Goal: Use online tool/utility: Utilize a website feature to perform a specific function

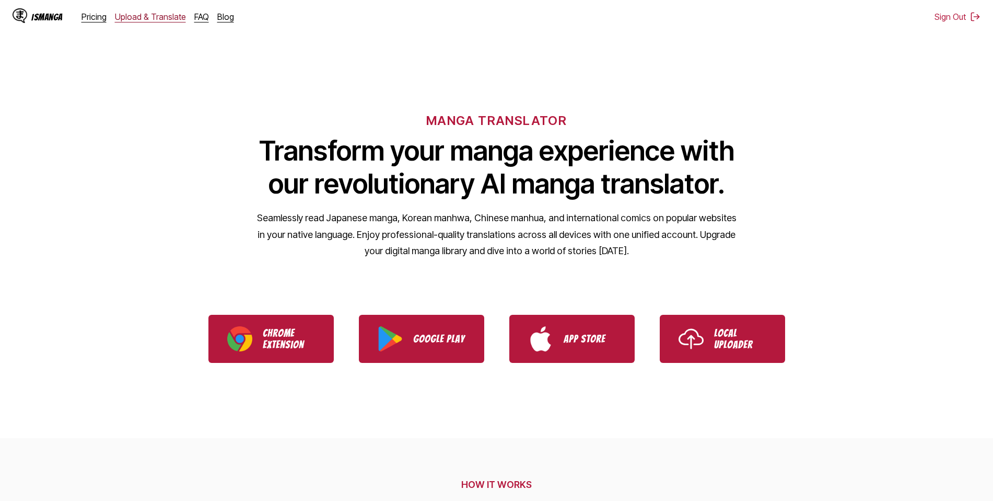
click at [135, 17] on link "Upload & Translate" at bounding box center [150, 16] width 71 height 10
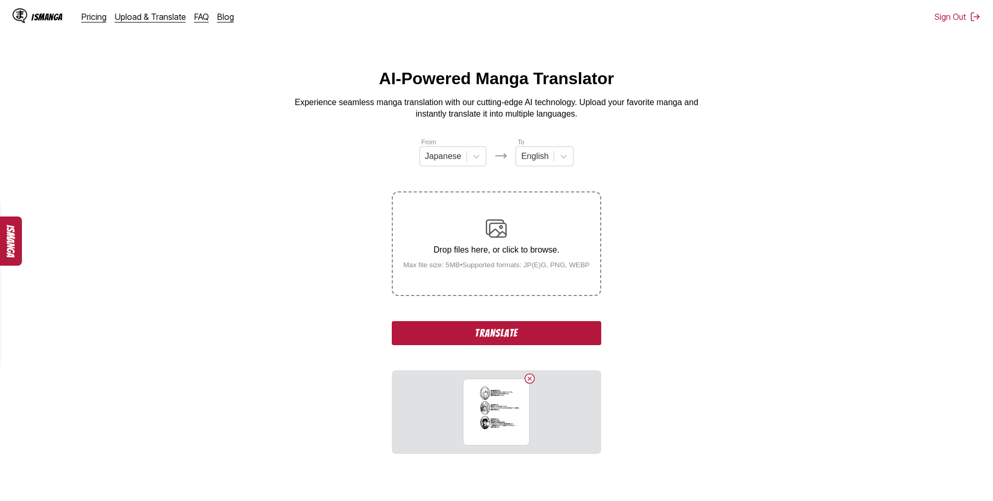
click at [470, 333] on button "Translate" at bounding box center [496, 333] width 209 height 24
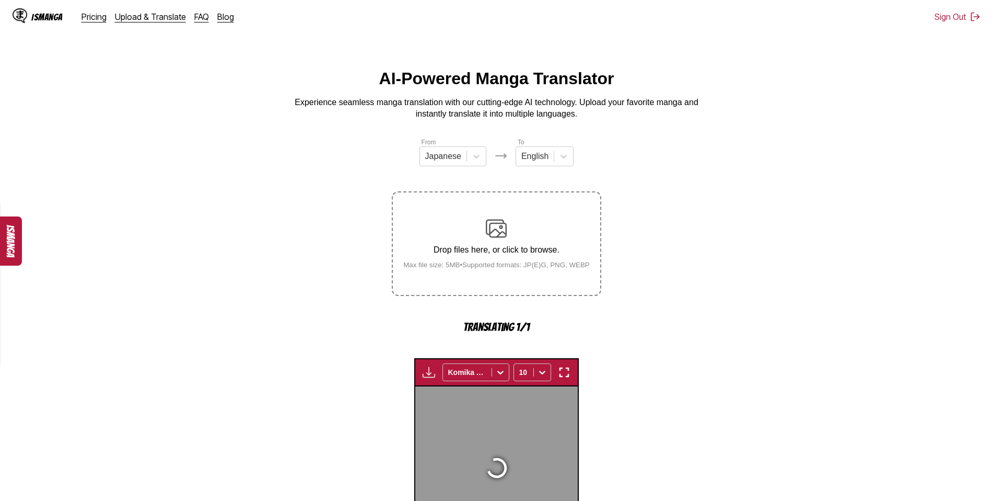
scroll to position [279, 0]
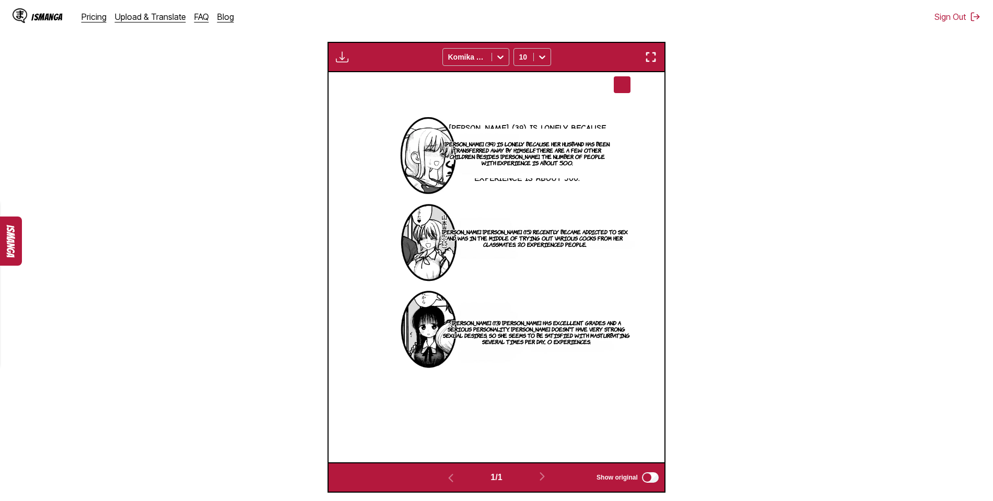
drag, startPoint x: 503, startPoint y: 255, endPoint x: 697, endPoint y: 197, distance: 202.8
click at [697, 197] on section "From Japanese To English Drop files here, or click to browse. Max file size: 5M…" at bounding box center [496, 175] width 976 height 634
drag, startPoint x: 576, startPoint y: 169, endPoint x: 542, endPoint y: 177, distance: 34.9
drag, startPoint x: 542, startPoint y: 177, endPoint x: 510, endPoint y: 201, distance: 39.5
click at [510, 201] on img at bounding box center [496, 267] width 276 height 390
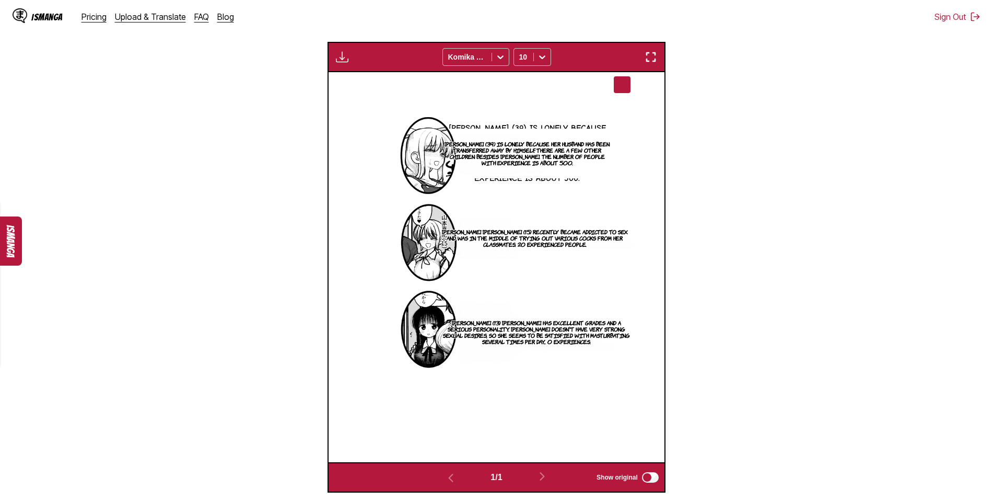
drag, startPoint x: 564, startPoint y: 116, endPoint x: 553, endPoint y: 111, distance: 11.9
drag, startPoint x: 553, startPoint y: 111, endPoint x: 580, endPoint y: 99, distance: 30.4
click at [580, 99] on img at bounding box center [496, 267] width 276 height 390
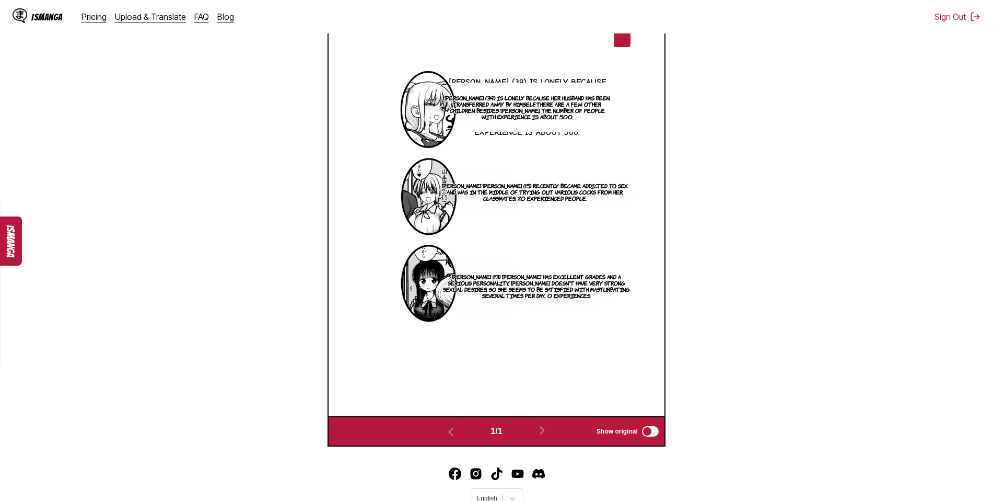
scroll to position [369, 0]
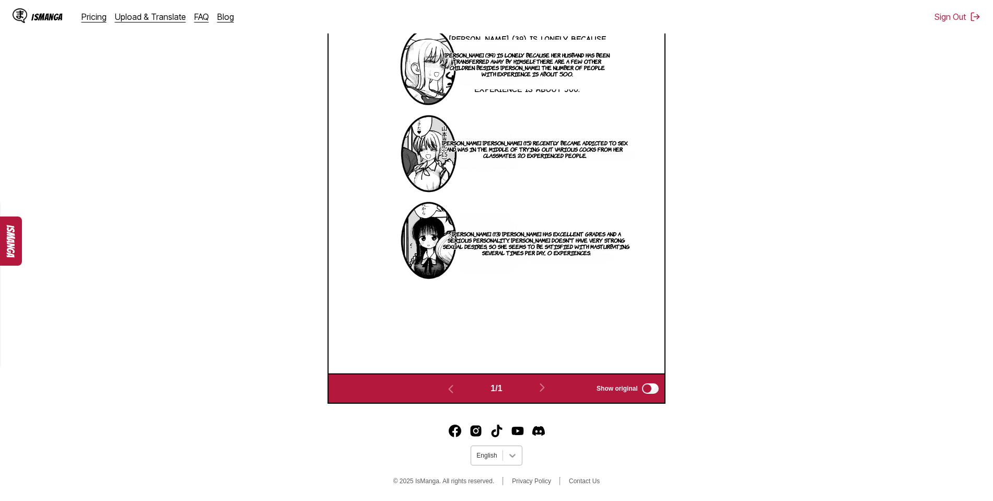
click at [512, 457] on icon at bounding box center [512, 456] width 6 height 4
click at [719, 375] on section "From Japanese To English Drop files here, or click to browse. Max file size: 5M…" at bounding box center [496, 86] width 976 height 634
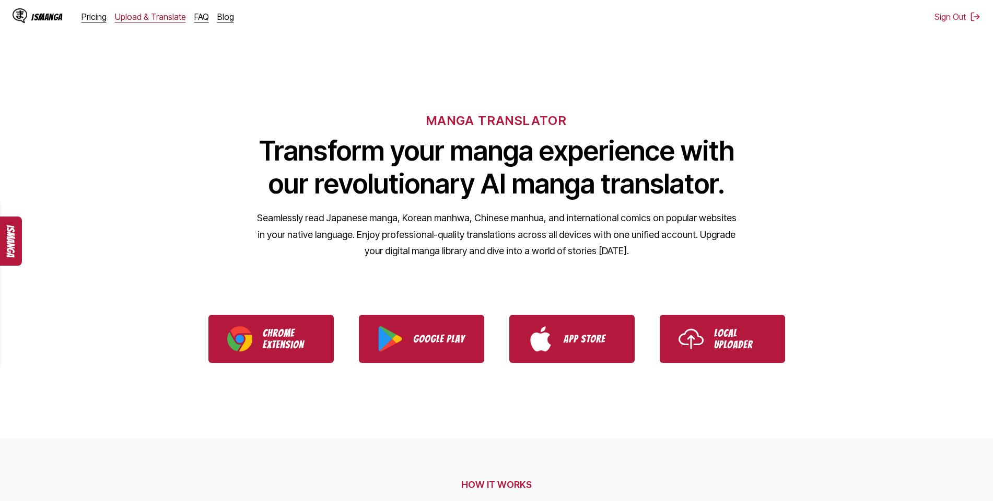
click at [139, 16] on link "Upload & Translate" at bounding box center [150, 16] width 71 height 10
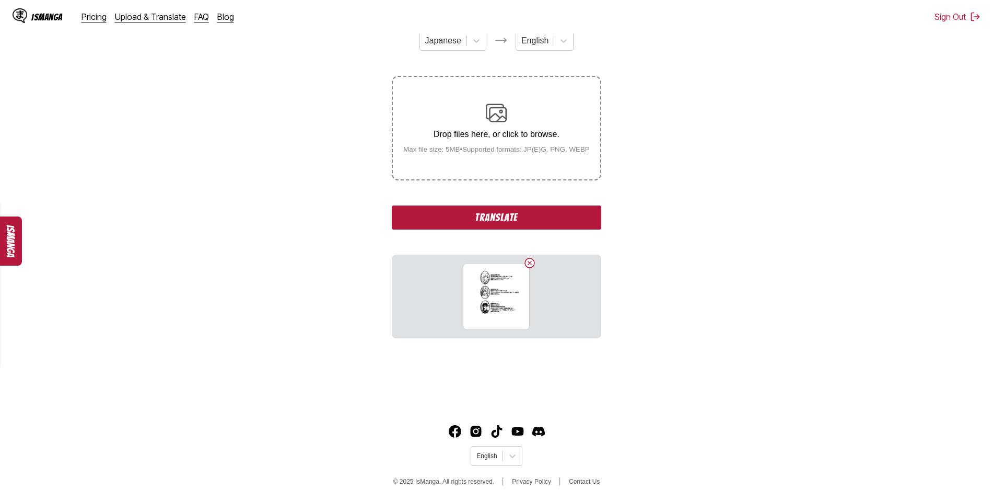
scroll to position [116, 0]
click at [497, 218] on button "Translate" at bounding box center [496, 217] width 209 height 24
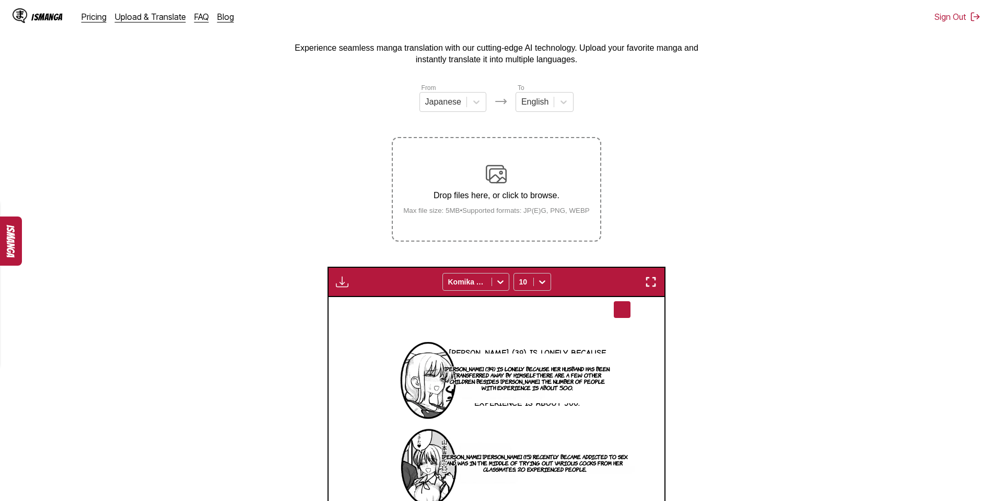
scroll to position [18, 0]
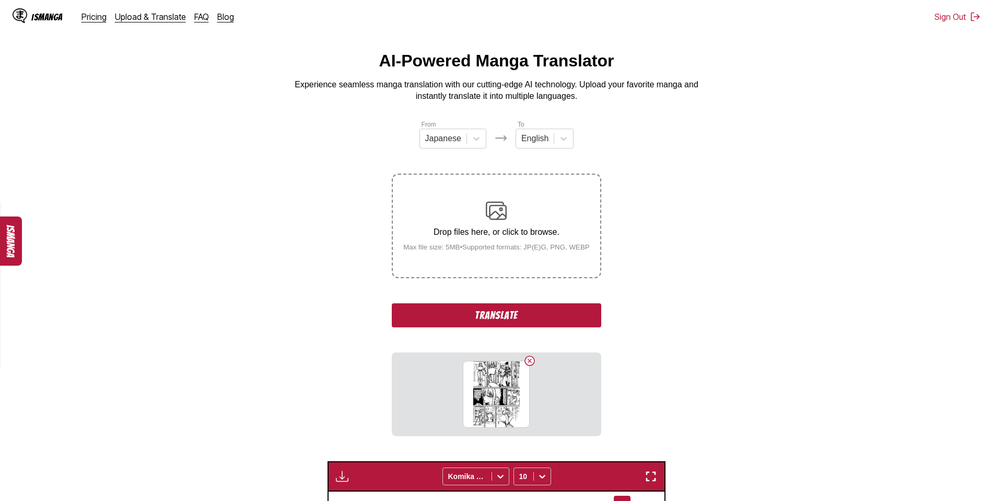
click at [497, 320] on button "Translate" at bounding box center [496, 315] width 209 height 24
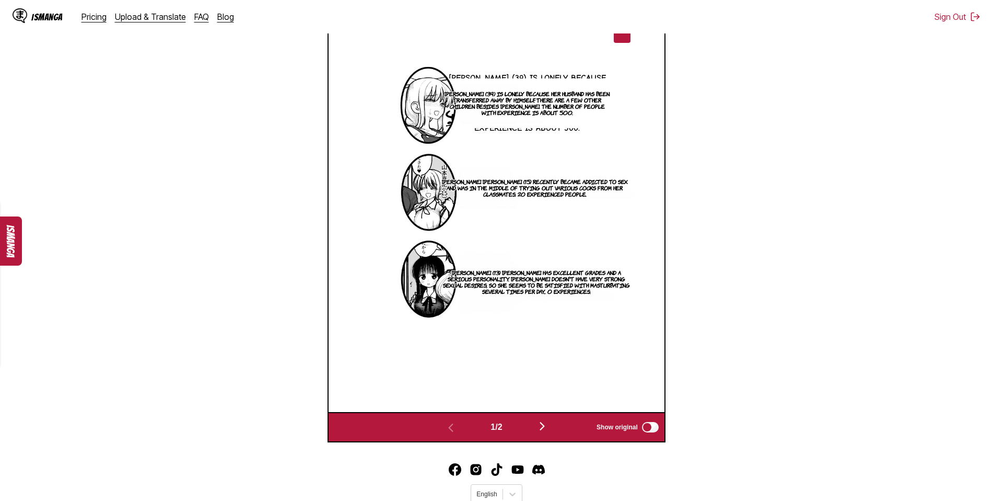
scroll to position [406, 0]
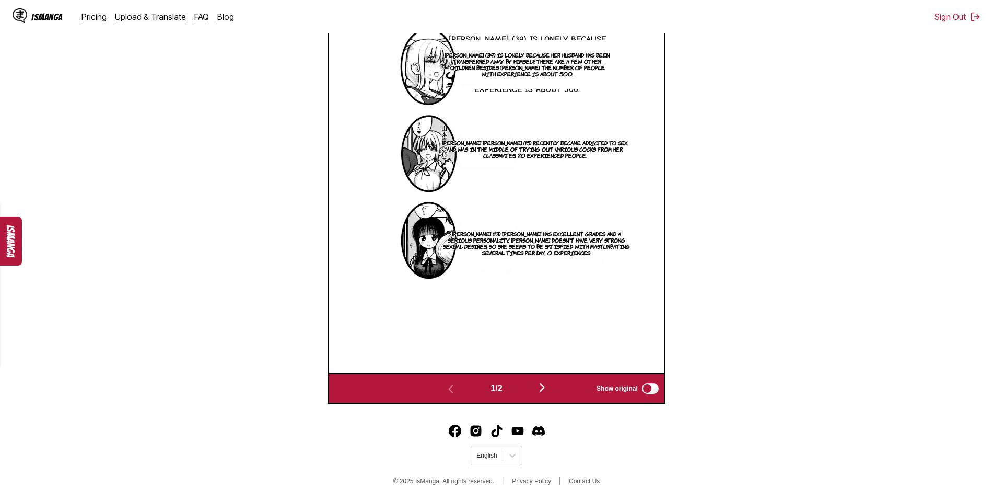
click at [545, 387] on img "button" at bounding box center [542, 387] width 13 height 13
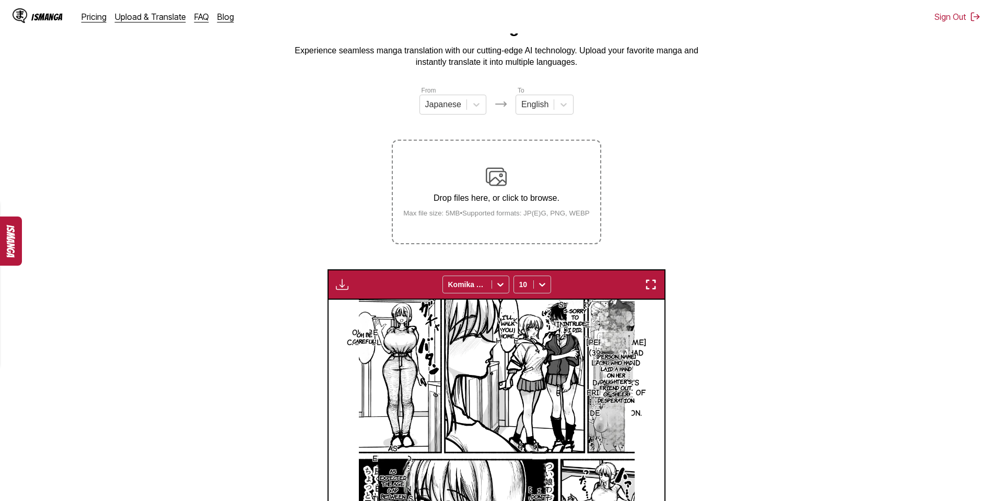
scroll to position [0, 0]
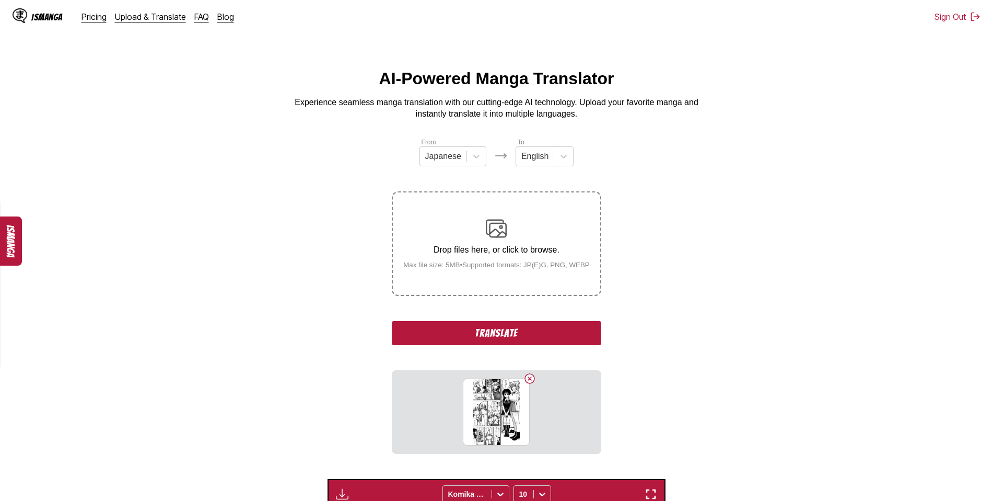
click at [498, 336] on button "Translate" at bounding box center [496, 333] width 209 height 24
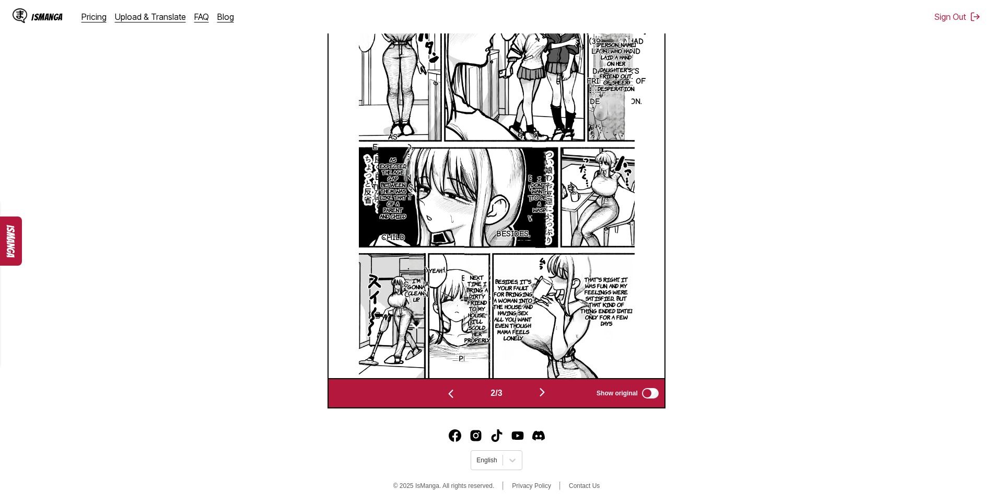
scroll to position [406, 0]
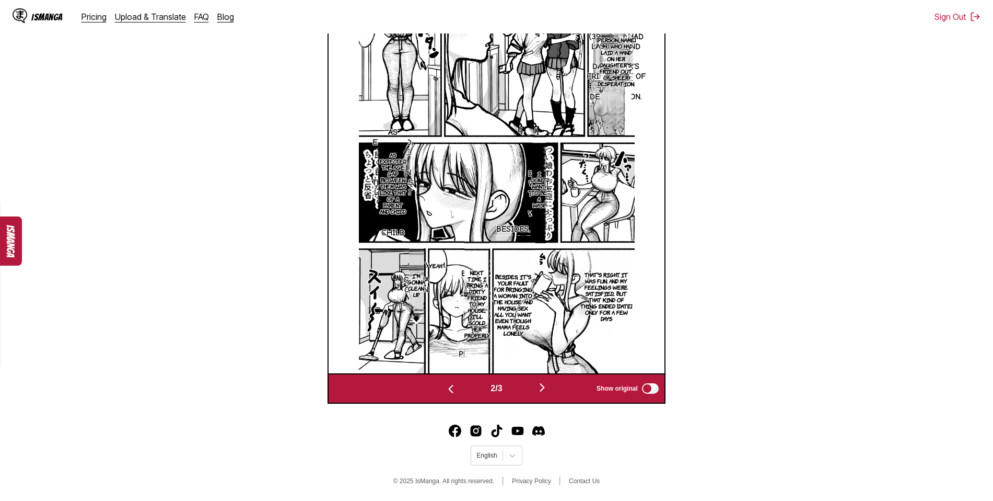
click at [544, 383] on img "button" at bounding box center [542, 387] width 13 height 13
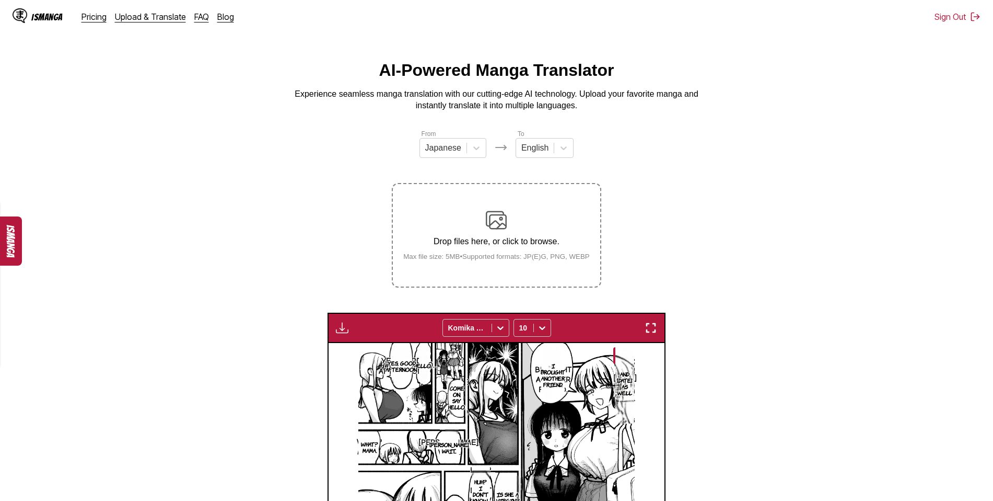
scroll to position [0, 0]
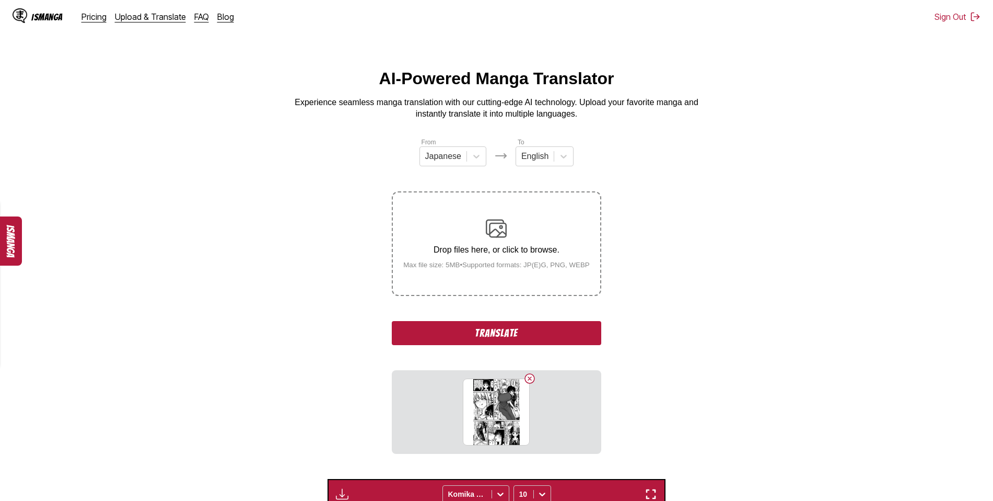
click at [485, 338] on button "Translate" at bounding box center [496, 333] width 209 height 24
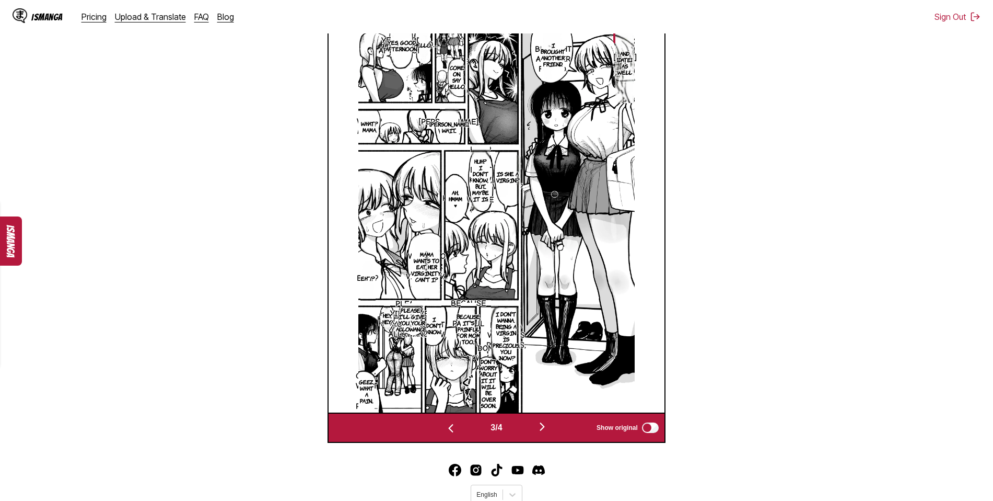
scroll to position [406, 0]
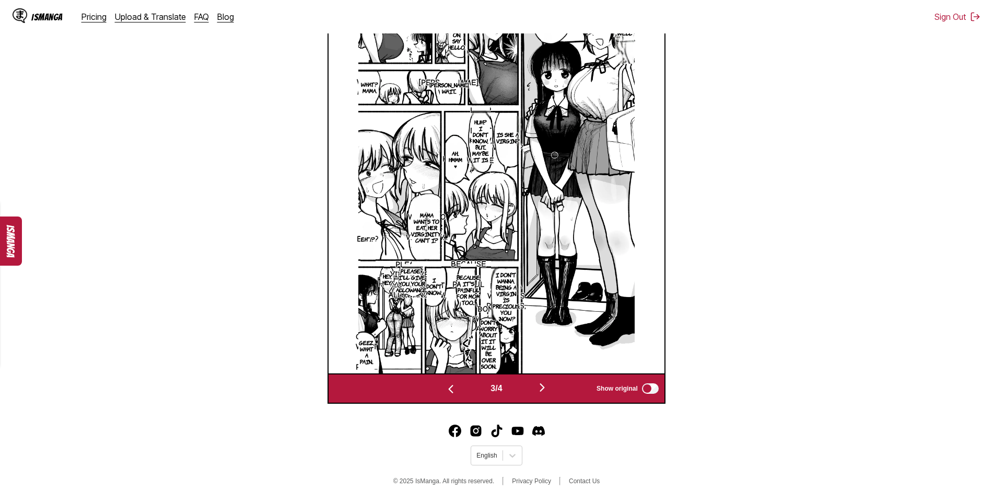
click at [545, 385] on img "button" at bounding box center [542, 387] width 13 height 13
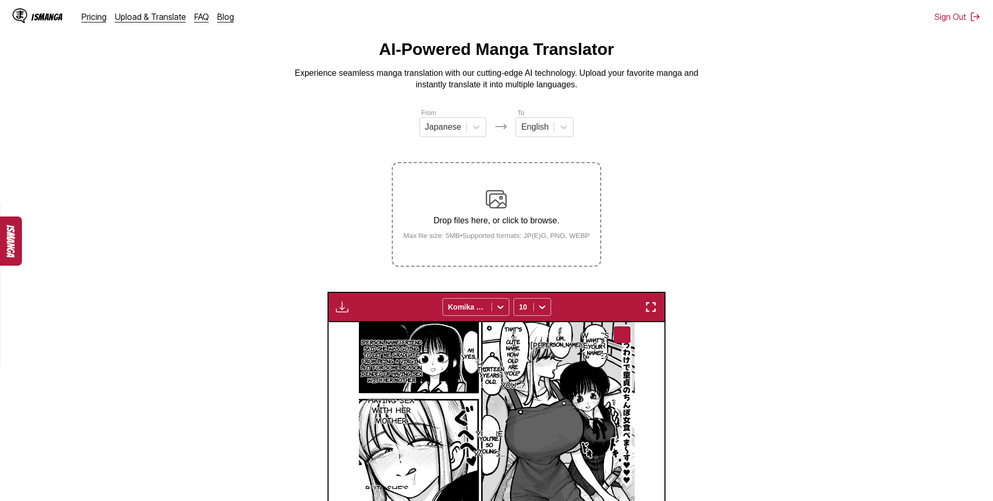
scroll to position [4, 0]
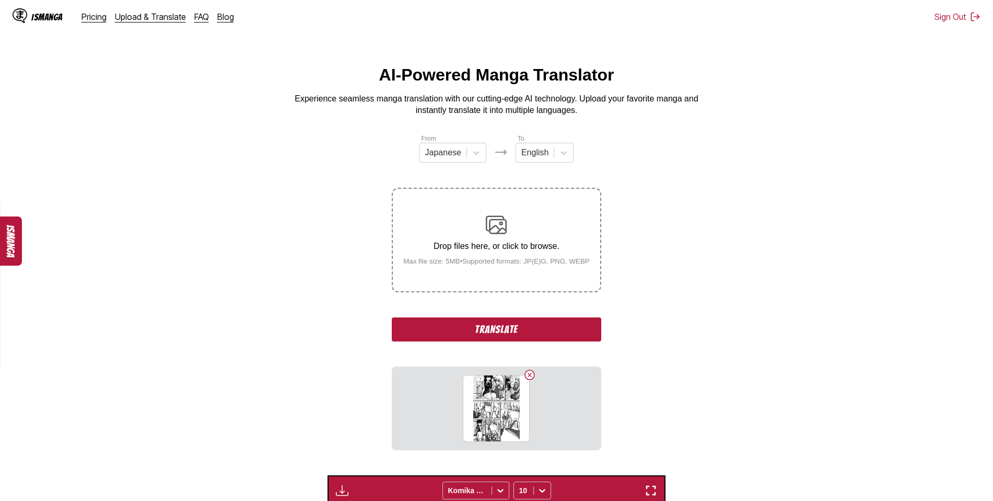
drag, startPoint x: 488, startPoint y: 331, endPoint x: 662, endPoint y: 254, distance: 190.0
click at [487, 330] on button "Translate" at bounding box center [496, 329] width 209 height 24
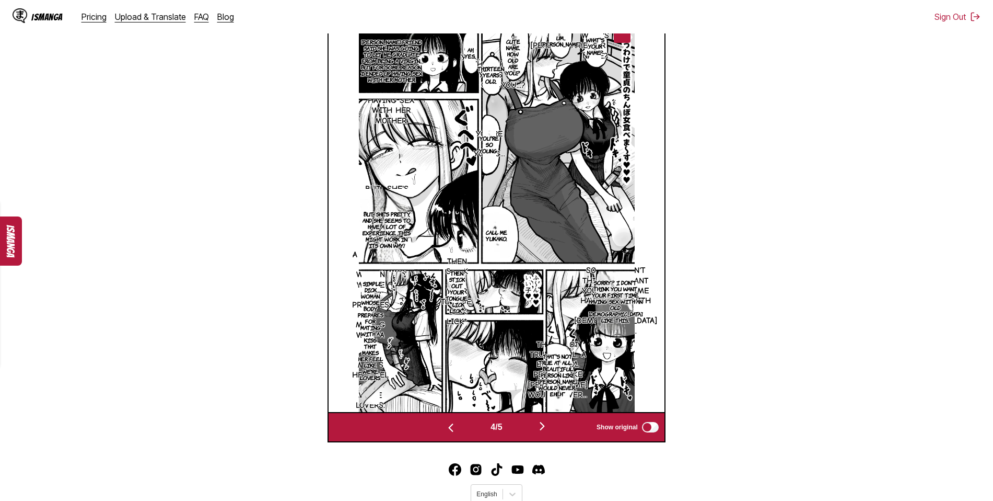
scroll to position [406, 0]
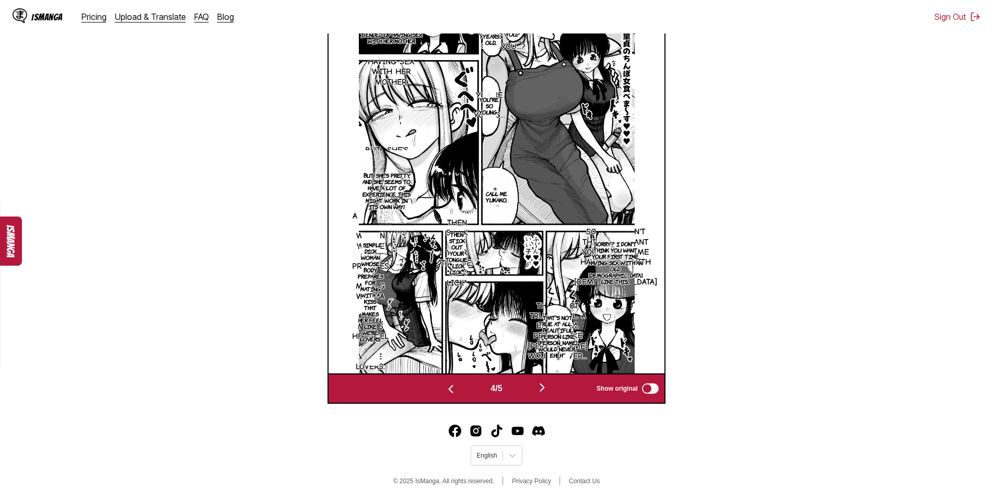
click at [548, 387] on img "button" at bounding box center [542, 387] width 13 height 13
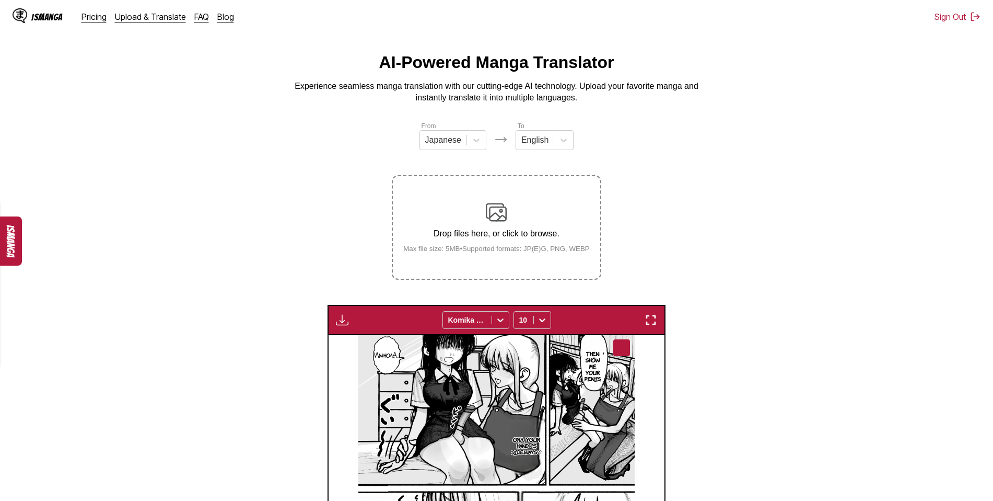
scroll to position [0, 0]
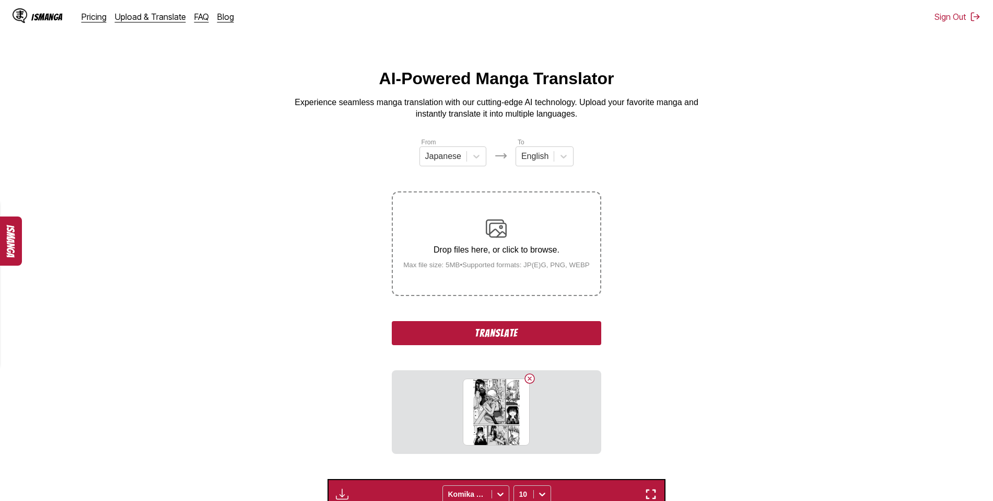
click at [481, 333] on button "Translate" at bounding box center [496, 333] width 209 height 24
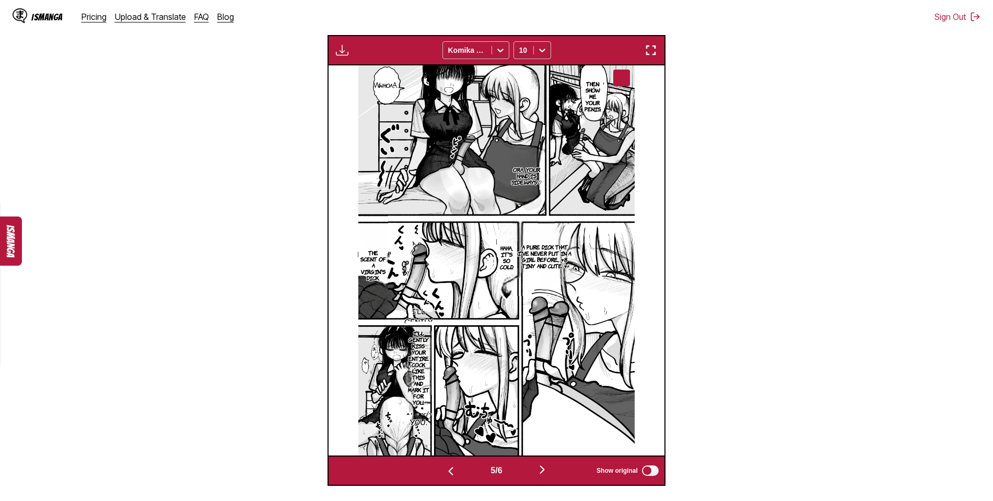
scroll to position [406, 0]
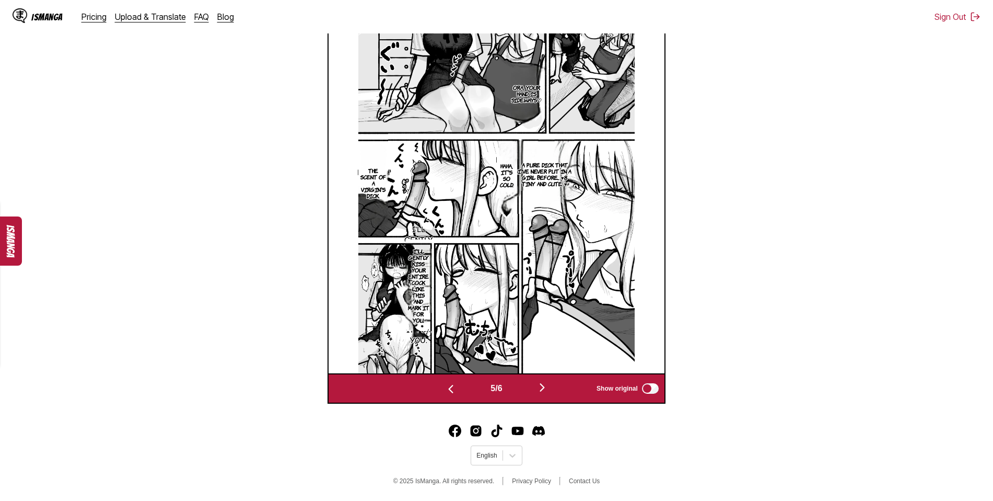
click at [545, 388] on img "button" at bounding box center [542, 387] width 13 height 13
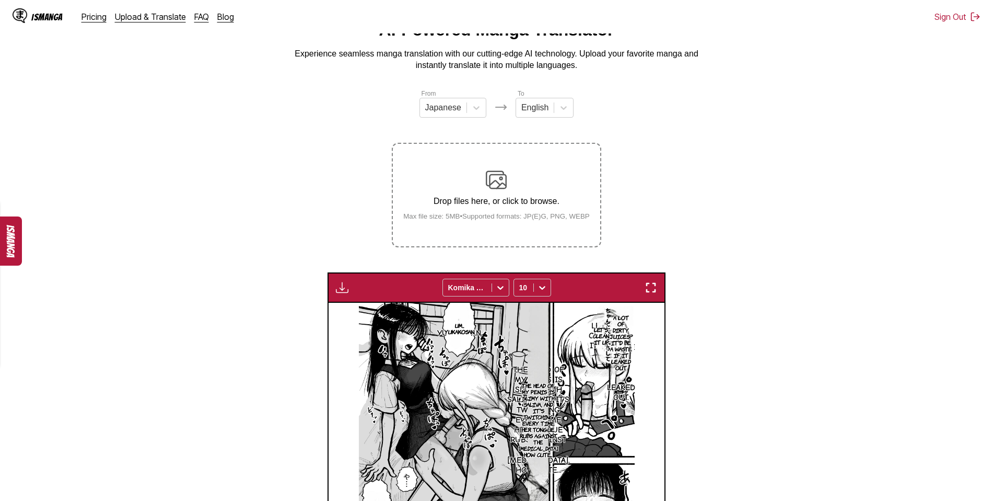
scroll to position [39, 0]
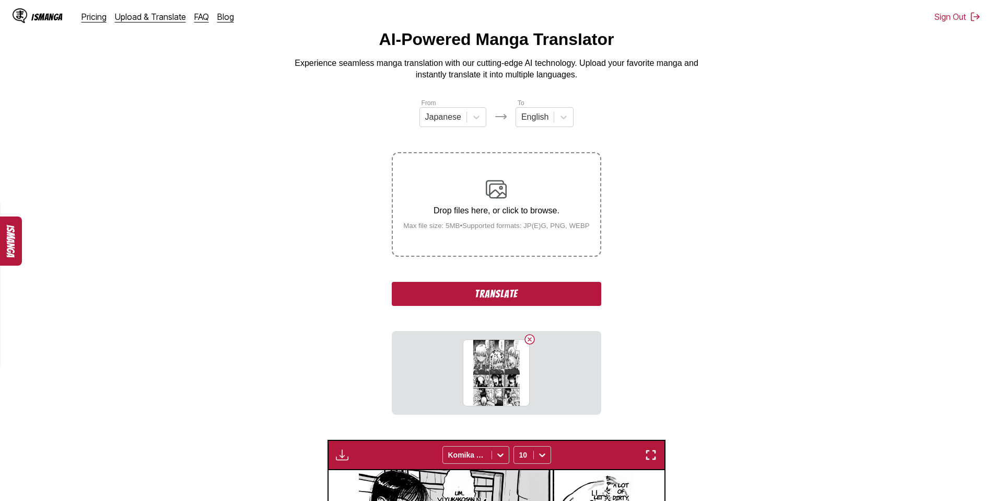
click at [500, 297] on button "Translate" at bounding box center [496, 294] width 209 height 24
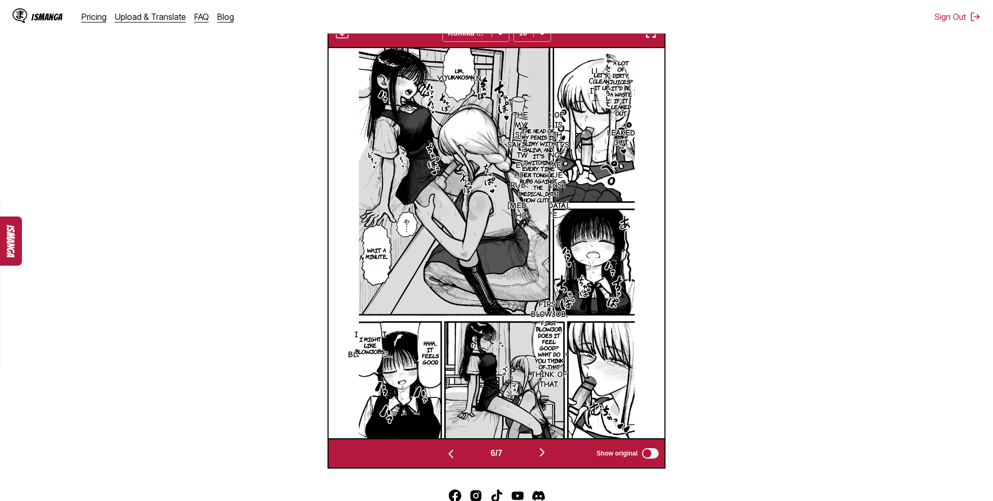
scroll to position [369, 0]
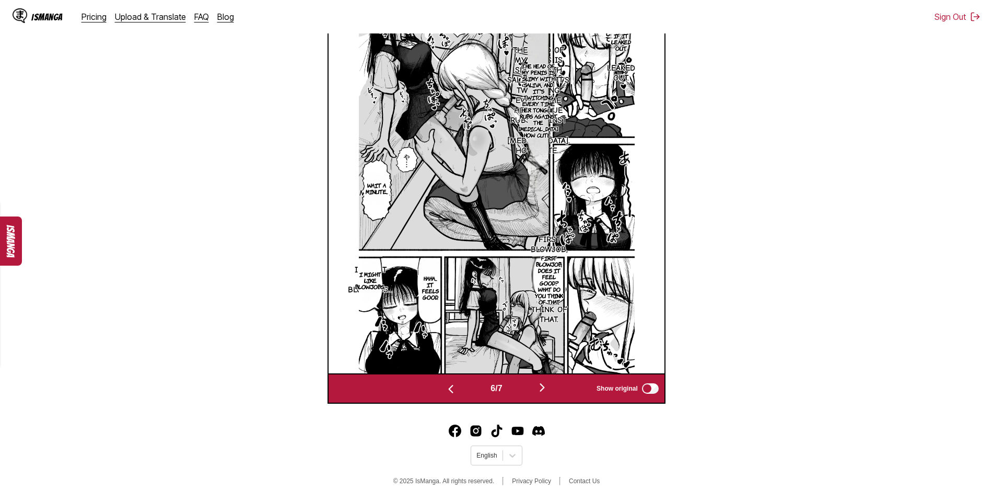
click at [544, 386] on img "button" at bounding box center [542, 387] width 13 height 13
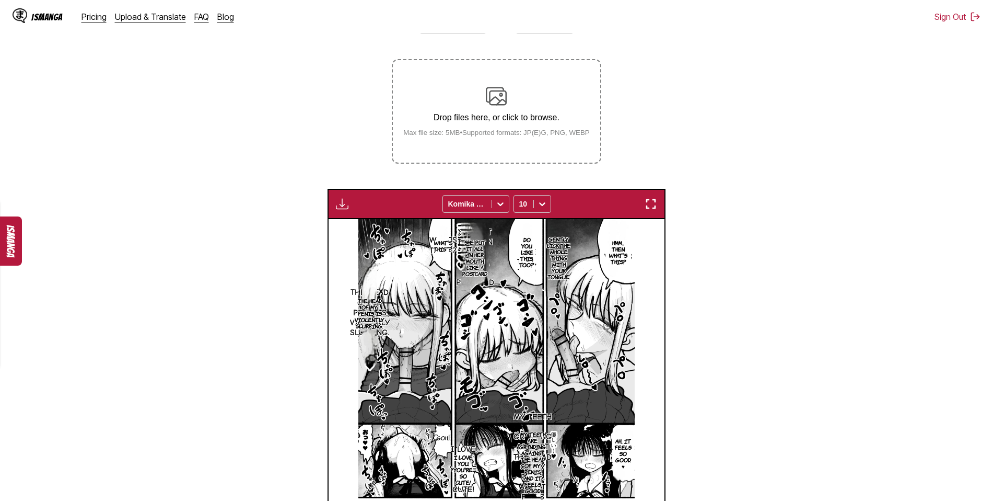
scroll to position [91, 0]
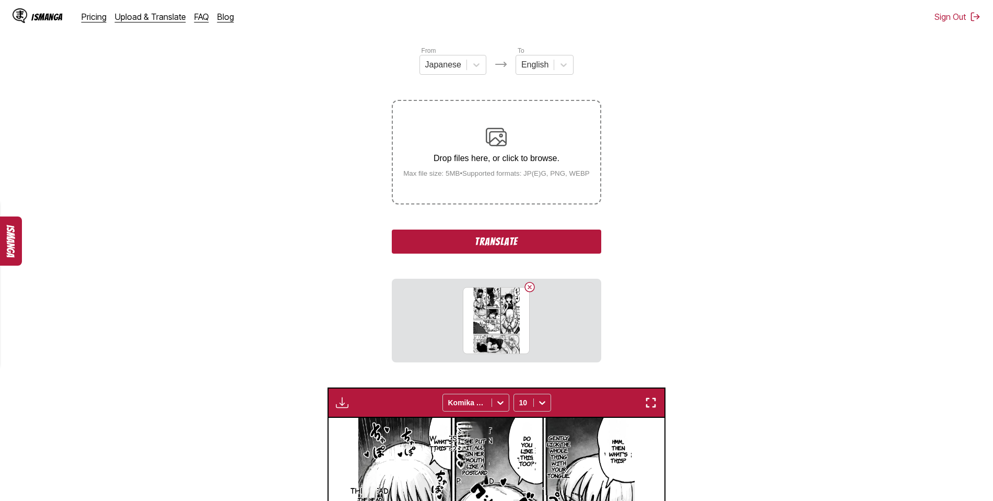
click at [482, 242] on button "Translate" at bounding box center [496, 241] width 209 height 24
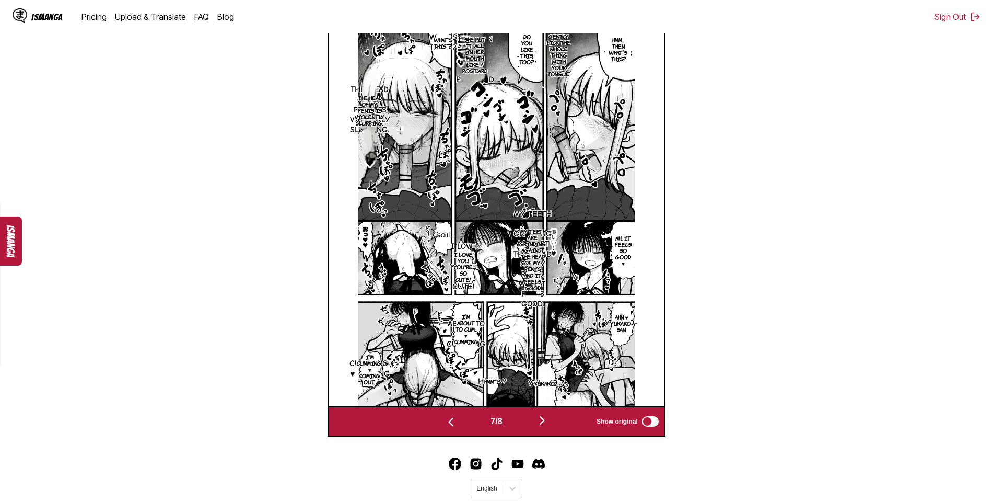
scroll to position [369, 0]
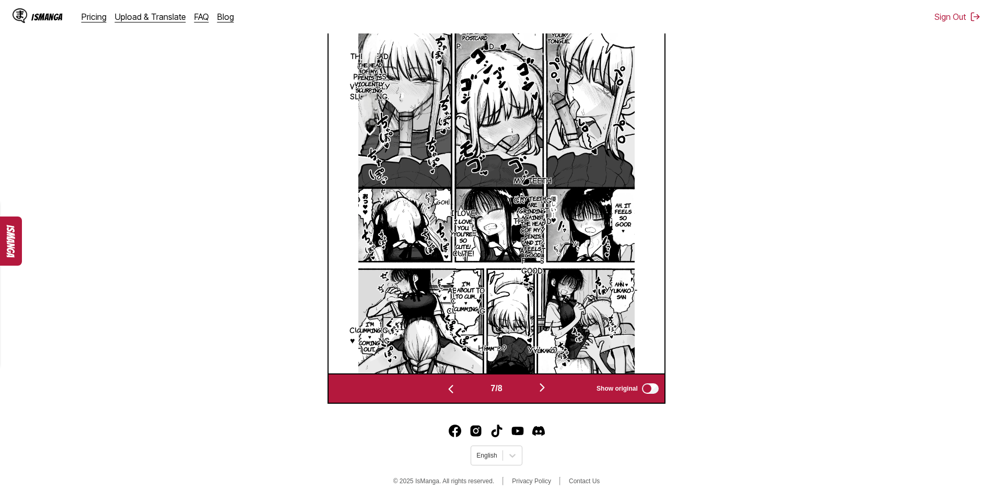
click at [541, 386] on img "button" at bounding box center [542, 387] width 13 height 13
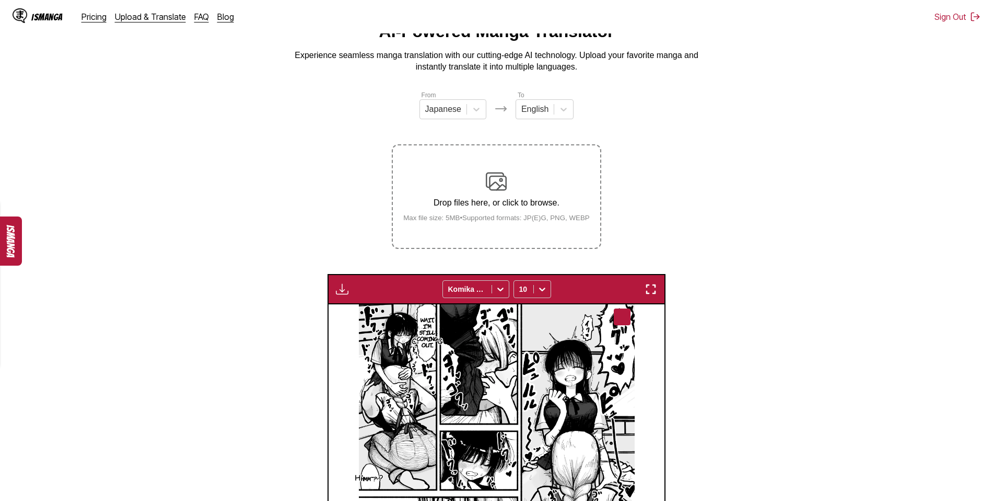
scroll to position [39, 0]
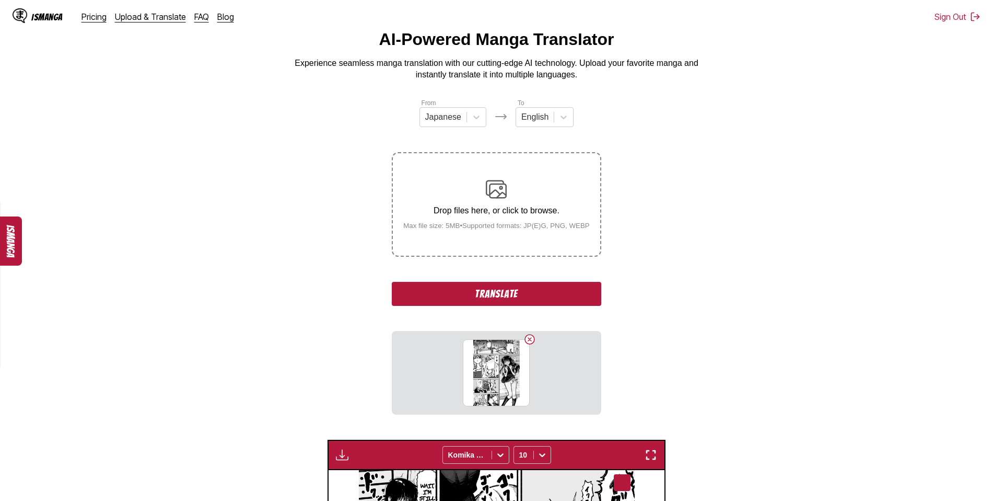
drag, startPoint x: 481, startPoint y: 293, endPoint x: 512, endPoint y: 297, distance: 31.6
click at [482, 293] on button "Translate" at bounding box center [496, 294] width 209 height 24
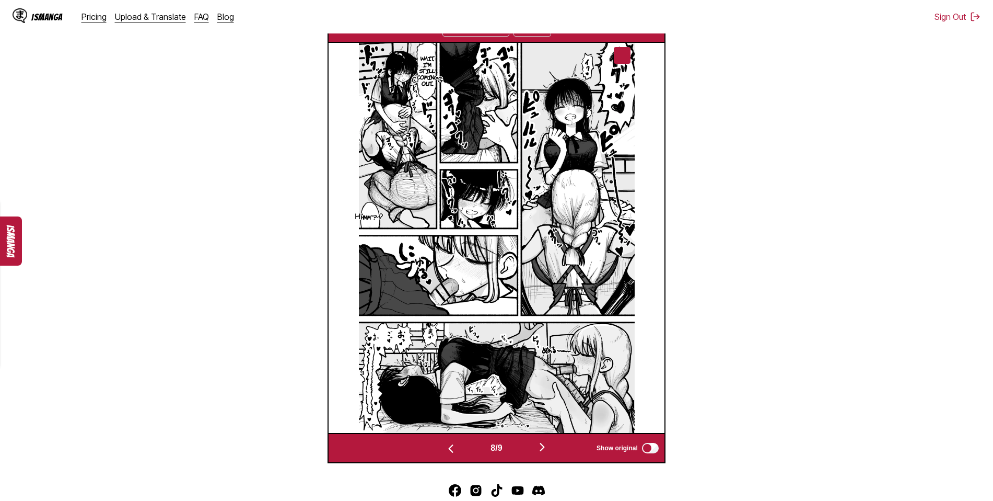
scroll to position [369, 0]
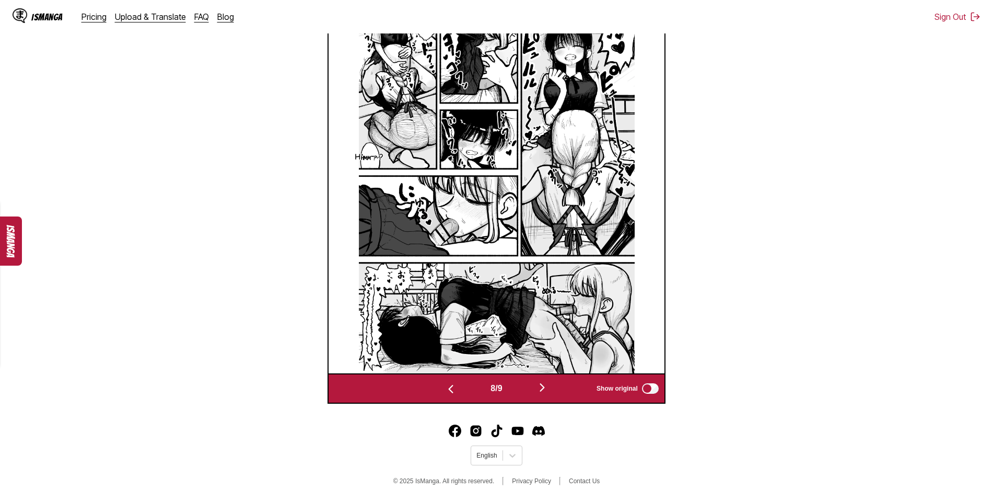
click at [544, 389] on img "button" at bounding box center [542, 387] width 13 height 13
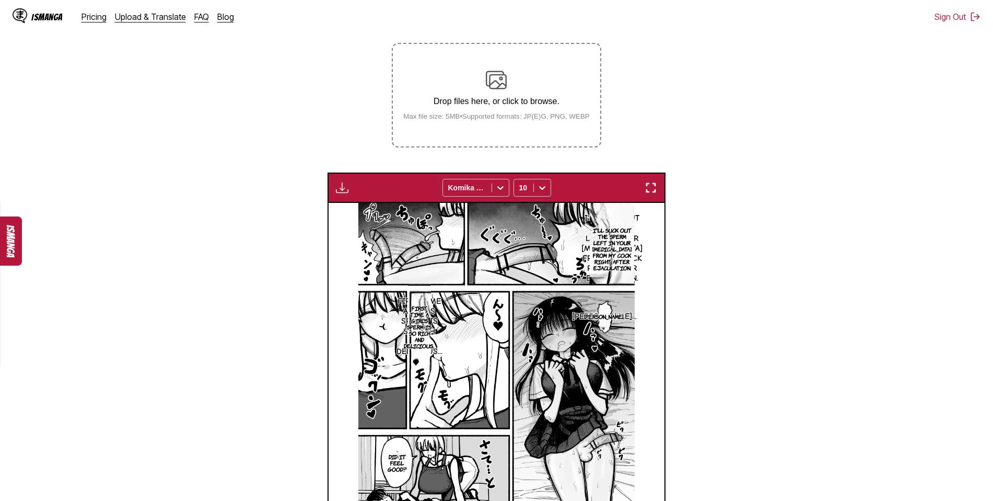
scroll to position [144, 0]
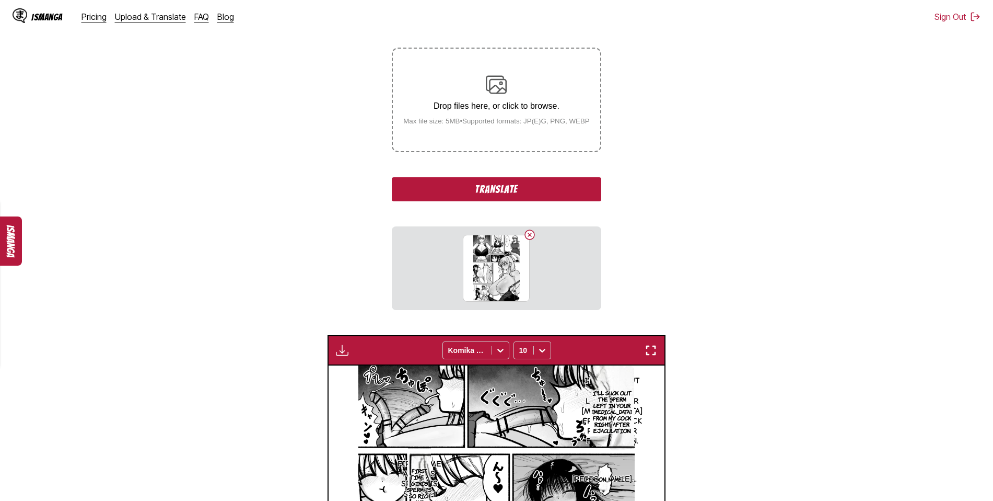
click at [489, 192] on button "Translate" at bounding box center [496, 189] width 209 height 24
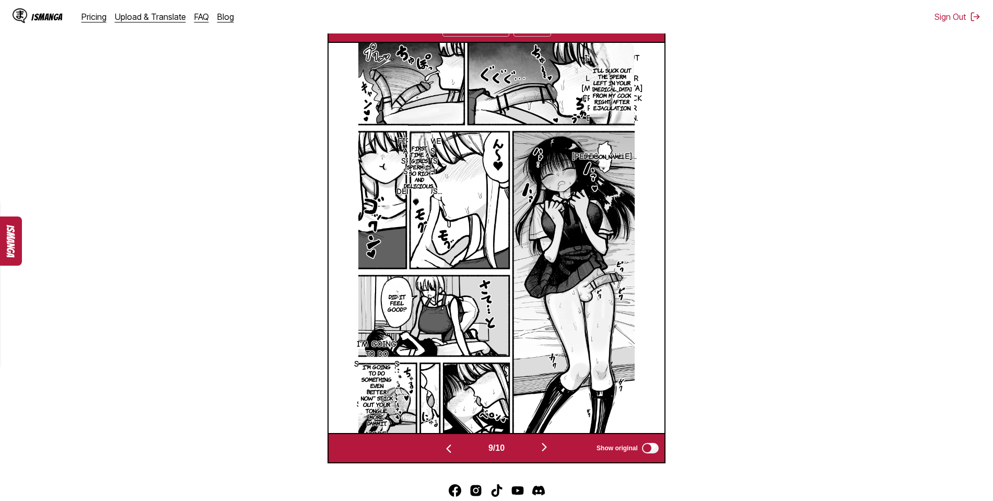
scroll to position [369, 0]
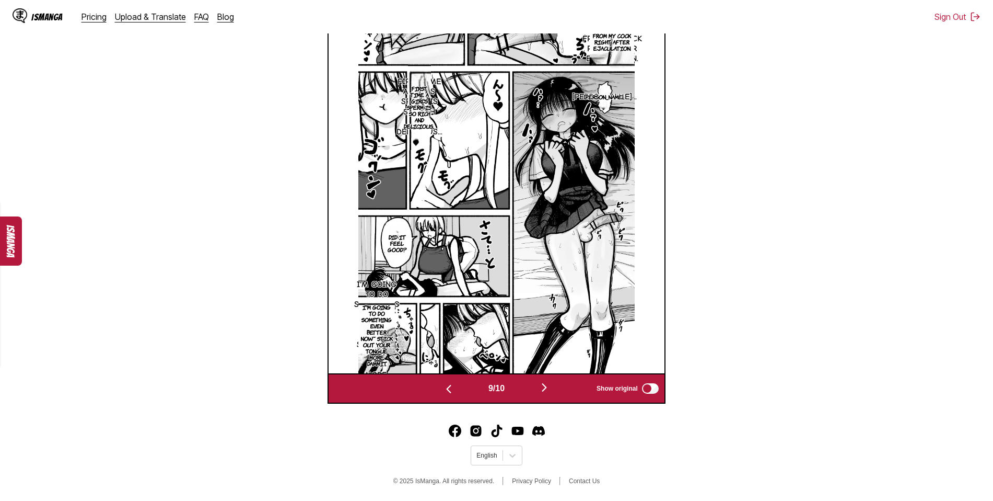
click at [548, 387] on img "button" at bounding box center [544, 387] width 13 height 13
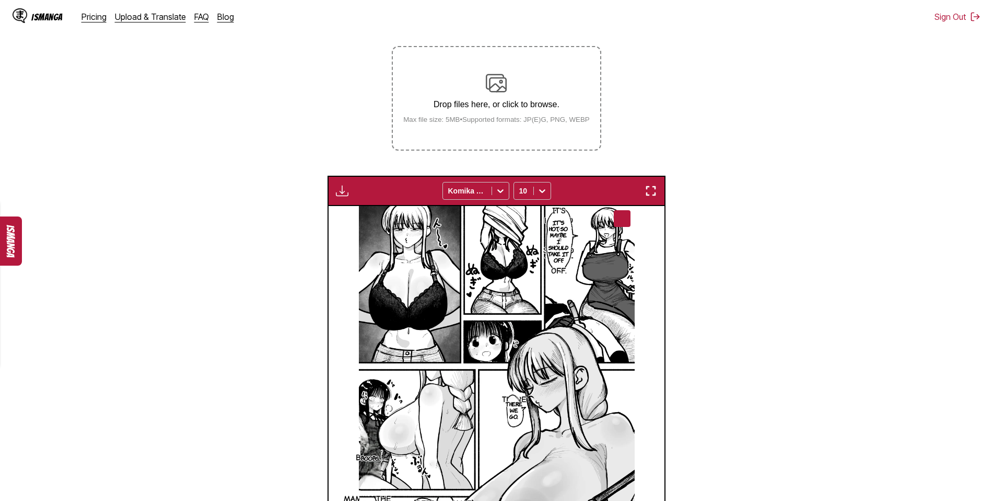
scroll to position [144, 0]
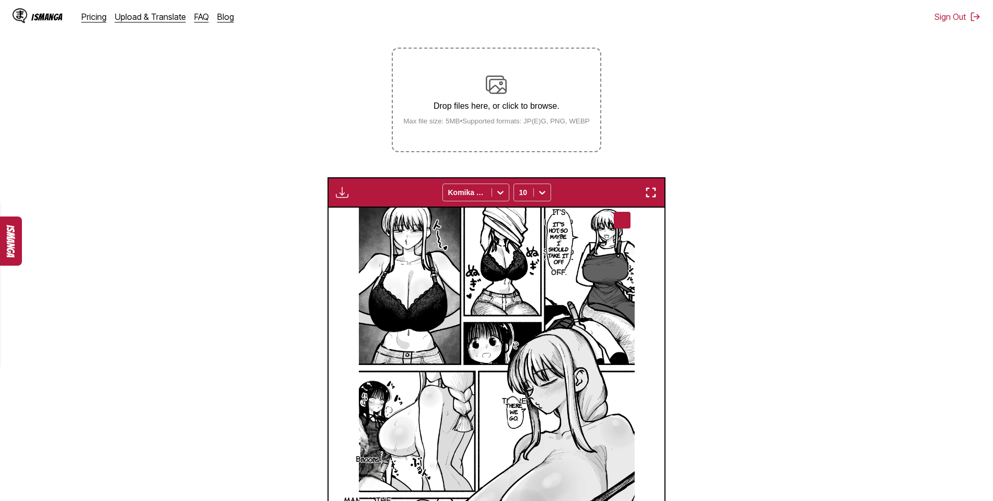
click at [341, 192] on img "button" at bounding box center [342, 192] width 13 height 13
click at [370, 228] on button "Download All" at bounding box center [370, 227] width 67 height 25
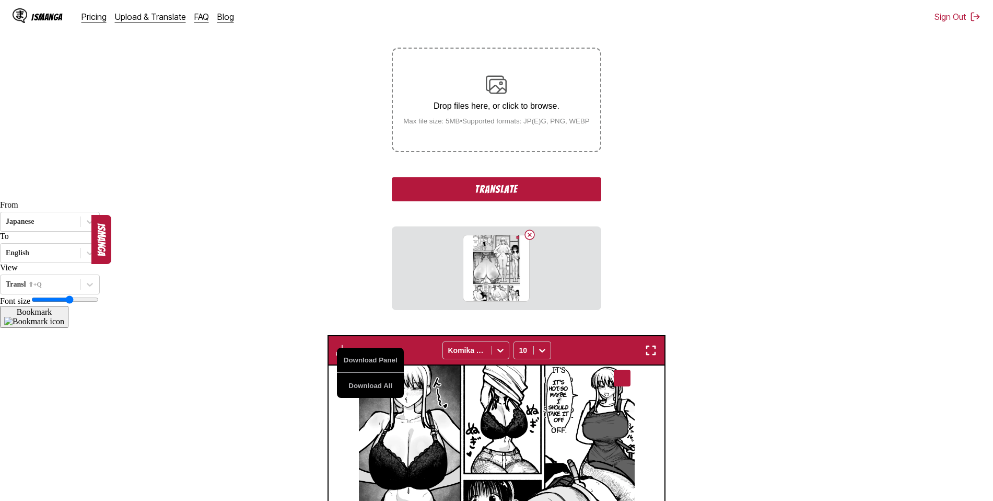
click at [512, 192] on button "Translate" at bounding box center [496, 189] width 209 height 24
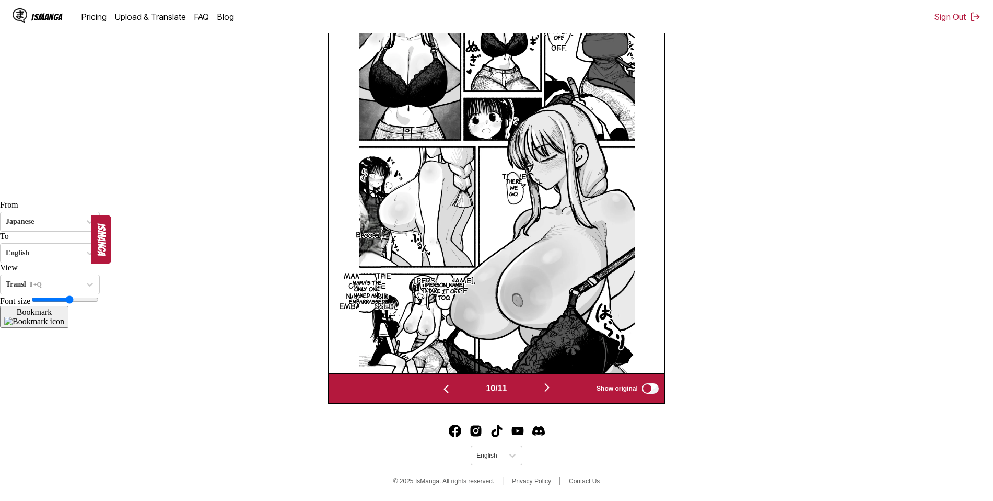
scroll to position [369, 0]
click at [544, 385] on img "button" at bounding box center [547, 387] width 13 height 13
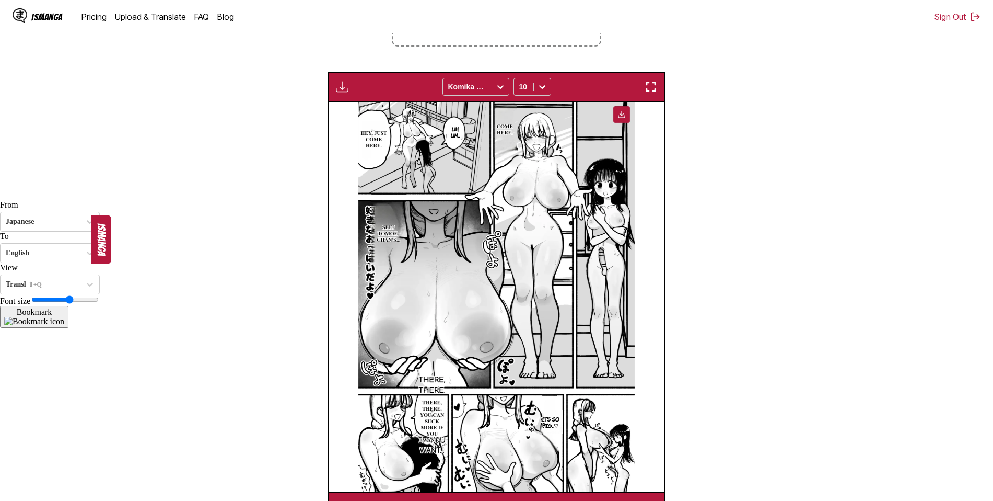
scroll to position [248, 0]
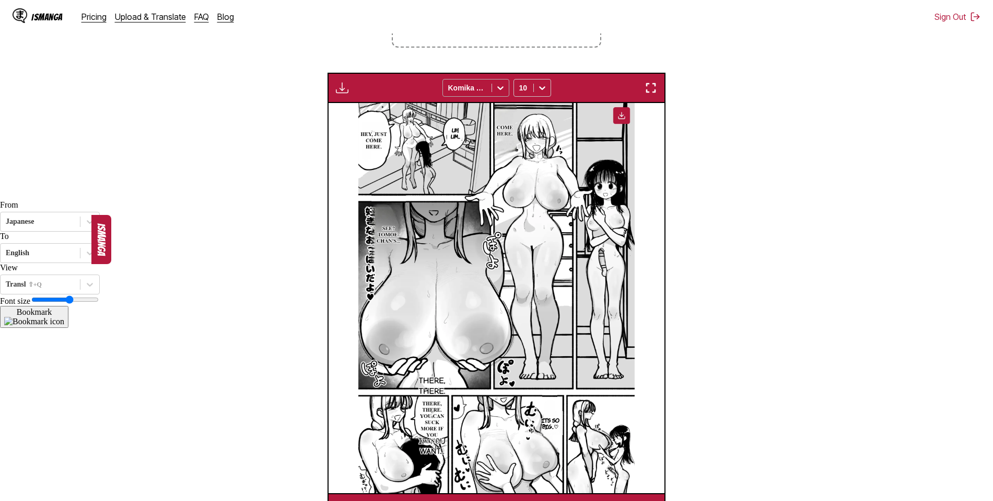
click at [499, 88] on icon at bounding box center [500, 88] width 10 height 10
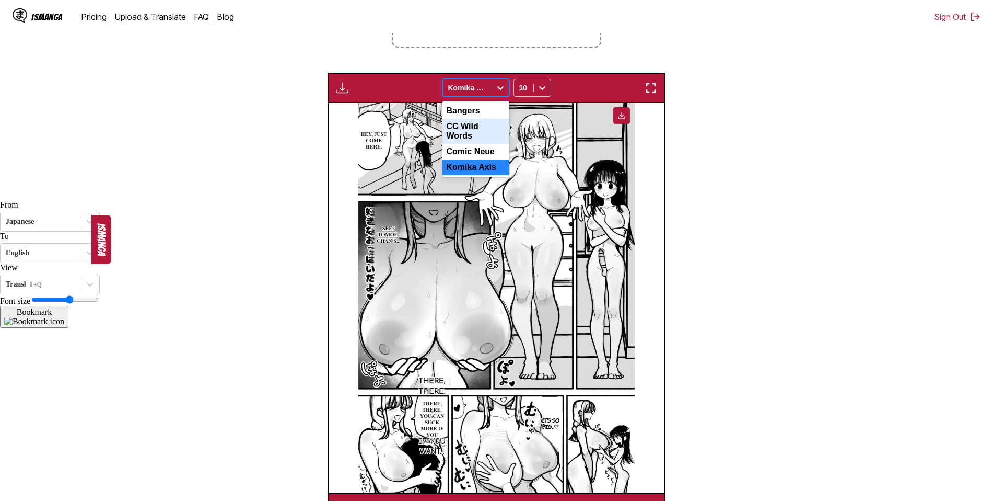
click at [481, 134] on div "CC Wild Words" at bounding box center [476, 131] width 67 height 25
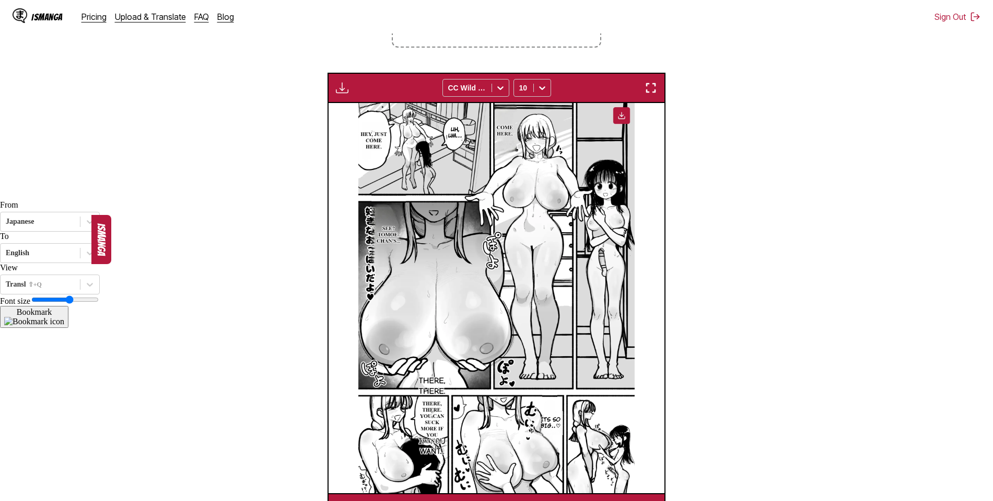
click at [374, 138] on img at bounding box center [497, 297] width 336 height 389
click at [503, 87] on icon at bounding box center [500, 88] width 10 height 10
click at [484, 131] on div "CC Wild Words" at bounding box center [476, 131] width 67 height 25
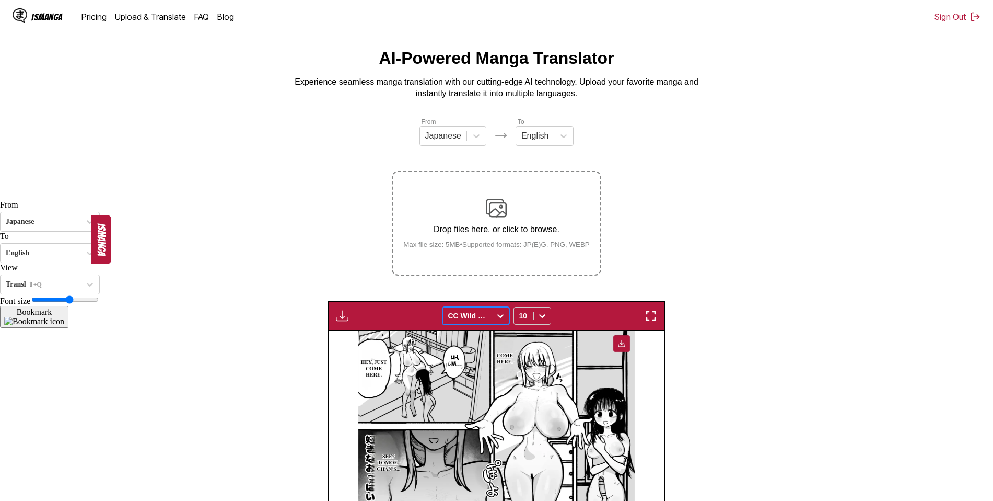
scroll to position [0, 0]
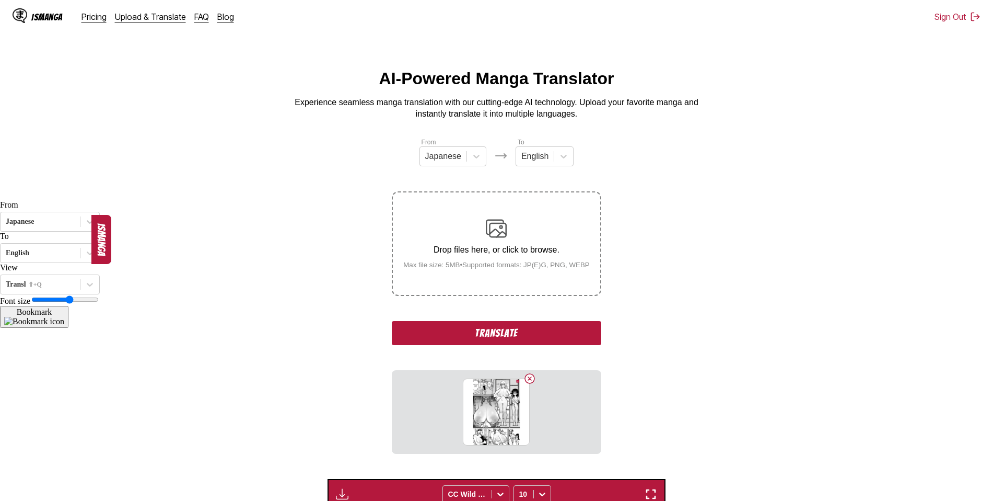
click at [496, 332] on button "Translate" at bounding box center [496, 333] width 209 height 24
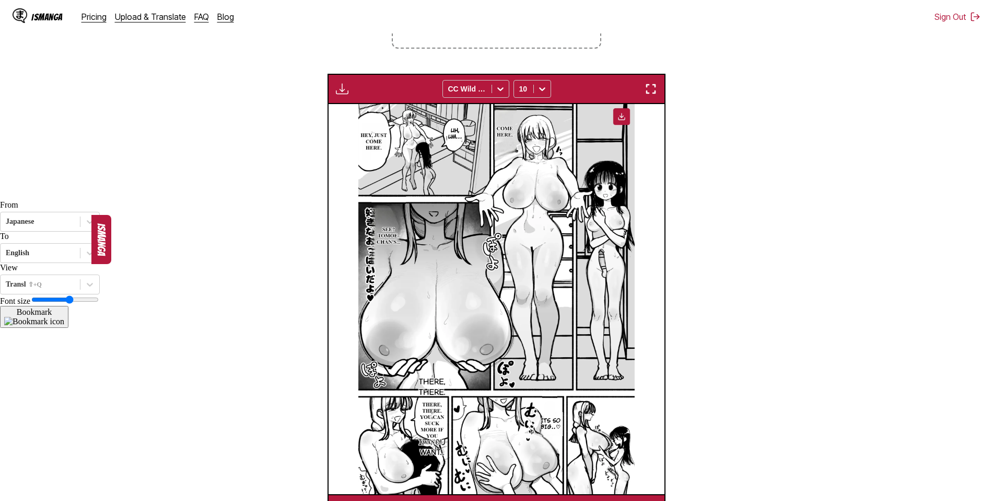
scroll to position [157, 0]
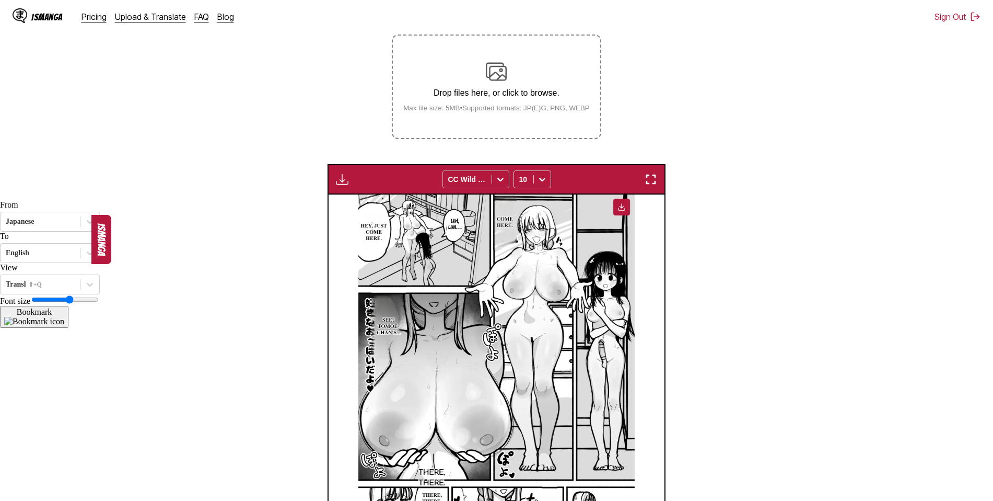
click at [499, 180] on icon at bounding box center [500, 179] width 10 height 10
click at [471, 206] on div "Bangers" at bounding box center [476, 202] width 67 height 16
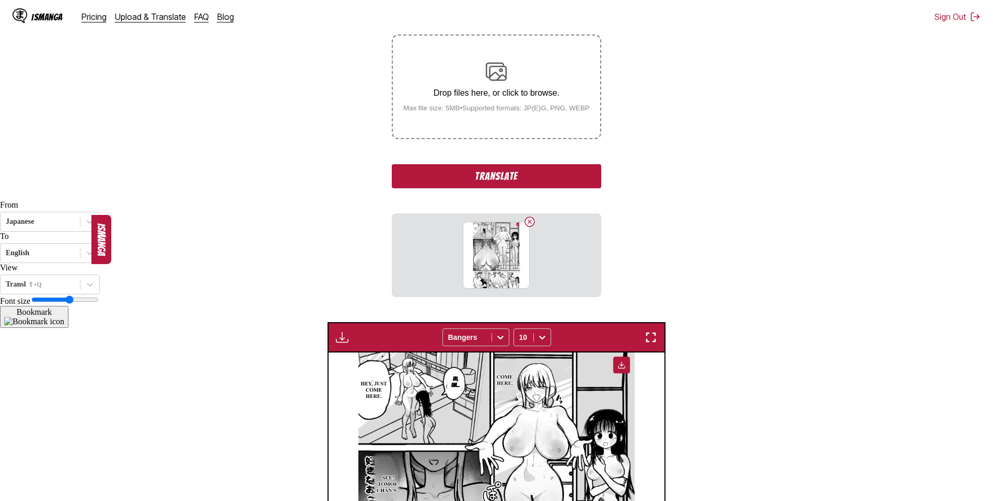
click at [502, 177] on button "Translate" at bounding box center [496, 176] width 209 height 24
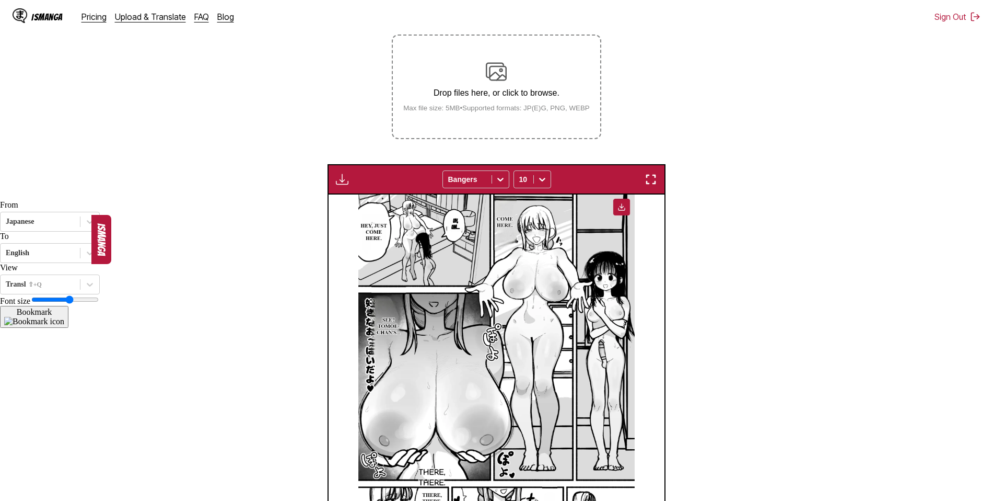
click at [375, 232] on img at bounding box center [497, 388] width 336 height 389
click at [373, 229] on img at bounding box center [497, 388] width 336 height 389
click at [512, 226] on img at bounding box center [497, 388] width 336 height 389
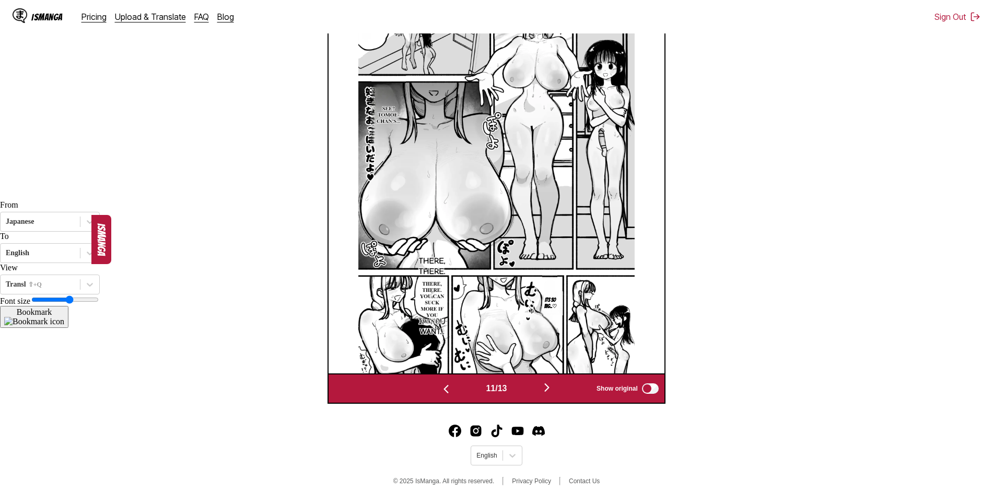
scroll to position [369, 0]
click at [438, 312] on img at bounding box center [497, 177] width 336 height 389
click at [551, 387] on img "button" at bounding box center [547, 387] width 13 height 13
click at [552, 388] on img "button" at bounding box center [547, 387] width 13 height 13
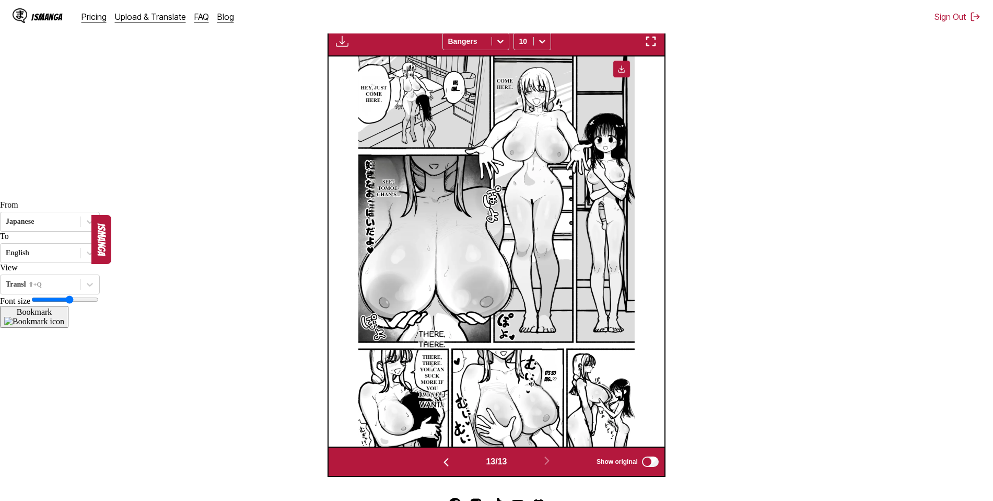
scroll to position [300, 0]
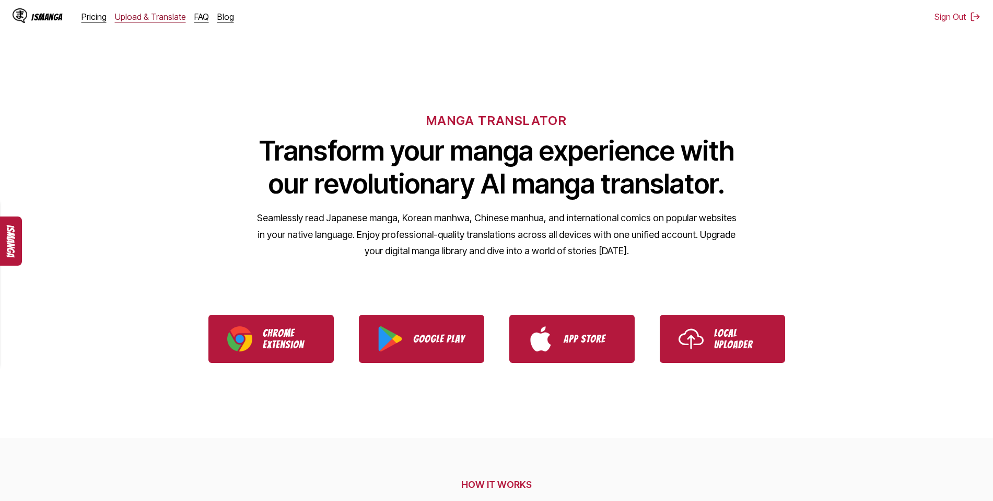
click at [158, 15] on link "Upload & Translate" at bounding box center [150, 16] width 71 height 10
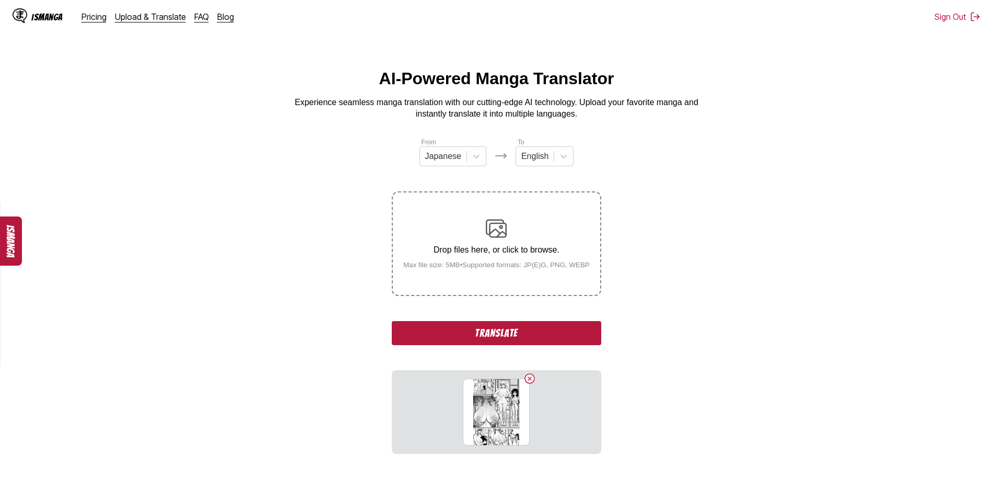
click at [509, 335] on button "Translate" at bounding box center [496, 333] width 209 height 24
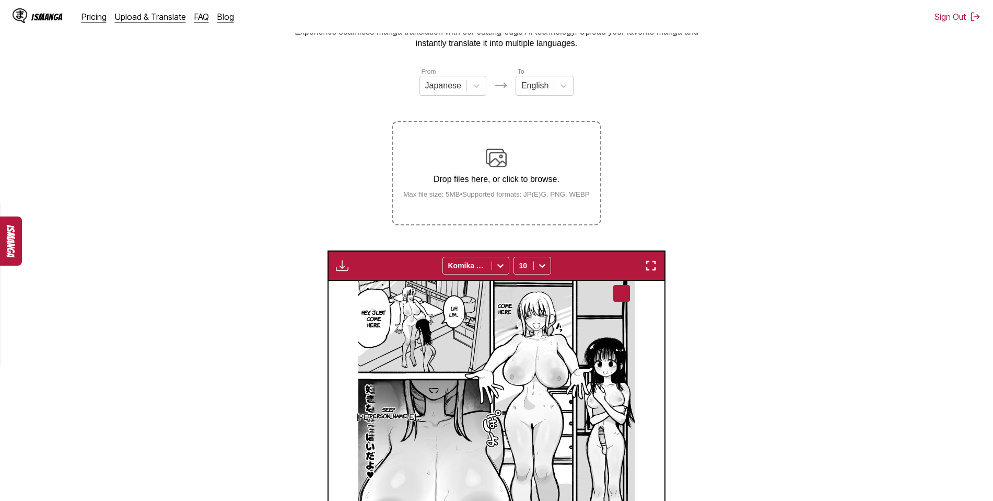
scroll to position [56, 0]
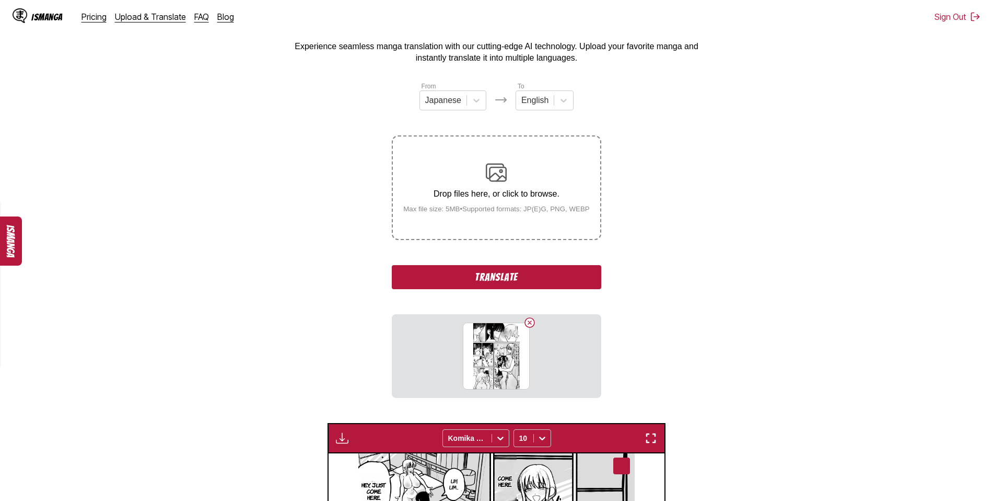
click at [496, 283] on button "Translate" at bounding box center [496, 277] width 209 height 24
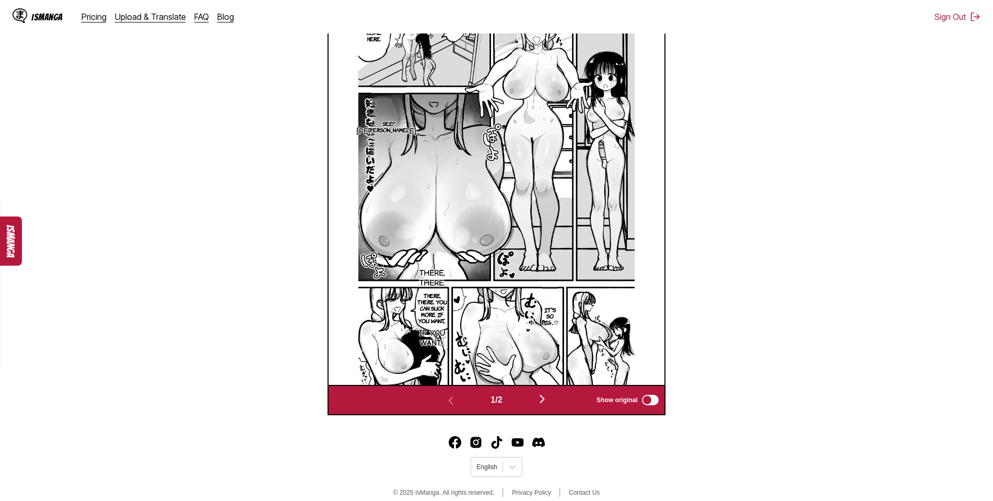
scroll to position [406, 0]
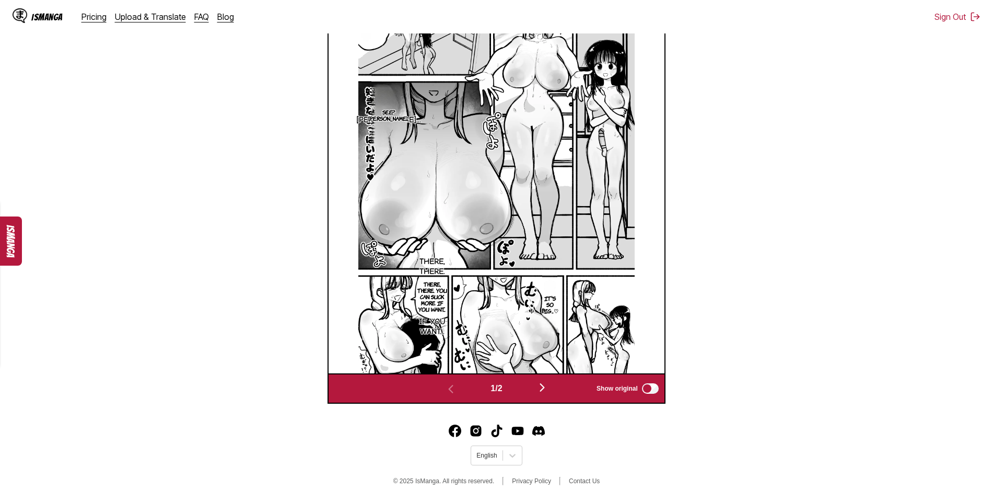
click at [542, 386] on img "button" at bounding box center [542, 387] width 13 height 13
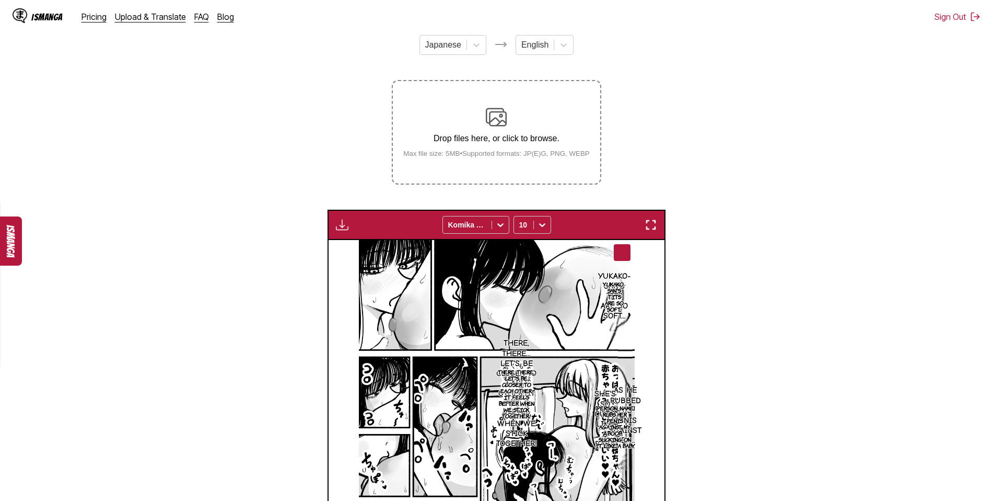
scroll to position [91, 0]
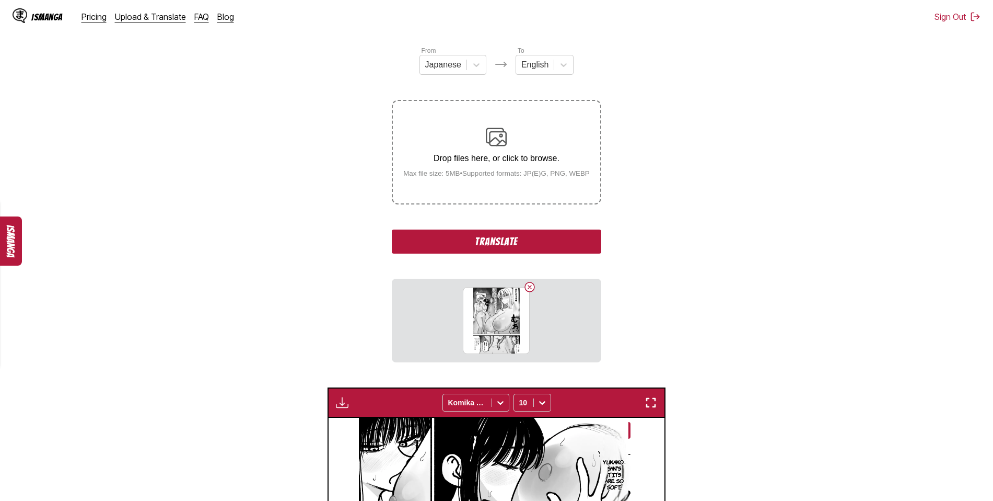
click at [498, 242] on button "Translate" at bounding box center [496, 241] width 209 height 24
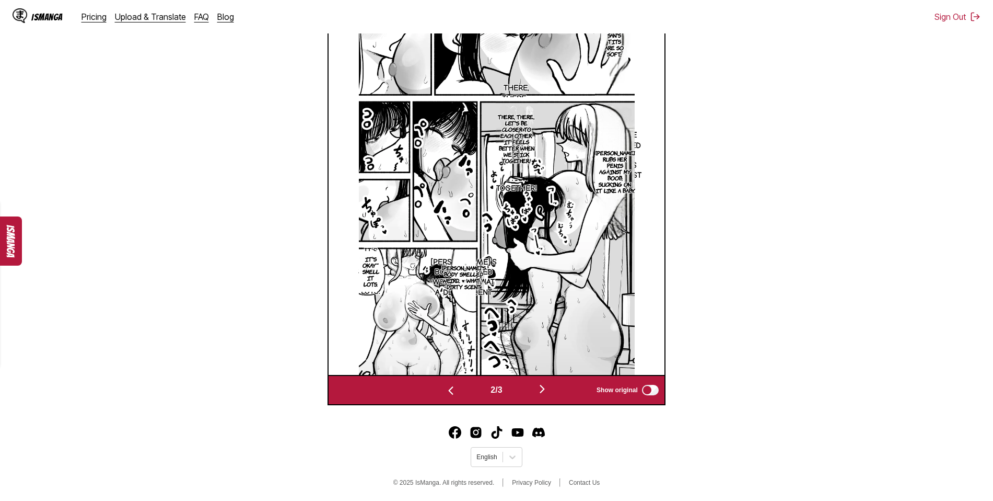
scroll to position [369, 0]
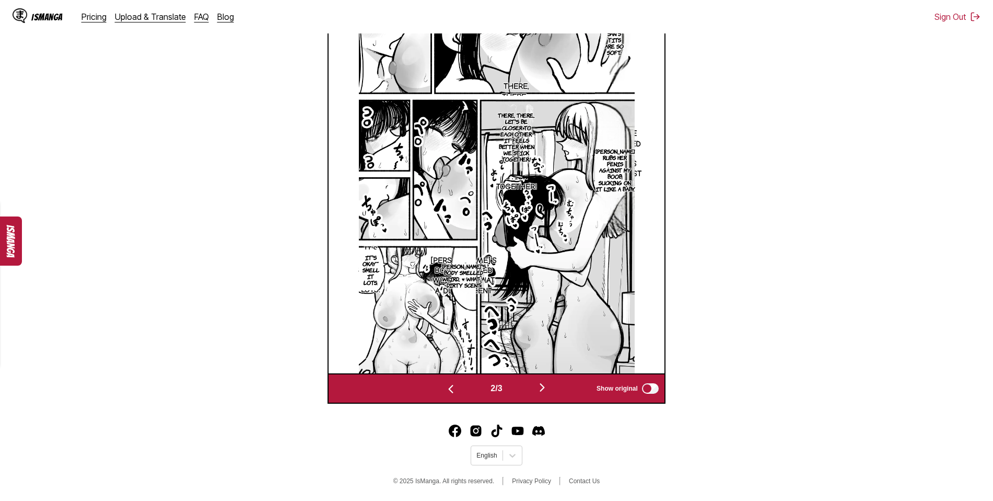
click at [545, 386] on img "button" at bounding box center [542, 387] width 13 height 13
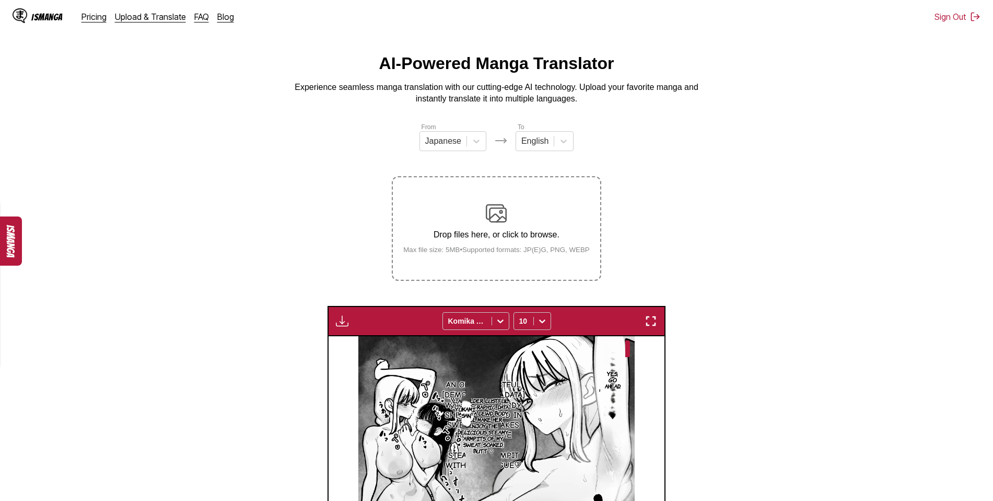
scroll to position [0, 0]
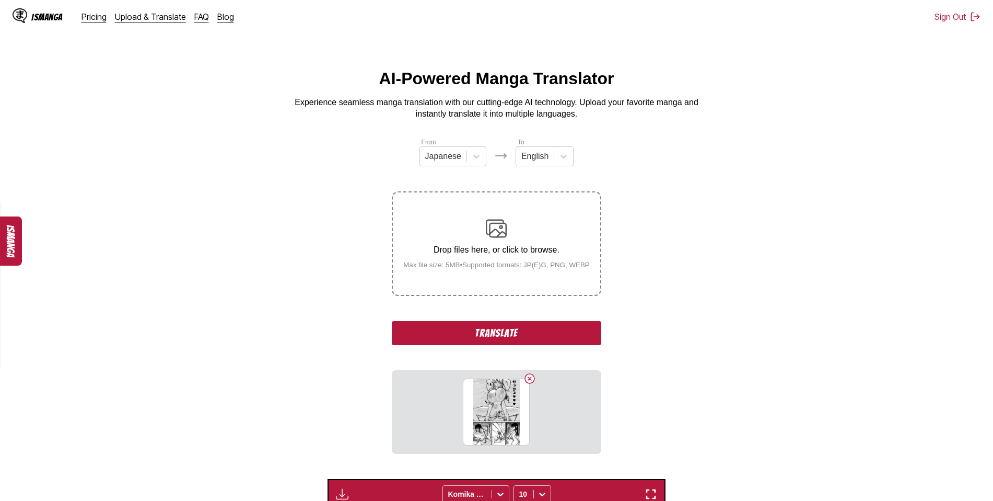
click at [483, 332] on button "Translate" at bounding box center [496, 333] width 209 height 24
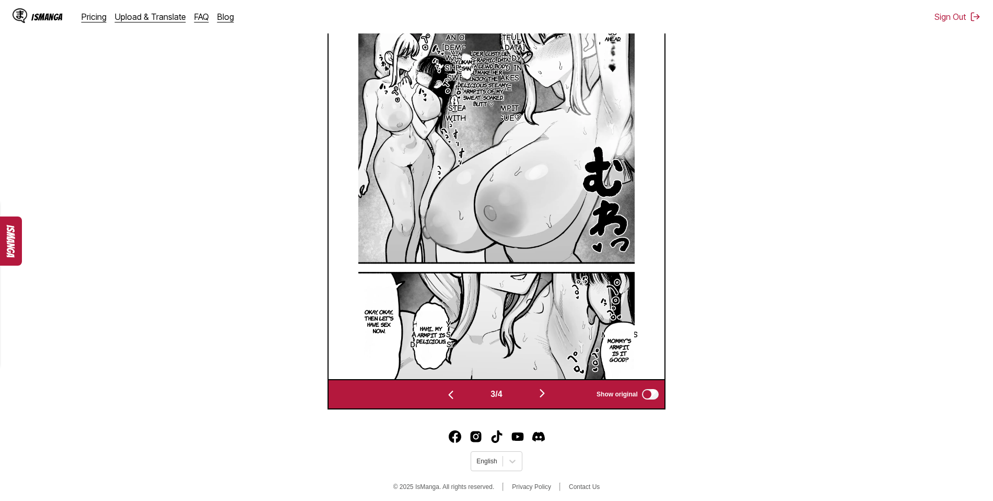
scroll to position [369, 0]
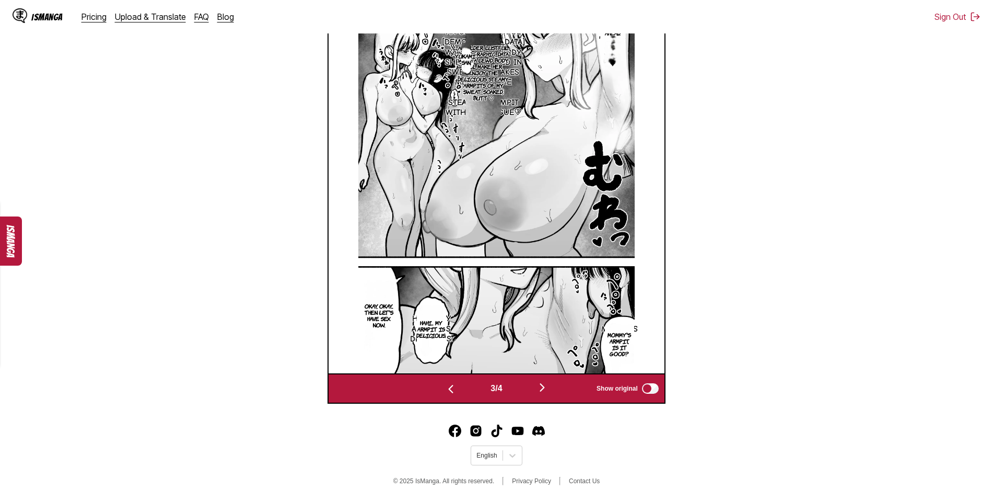
click at [542, 385] on img "button" at bounding box center [542, 387] width 13 height 13
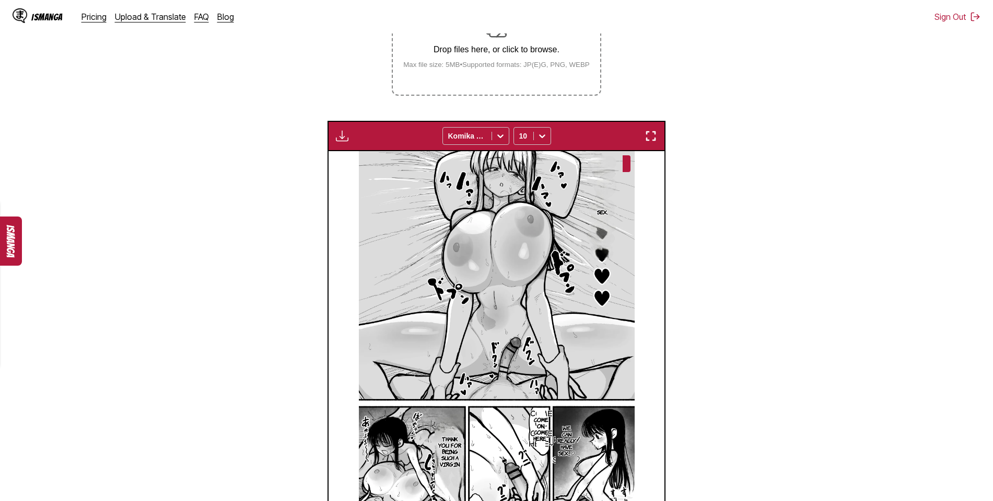
scroll to position [196, 0]
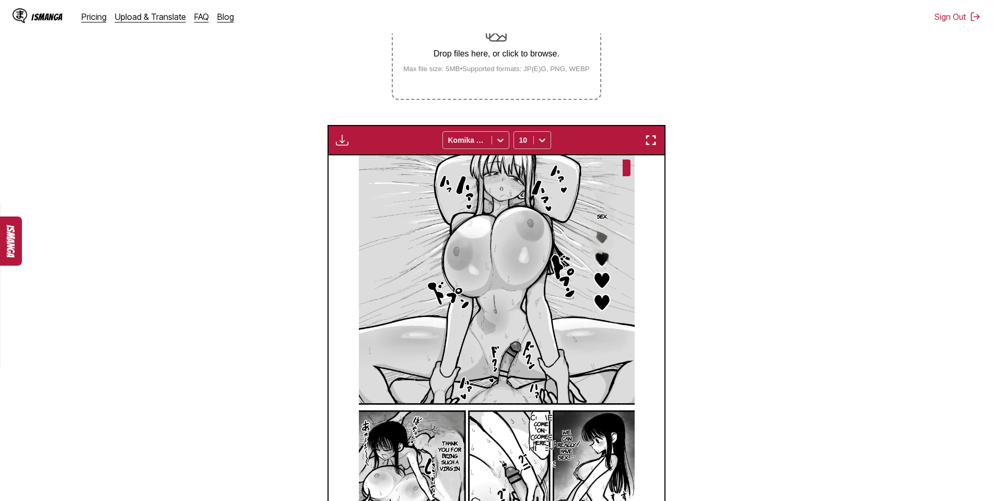
drag, startPoint x: 736, startPoint y: 175, endPoint x: 699, endPoint y: 55, distance: 124.9
click at [699, 55] on section "From Japanese To English Drop files here, or click to browse. Max file size: 5M…" at bounding box center [496, 258] width 976 height 634
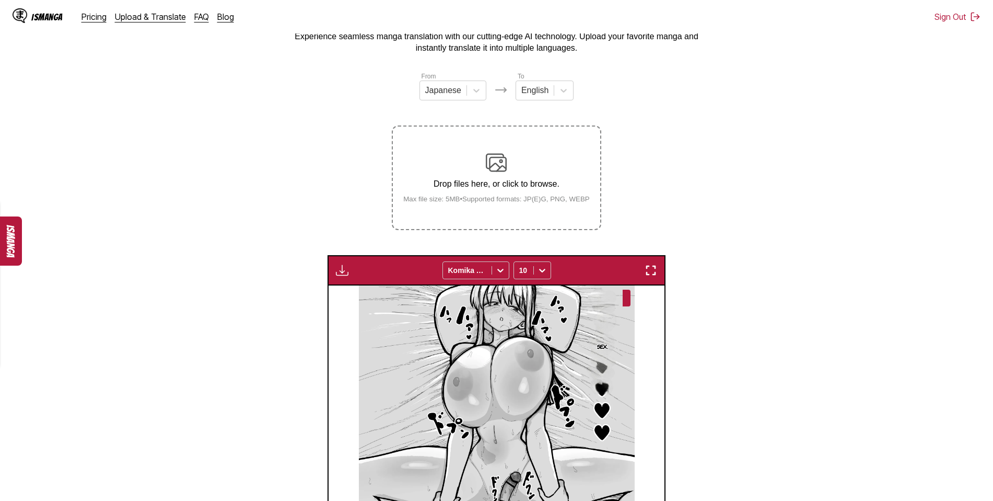
scroll to position [56, 0]
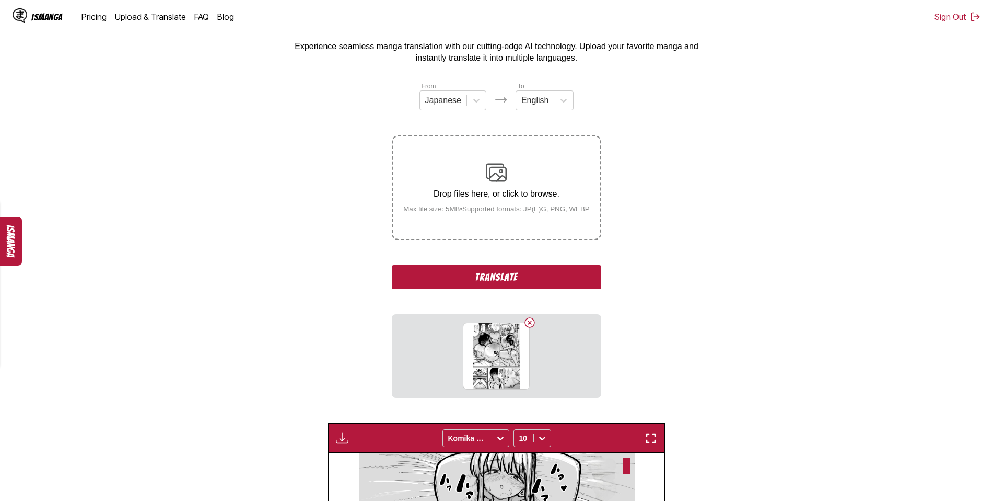
click at [489, 278] on button "Translate" at bounding box center [496, 277] width 209 height 24
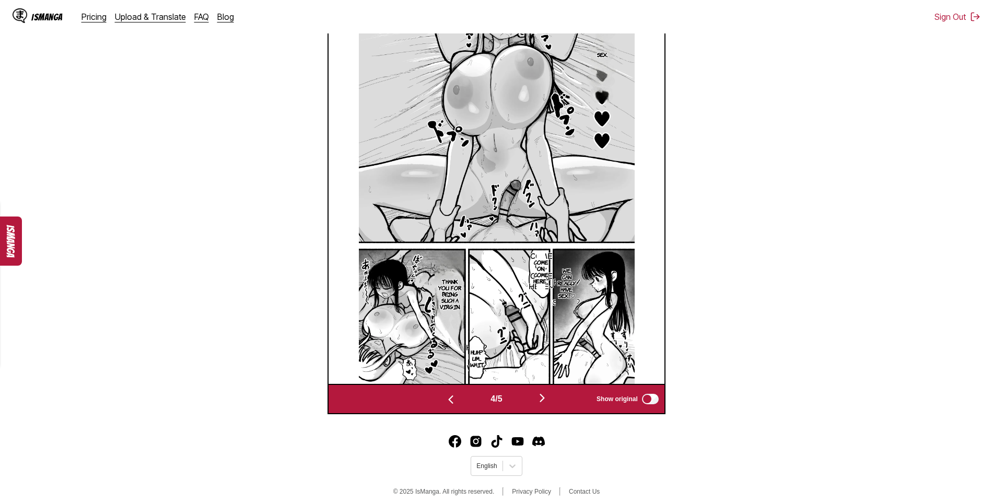
scroll to position [369, 0]
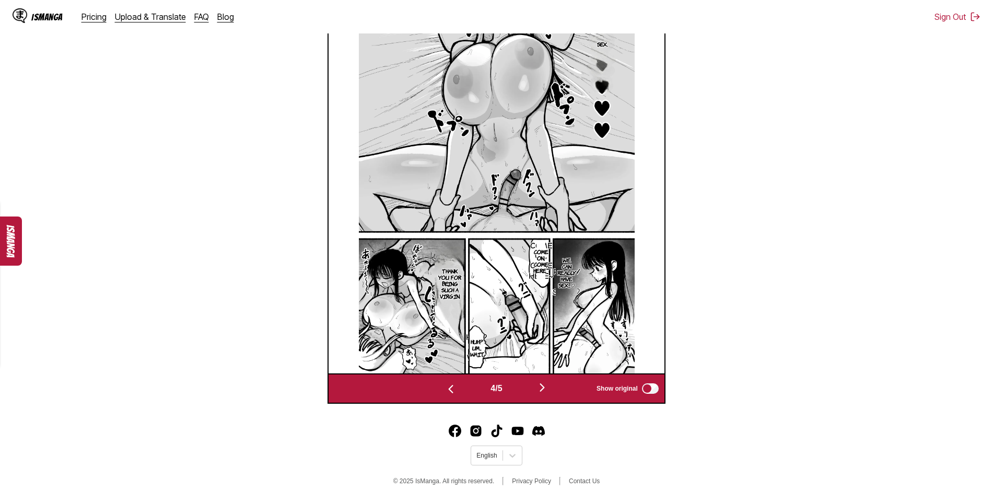
click at [543, 388] on img "button" at bounding box center [542, 387] width 13 height 13
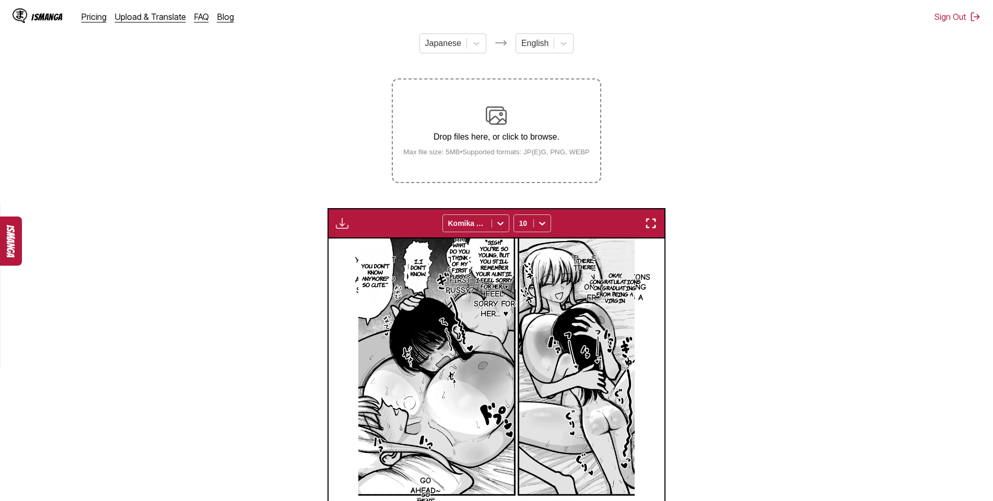
scroll to position [91, 0]
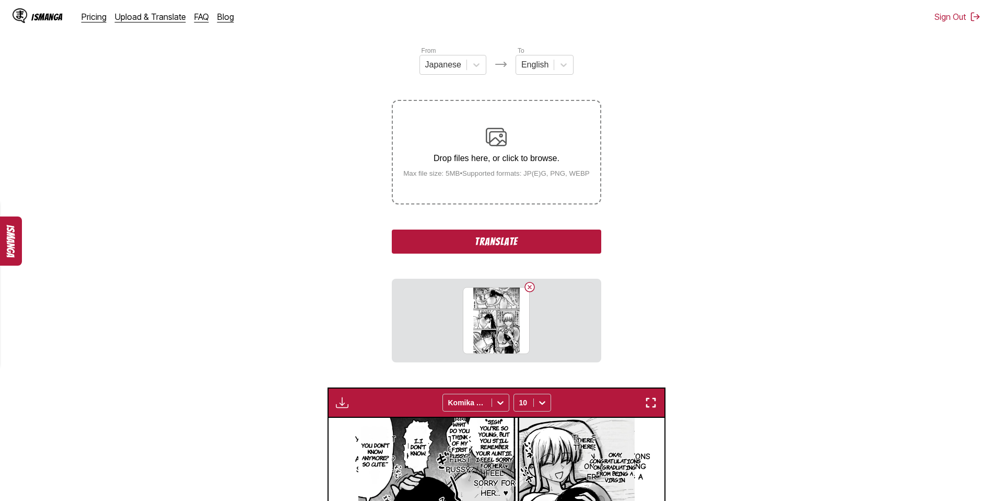
click at [505, 241] on button "Translate" at bounding box center [496, 241] width 209 height 24
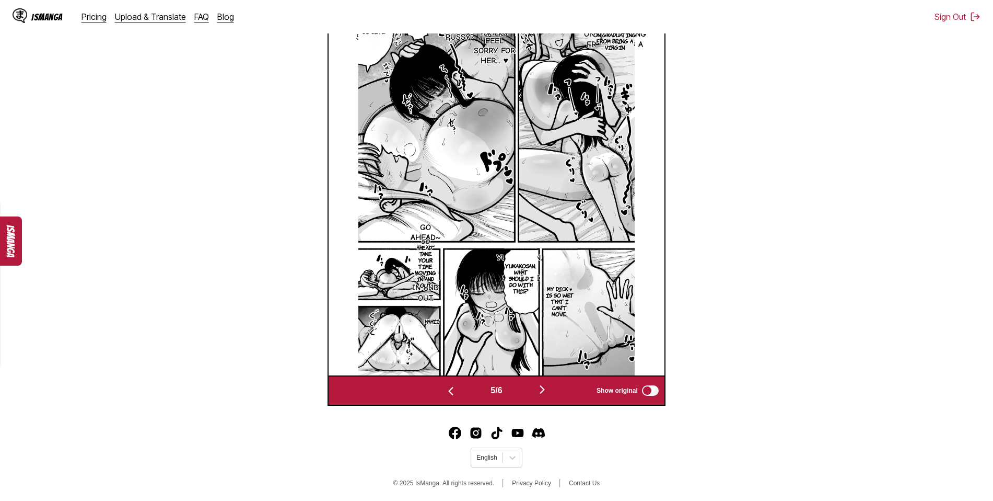
scroll to position [369, 0]
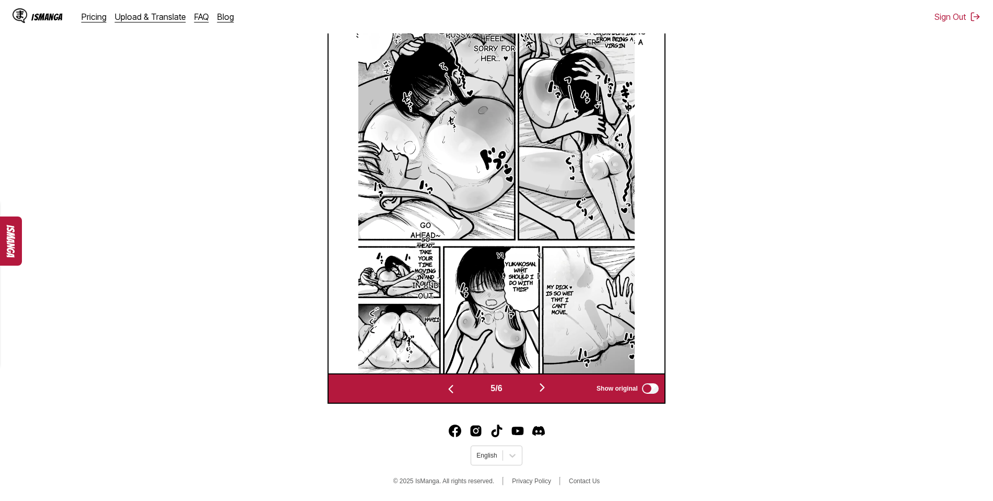
click at [545, 386] on img "button" at bounding box center [542, 387] width 13 height 13
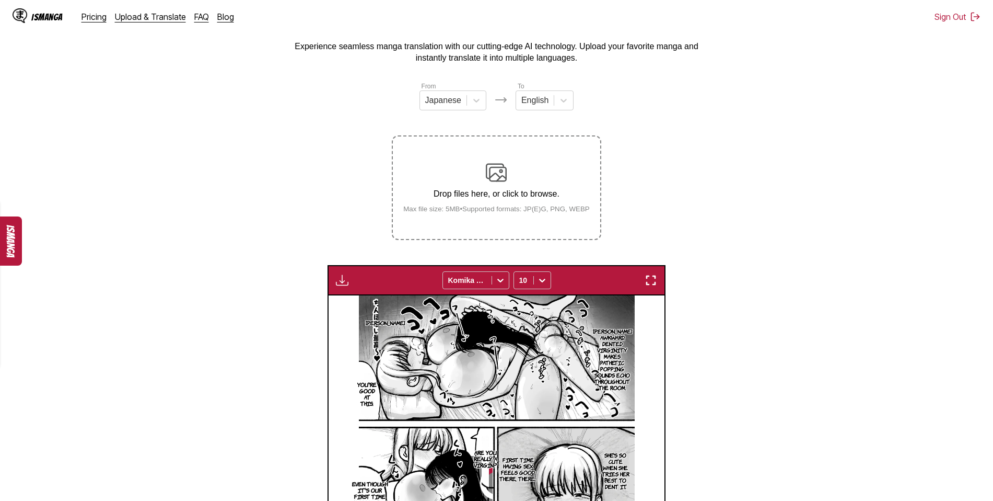
scroll to position [39, 0]
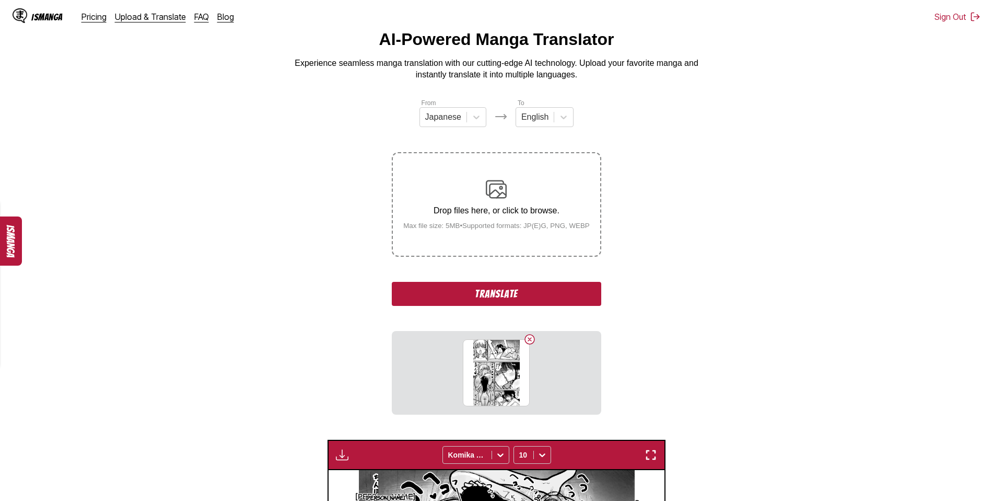
click at [493, 299] on button "Translate" at bounding box center [496, 294] width 209 height 24
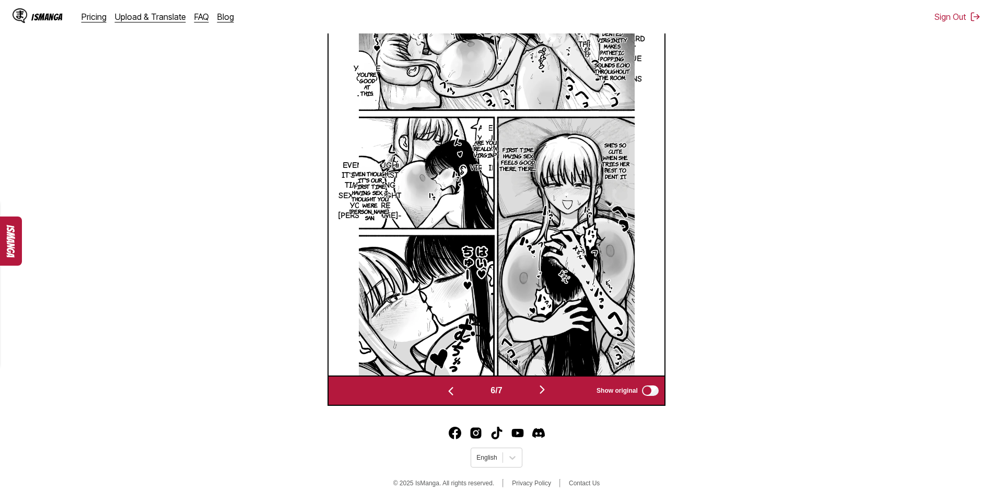
scroll to position [369, 0]
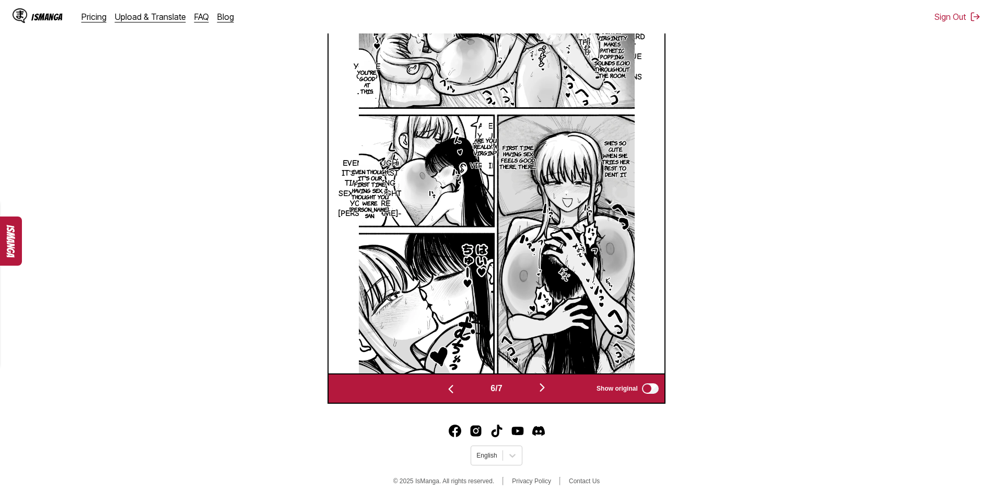
click at [539, 387] on img "button" at bounding box center [542, 387] width 13 height 13
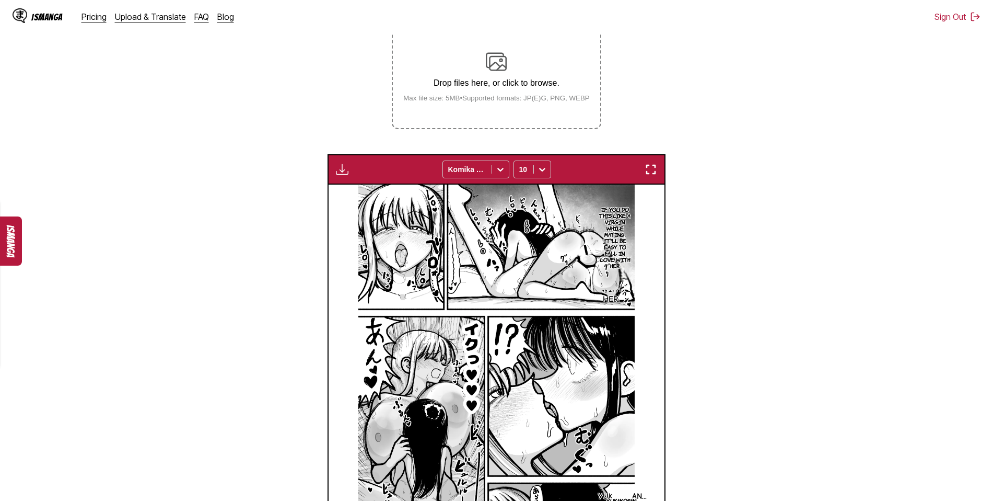
scroll to position [144, 0]
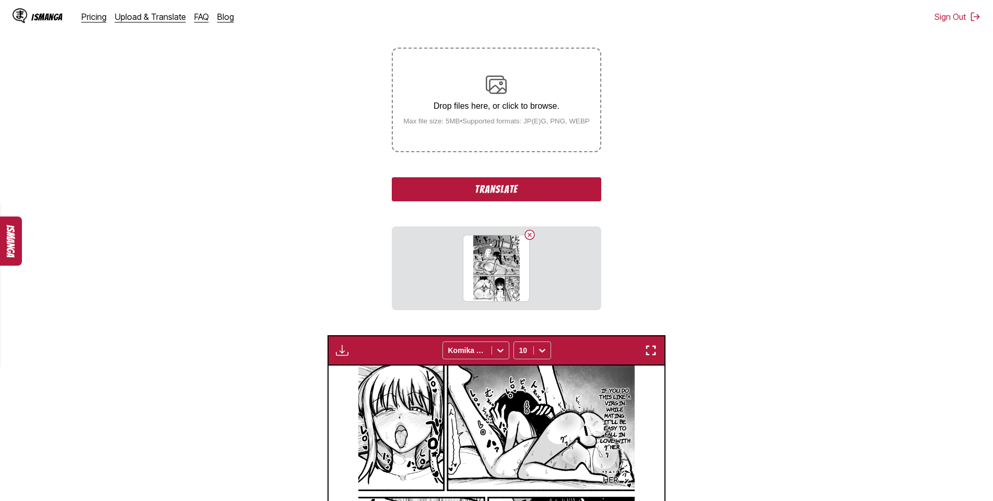
click at [501, 192] on button "Translate" at bounding box center [496, 189] width 209 height 24
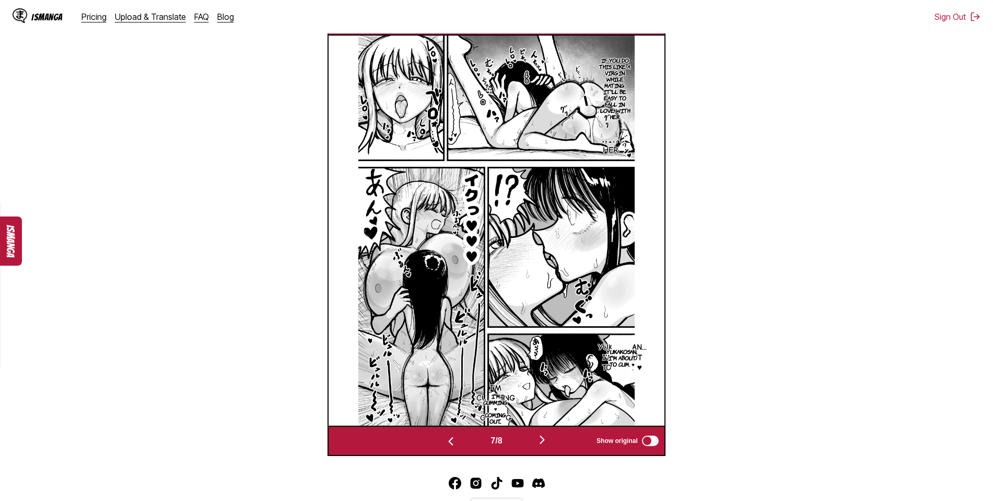
scroll to position [406, 0]
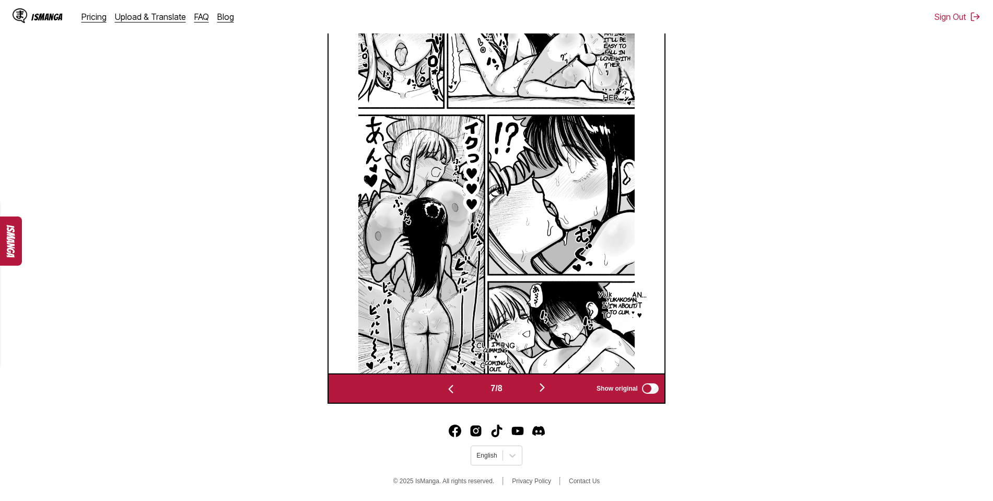
click at [544, 385] on img "button" at bounding box center [542, 387] width 13 height 13
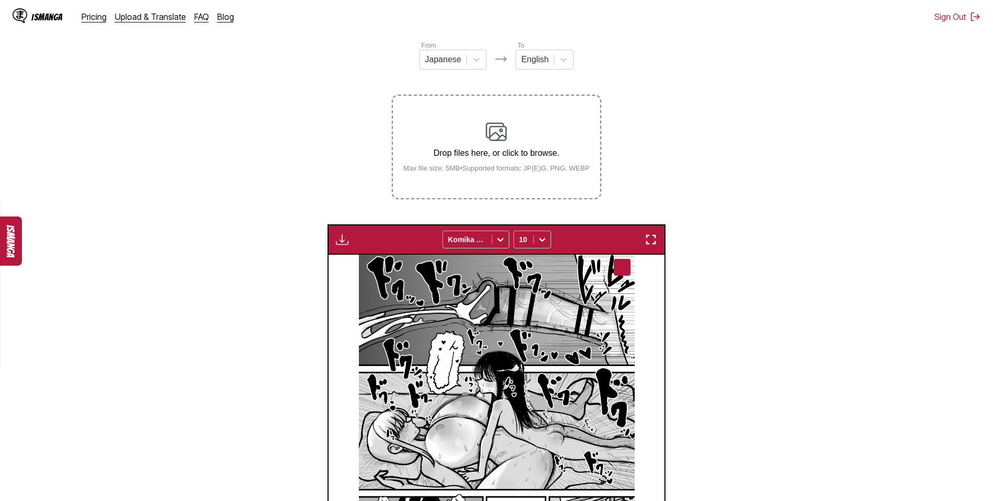
scroll to position [91, 0]
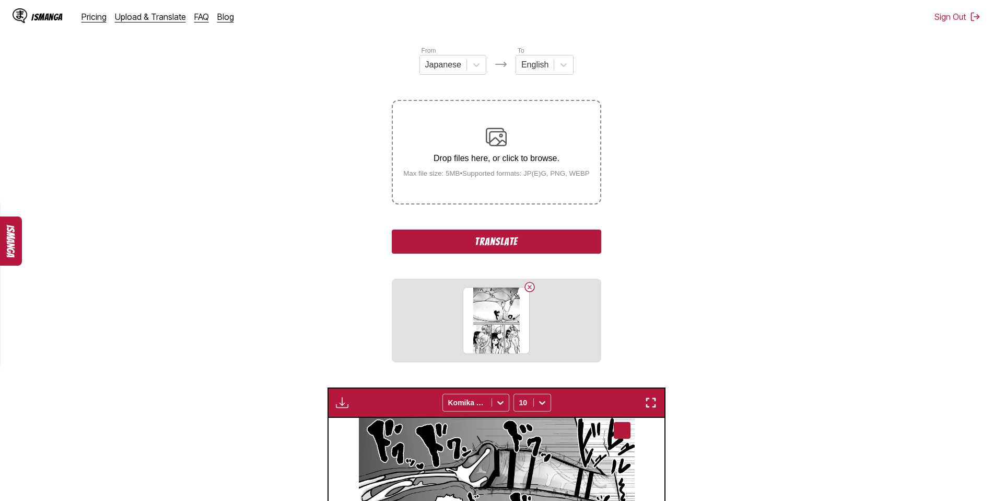
click at [491, 236] on button "Translate" at bounding box center [496, 241] width 209 height 24
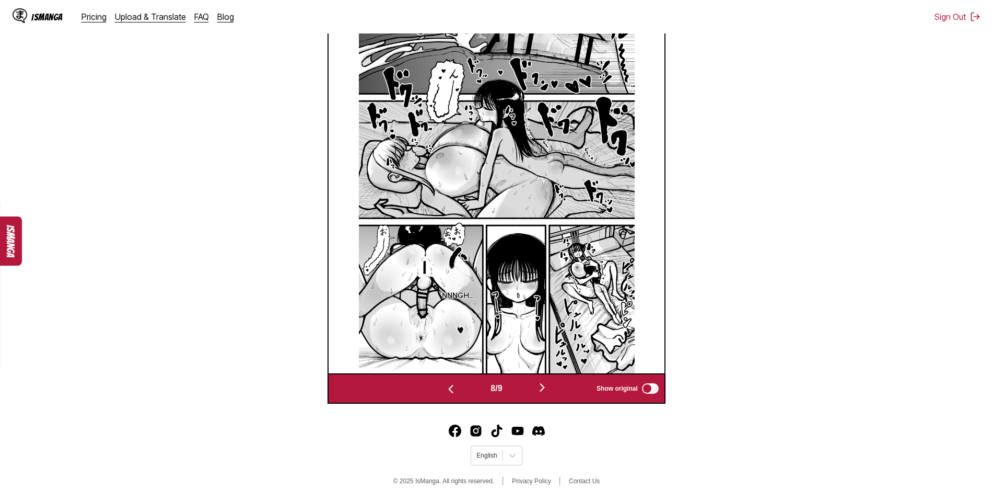
scroll to position [406, 0]
click at [548, 385] on img "button" at bounding box center [542, 387] width 13 height 13
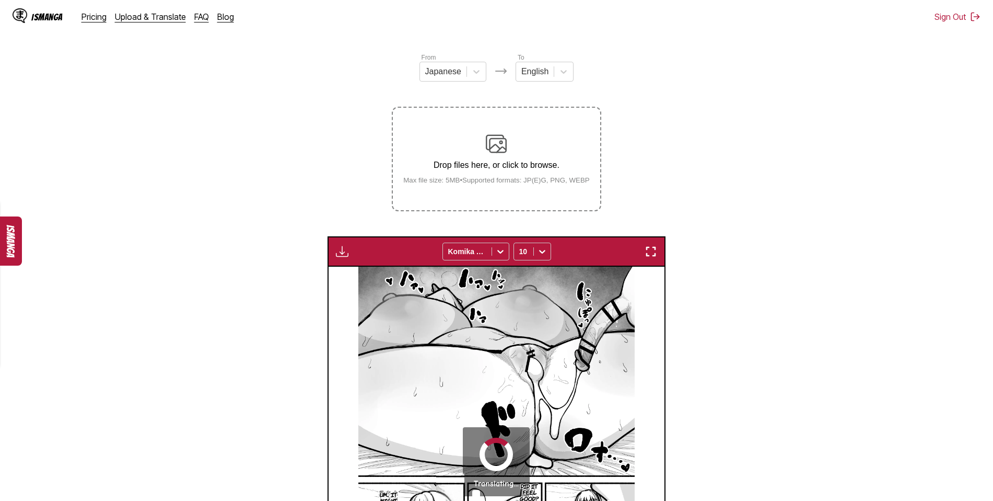
scroll to position [39, 0]
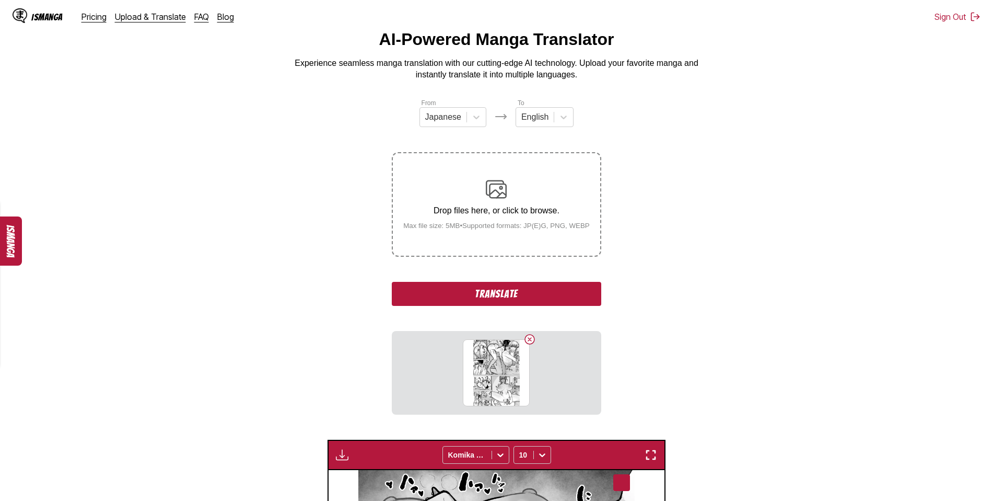
click at [497, 296] on button "Translate" at bounding box center [496, 294] width 209 height 24
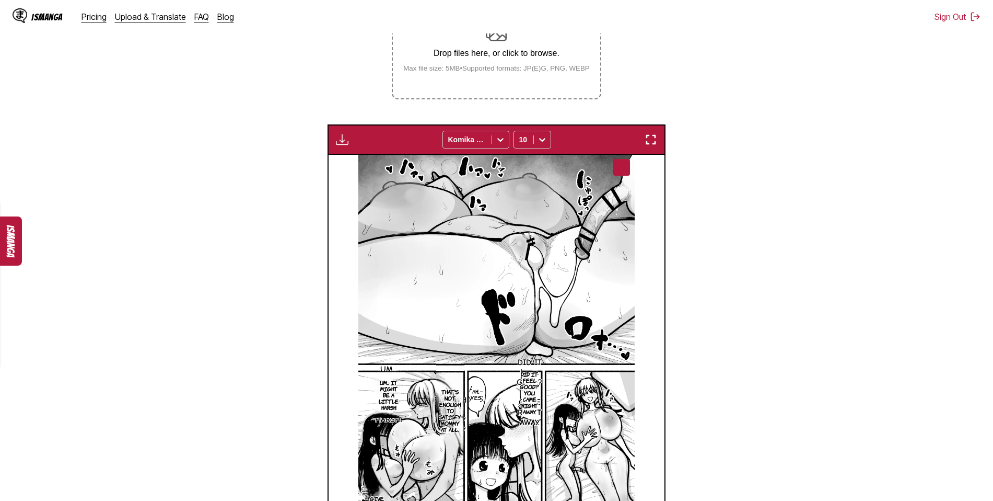
scroll to position [160, 0]
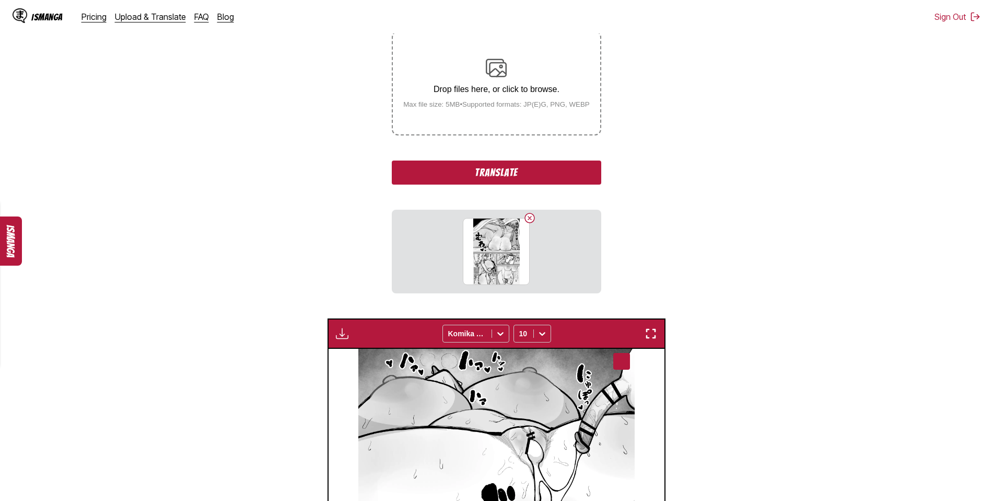
click at [501, 173] on button "Translate" at bounding box center [496, 172] width 209 height 24
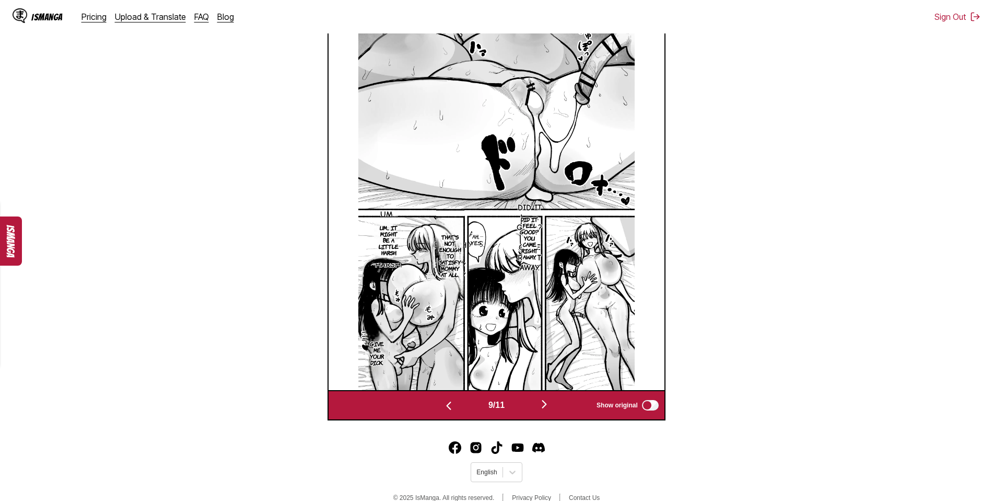
scroll to position [406, 0]
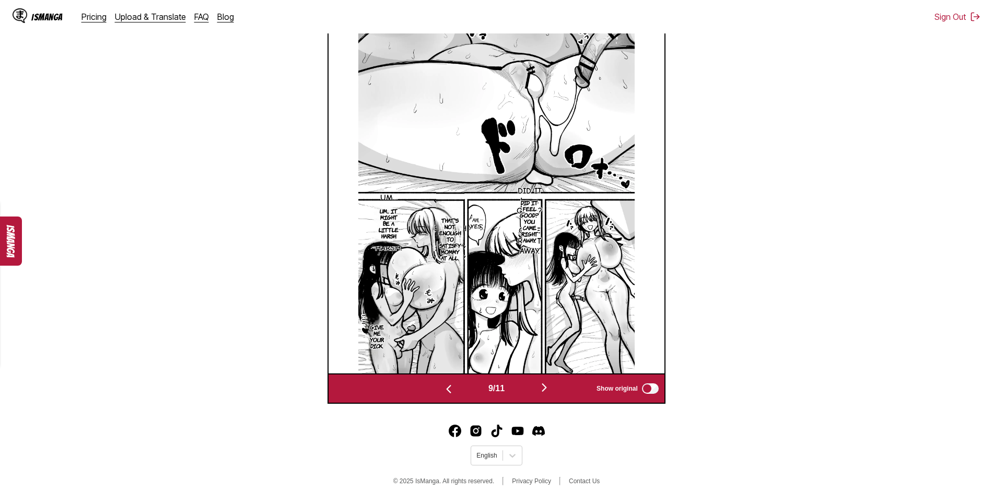
click at [547, 388] on img "button" at bounding box center [544, 387] width 13 height 13
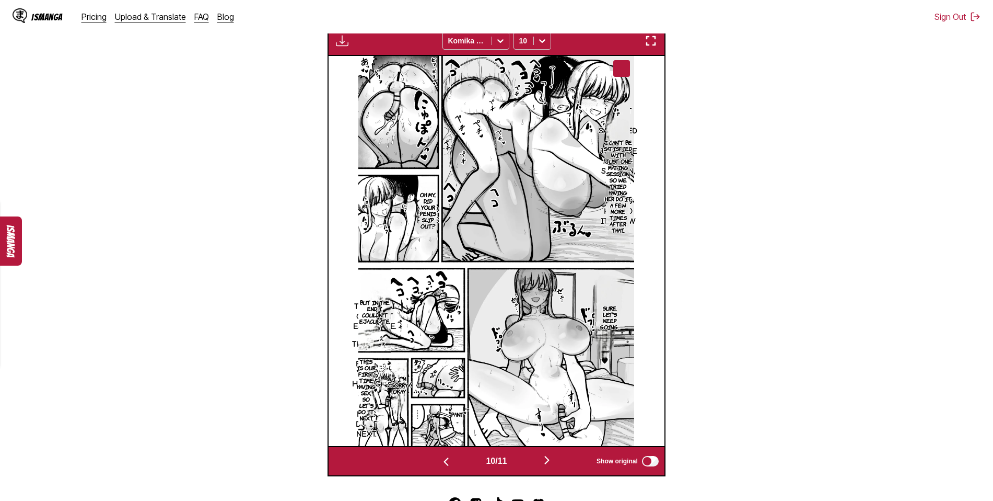
scroll to position [369, 0]
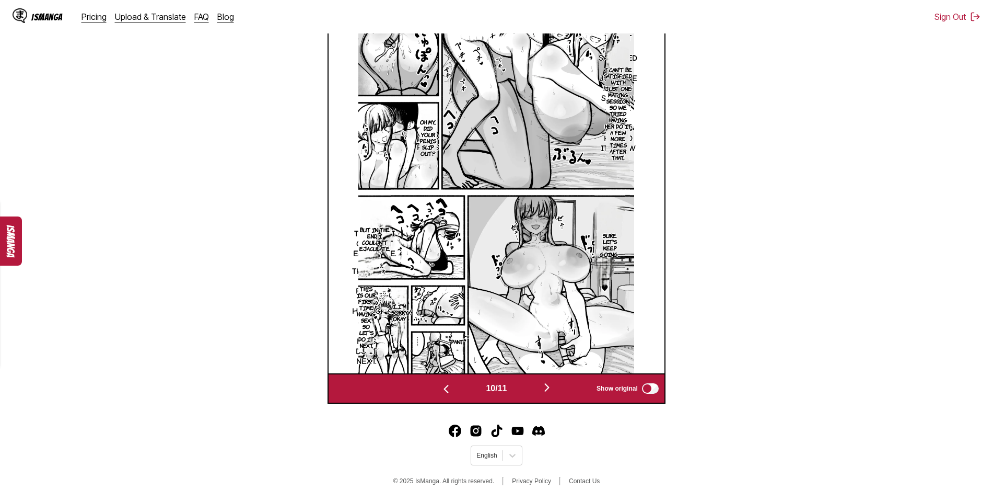
click at [547, 386] on img "button" at bounding box center [547, 387] width 13 height 13
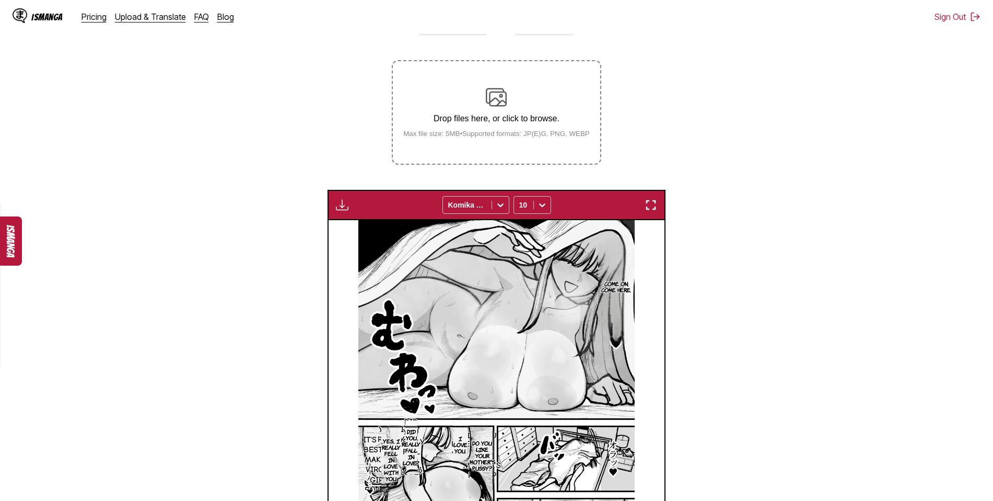
scroll to position [108, 0]
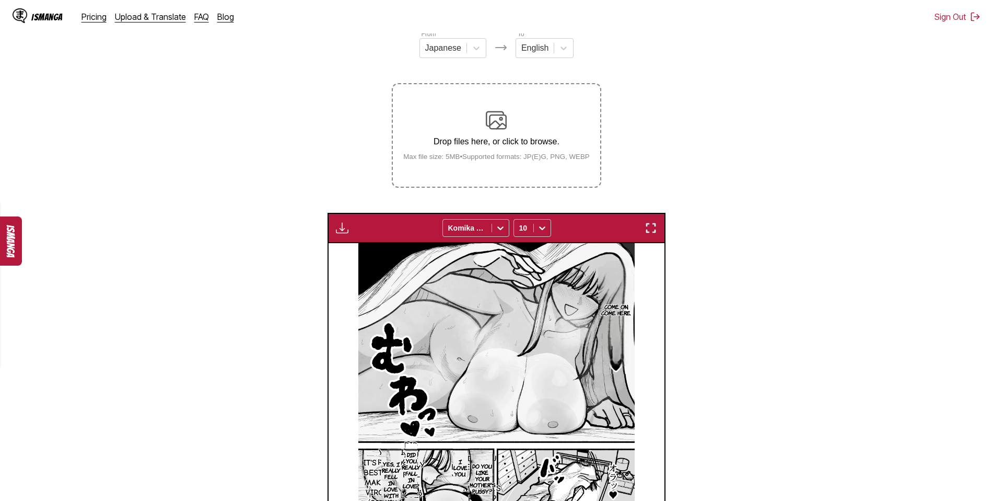
click at [342, 229] on img "button" at bounding box center [342, 228] width 13 height 13
click at [355, 260] on button "Download All" at bounding box center [370, 262] width 67 height 25
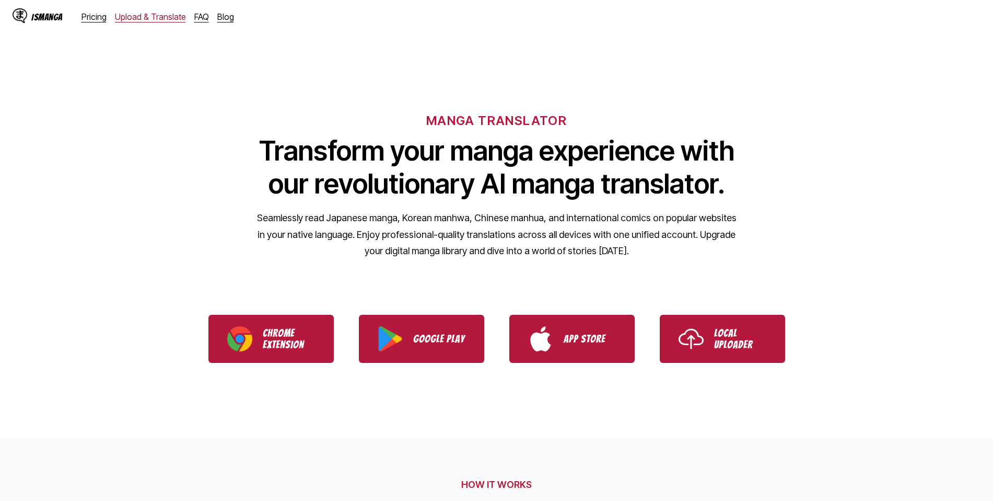
click at [142, 17] on link "Upload & Translate" at bounding box center [150, 16] width 71 height 10
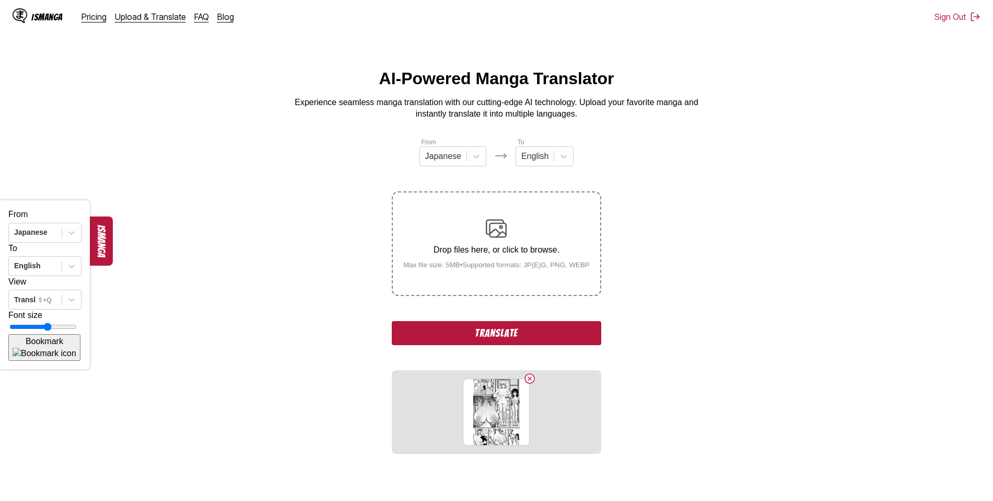
scroll to position [104, 0]
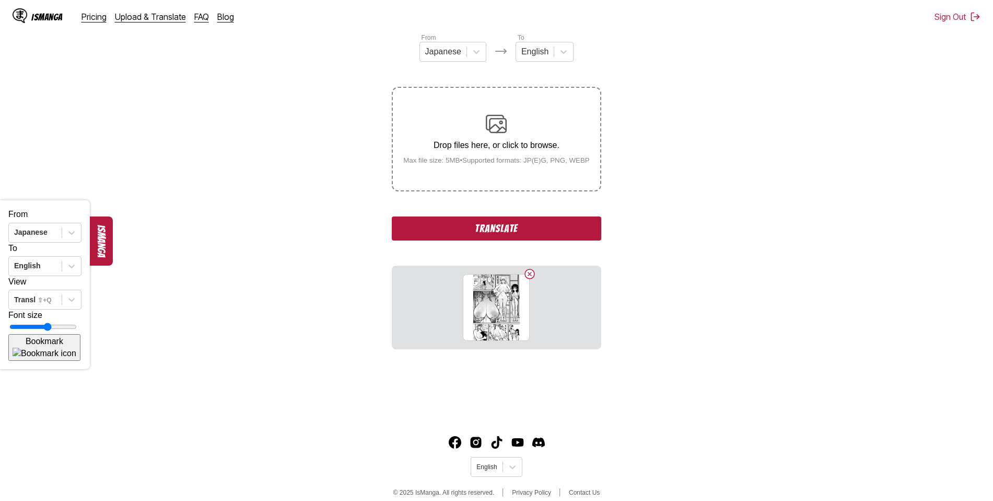
click at [496, 229] on button "Translate" at bounding box center [496, 228] width 209 height 24
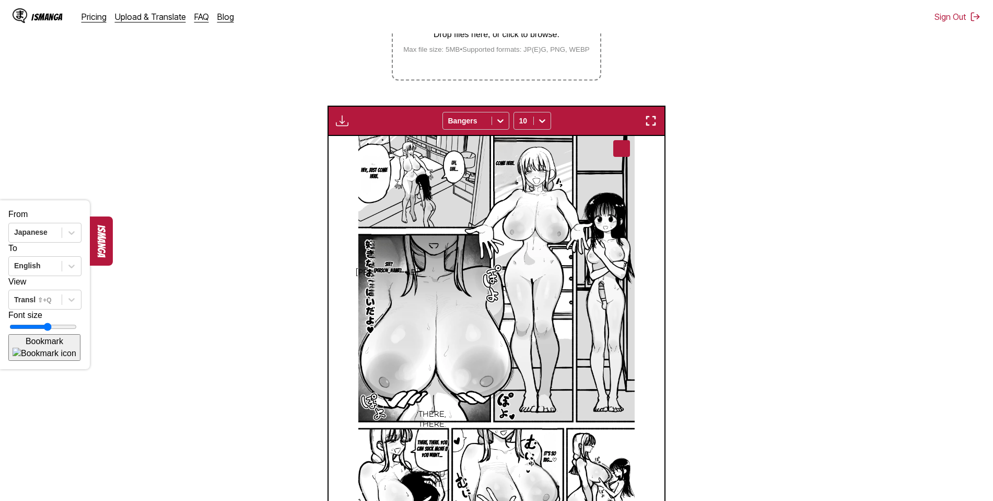
scroll to position [227, 0]
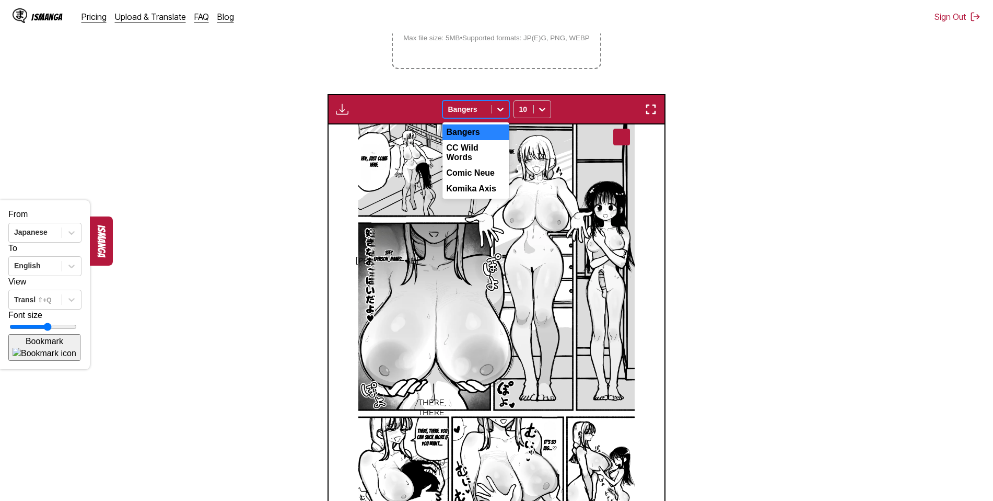
click at [499, 110] on icon at bounding box center [500, 109] width 10 height 10
click at [481, 150] on div "CC Wild Words" at bounding box center [476, 152] width 67 height 25
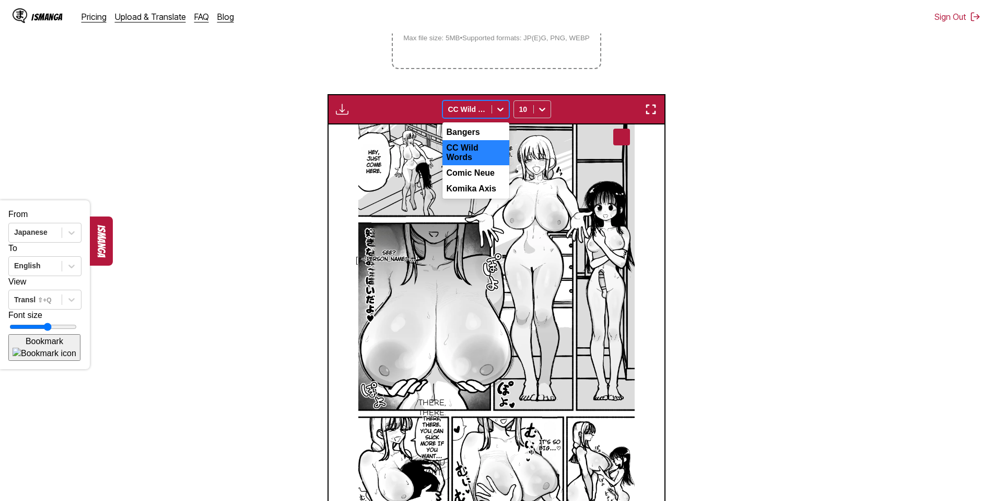
click at [502, 111] on icon at bounding box center [500, 110] width 6 height 4
click at [483, 168] on div "Comic Neue" at bounding box center [476, 173] width 67 height 16
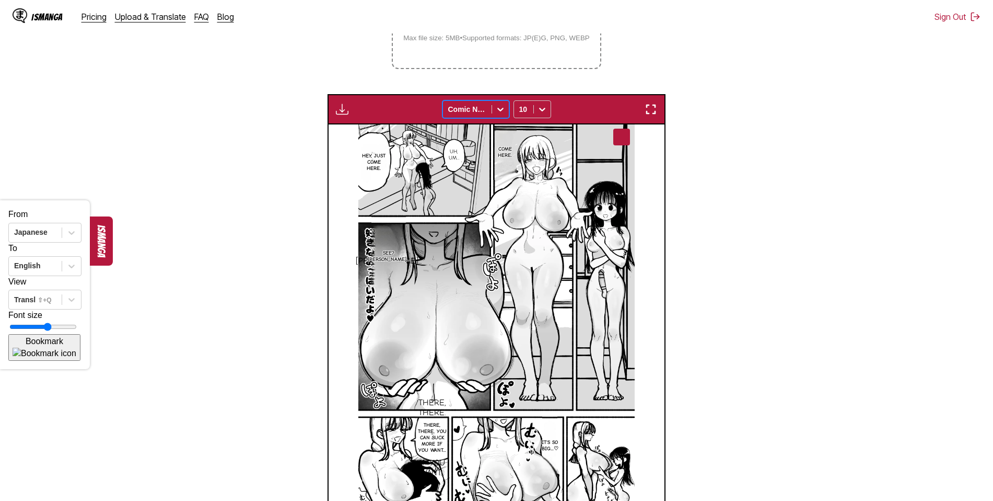
click at [503, 110] on icon at bounding box center [500, 110] width 6 height 4
click at [480, 183] on div "Komika Axis" at bounding box center [476, 189] width 67 height 16
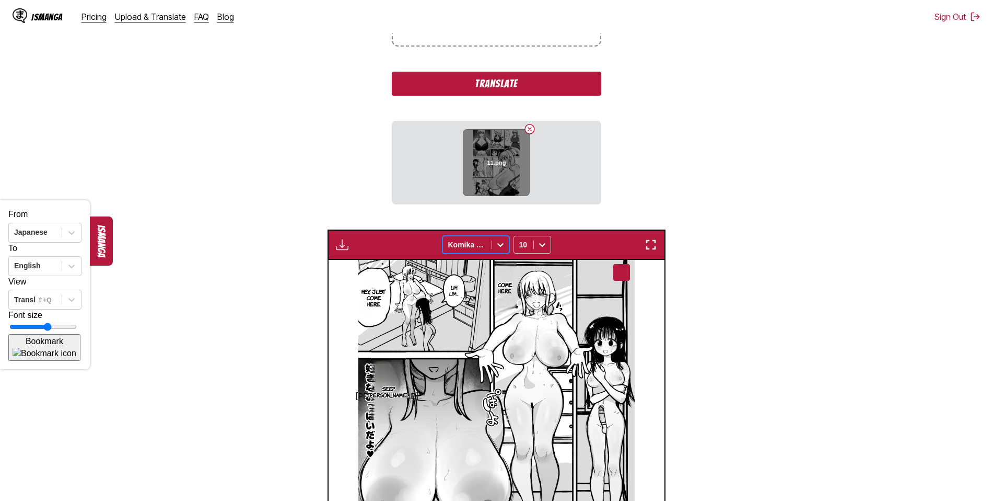
scroll to position [214, 0]
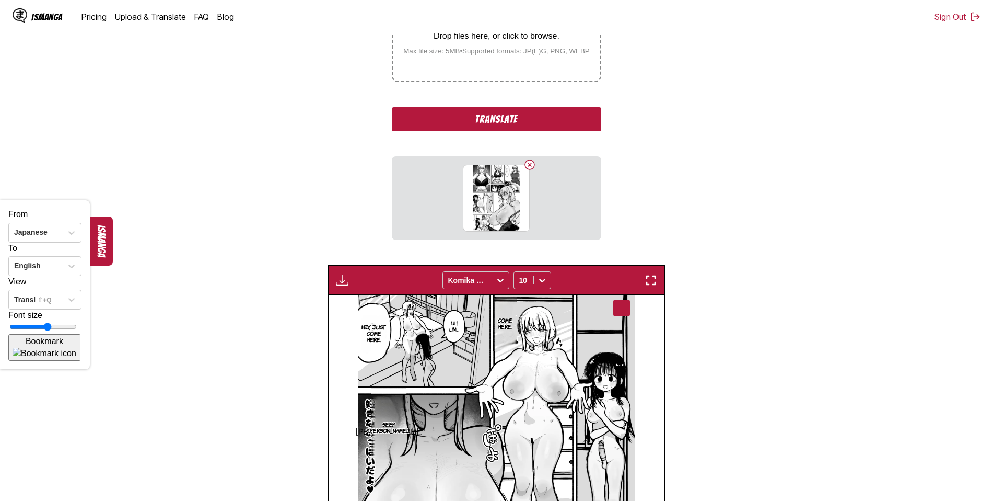
click at [490, 115] on button "Translate" at bounding box center [496, 119] width 209 height 24
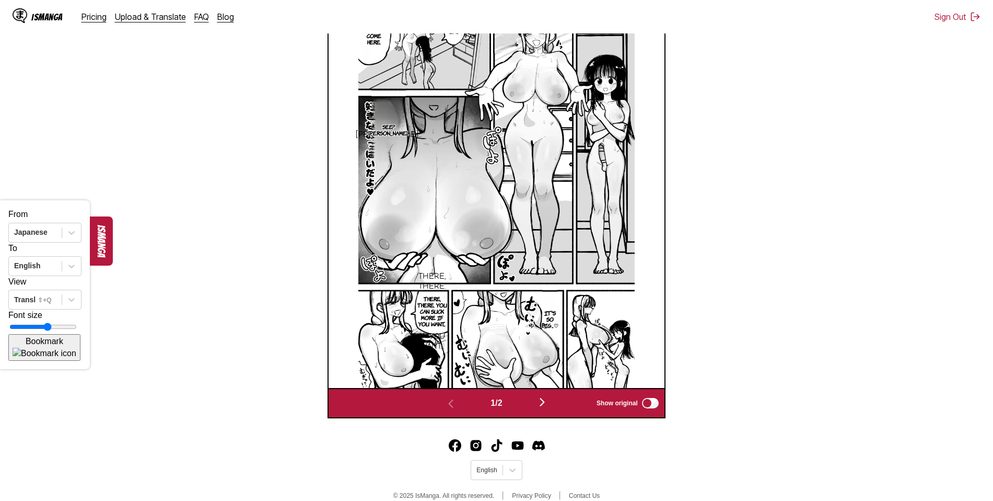
scroll to position [406, 0]
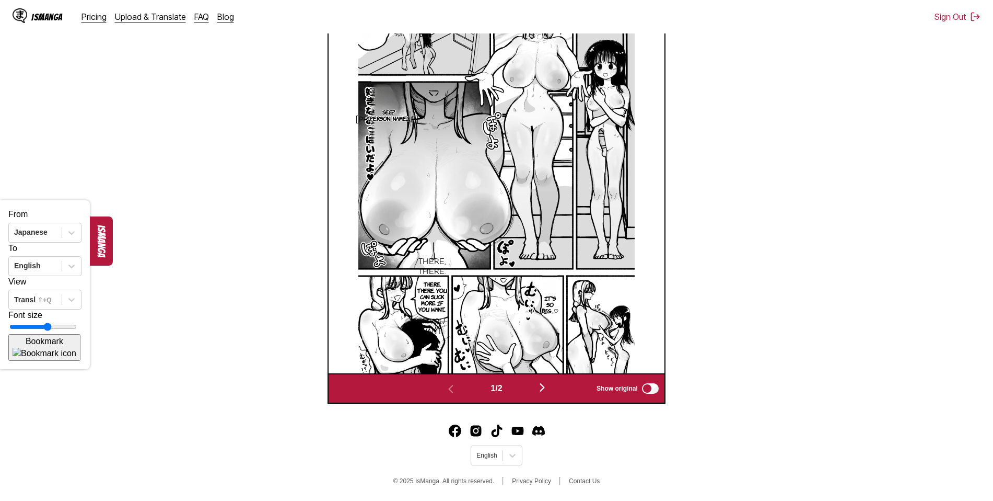
click at [545, 386] on img "button" at bounding box center [542, 387] width 13 height 13
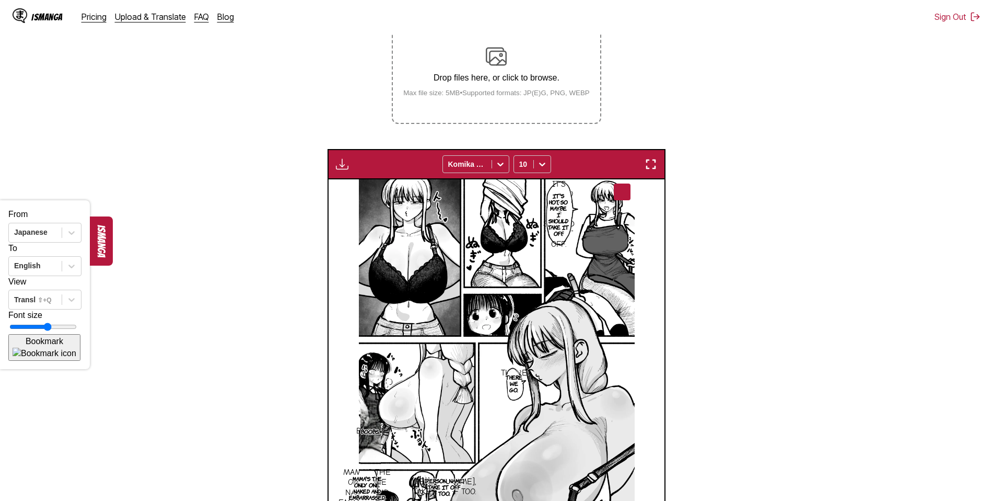
scroll to position [144, 0]
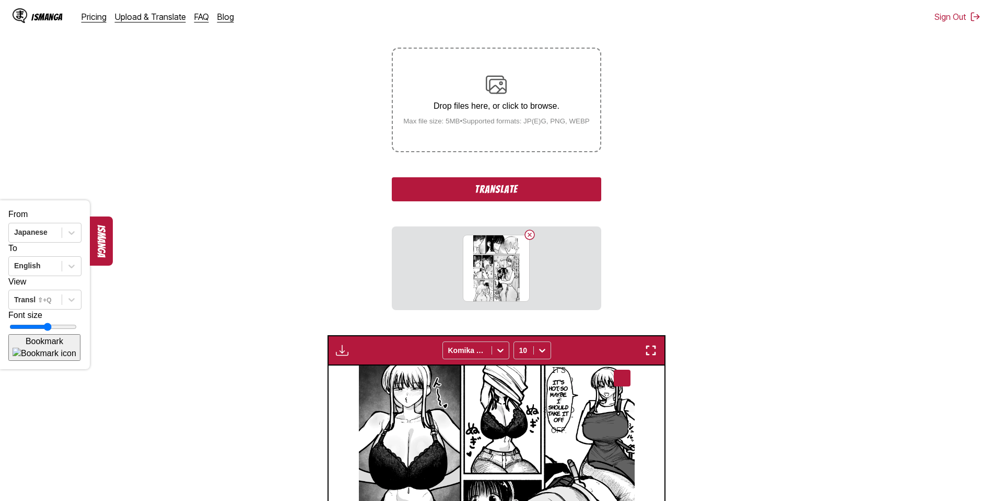
click at [495, 189] on button "Translate" at bounding box center [496, 189] width 209 height 24
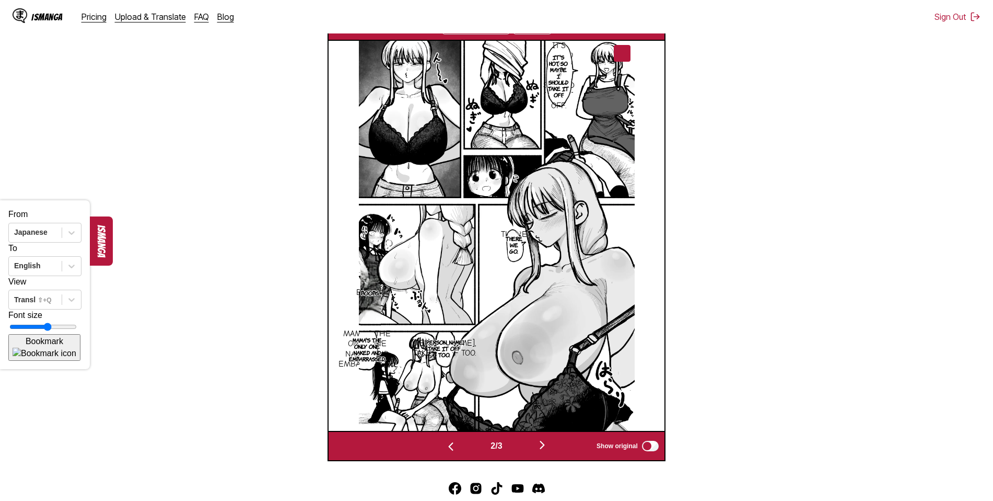
scroll to position [406, 0]
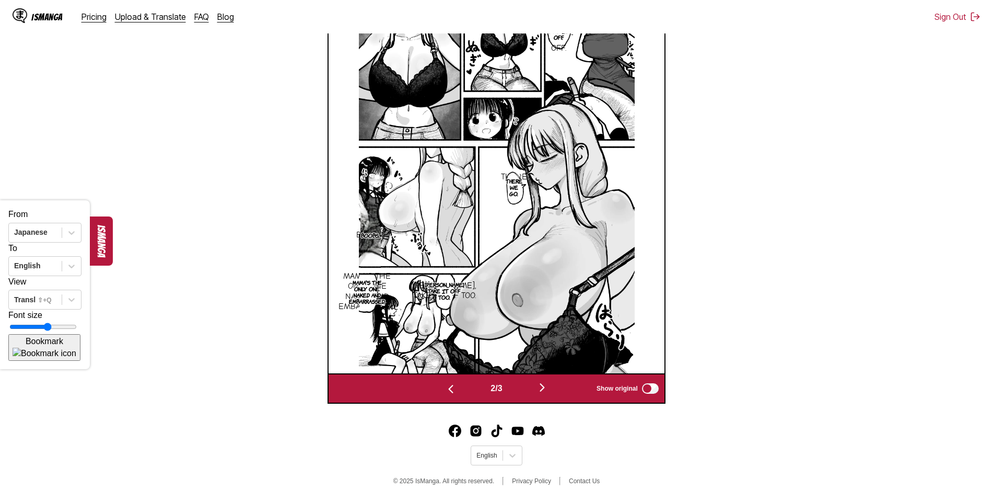
click at [546, 387] on img "button" at bounding box center [542, 387] width 13 height 13
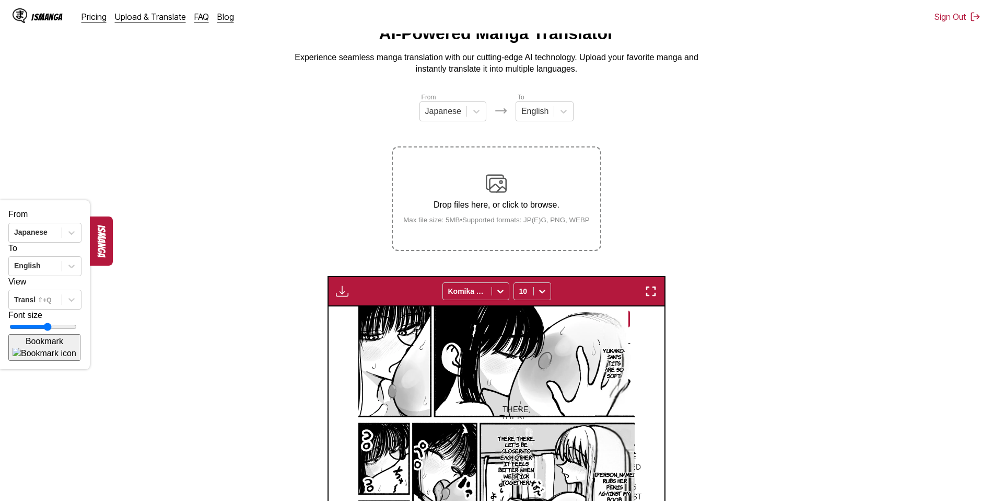
scroll to position [39, 0]
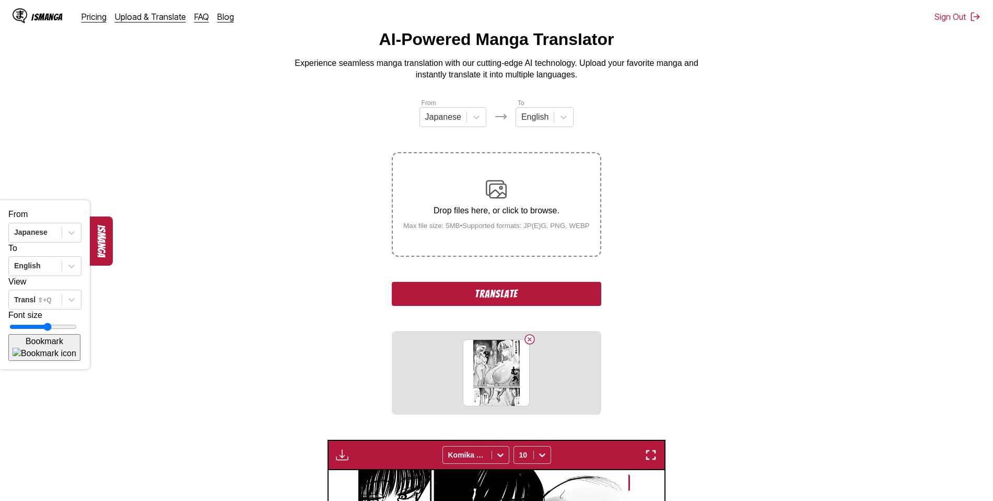
click at [503, 295] on button "Translate" at bounding box center [496, 294] width 209 height 24
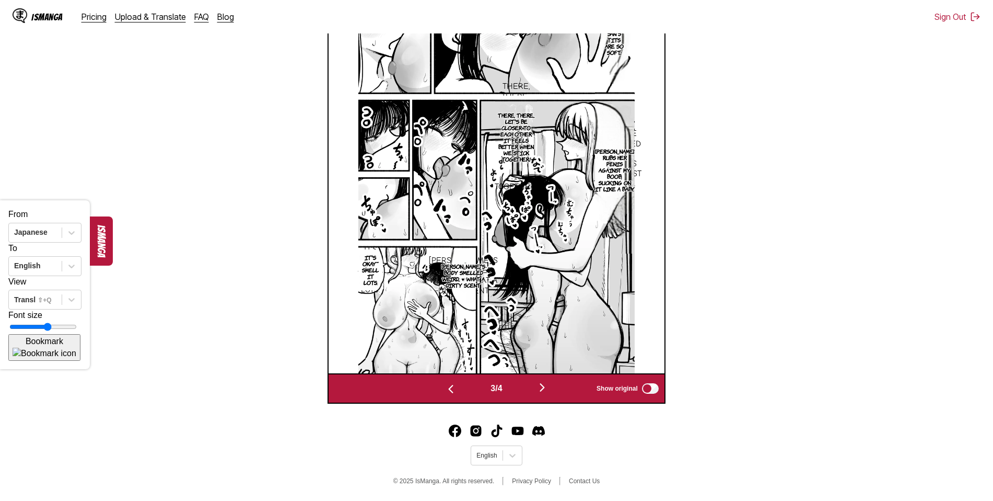
scroll to position [406, 0]
click at [544, 388] on img "button" at bounding box center [542, 387] width 13 height 13
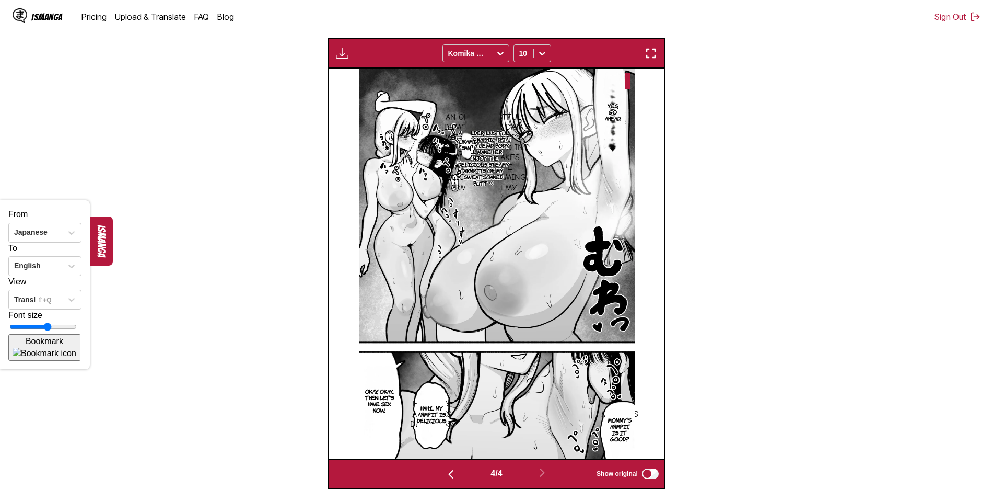
scroll to position [91, 0]
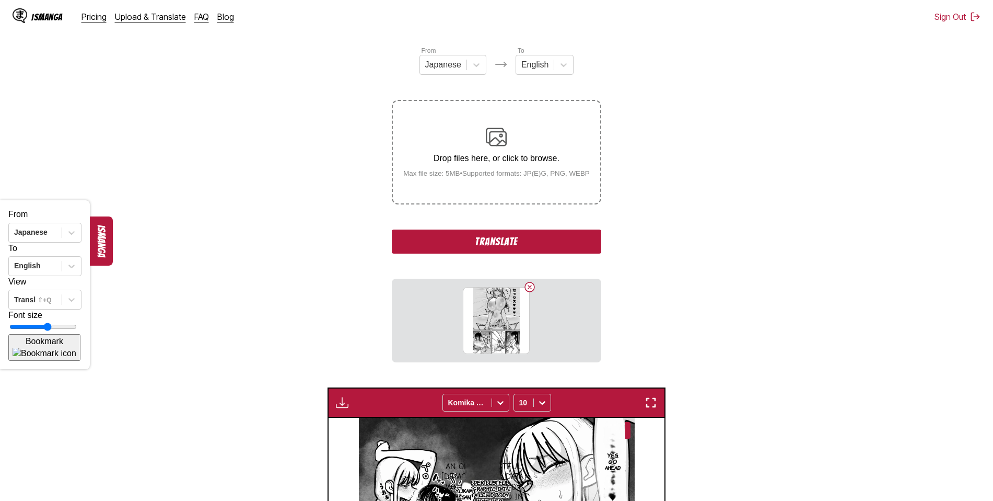
click at [487, 246] on button "Translate" at bounding box center [496, 241] width 209 height 24
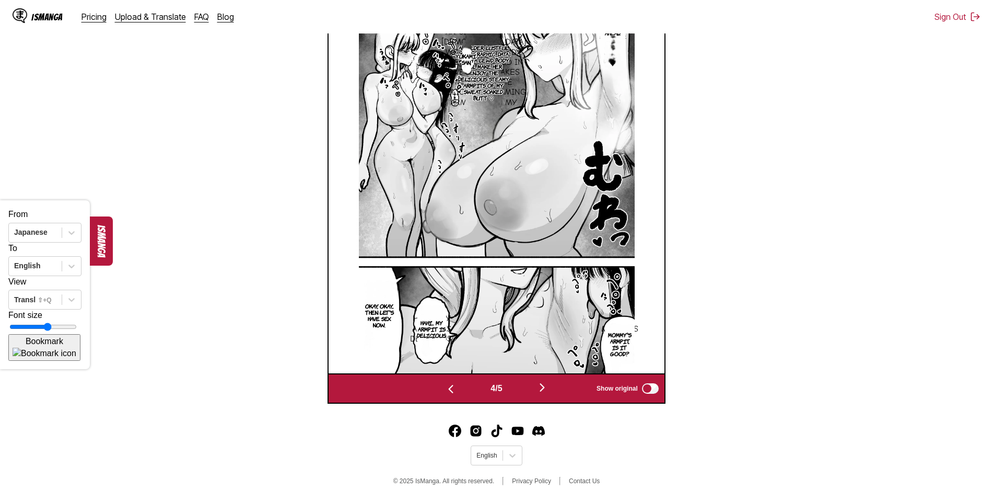
scroll to position [369, 0]
click at [545, 387] on img "button" at bounding box center [542, 387] width 13 height 13
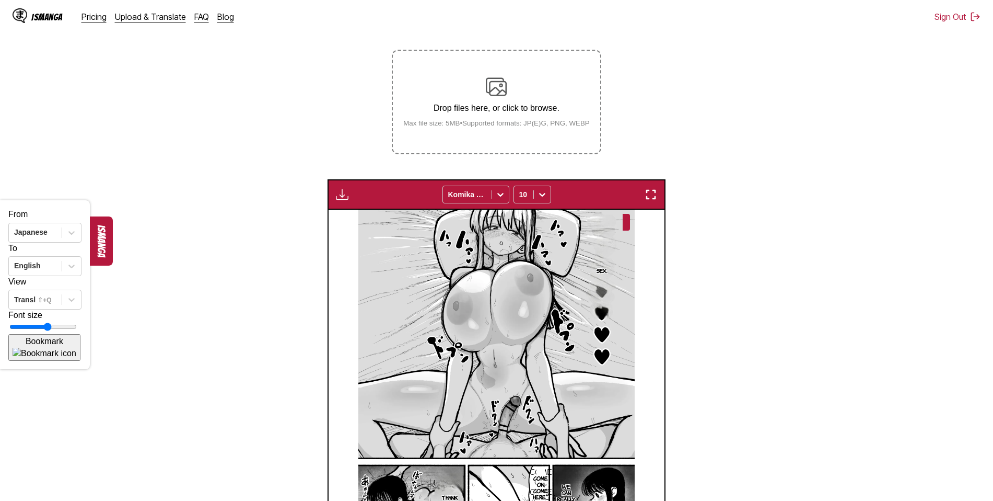
scroll to position [91, 0]
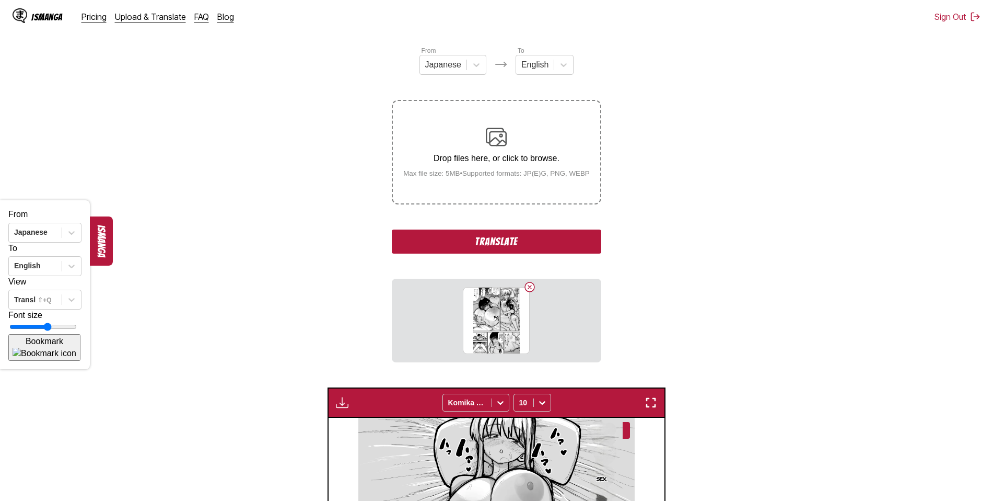
drag, startPoint x: 487, startPoint y: 244, endPoint x: 438, endPoint y: 275, distance: 58.3
click at [487, 245] on button "Translate" at bounding box center [496, 241] width 209 height 24
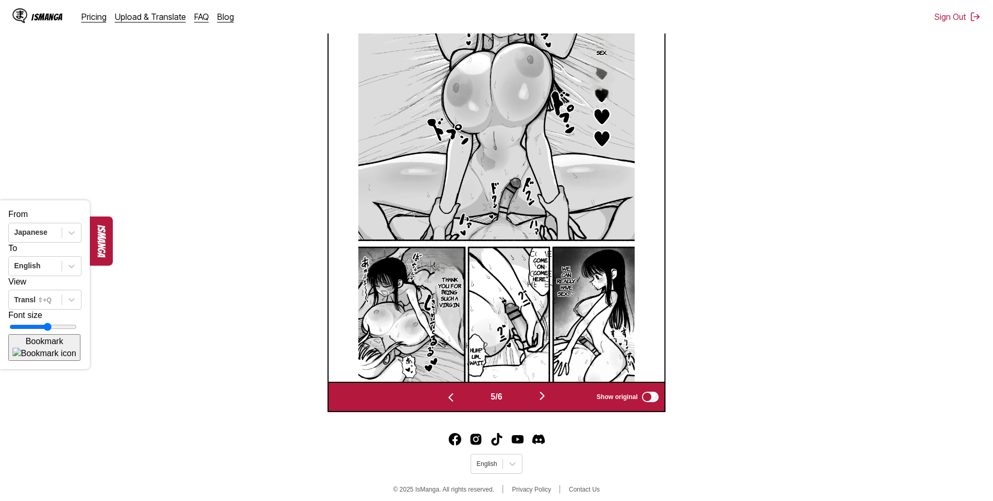
scroll to position [406, 0]
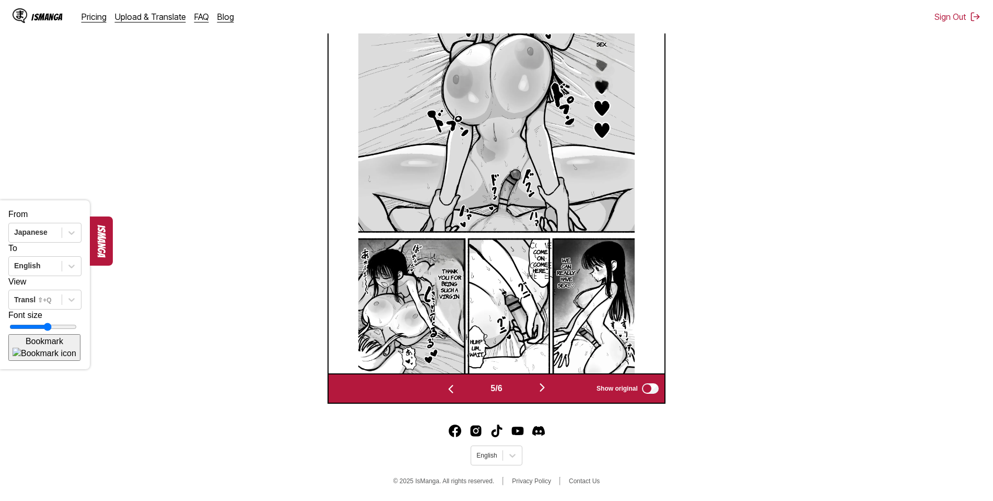
click at [547, 383] on img "button" at bounding box center [542, 387] width 13 height 13
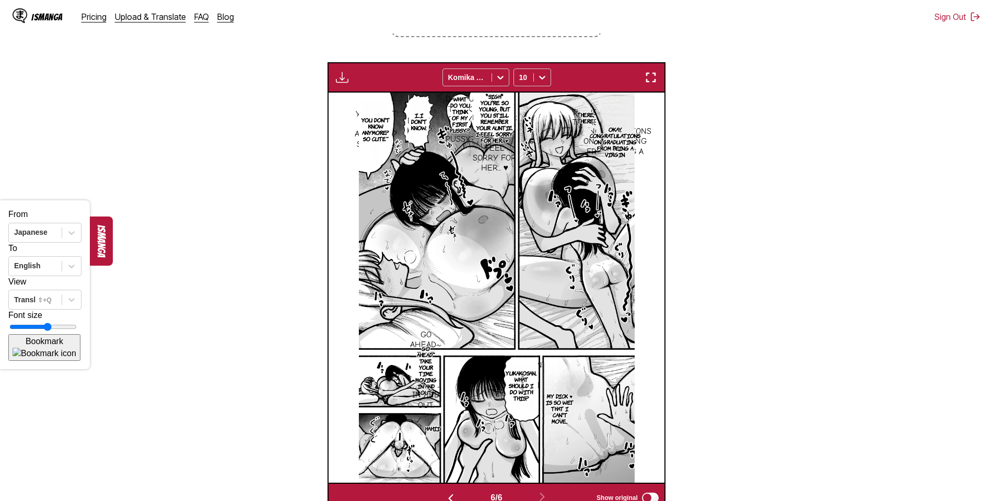
scroll to position [196, 0]
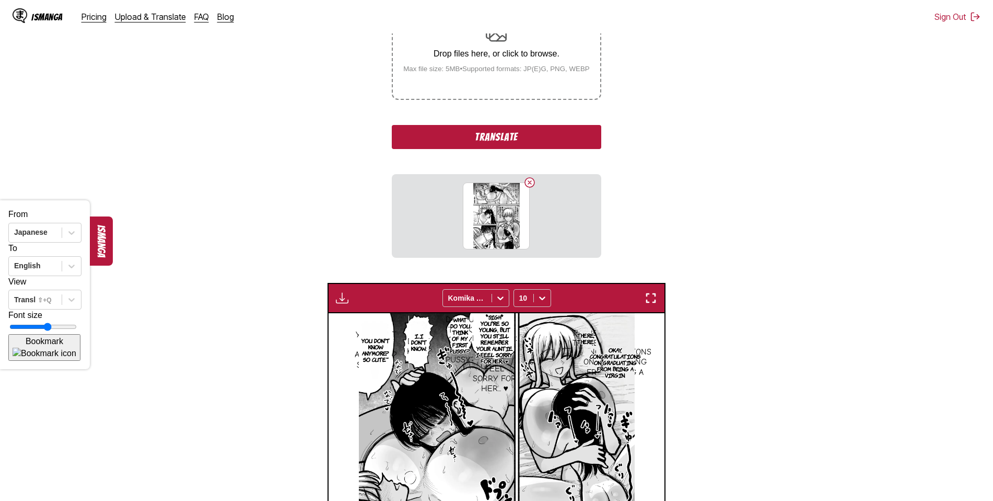
click at [483, 138] on button "Translate" at bounding box center [496, 137] width 209 height 24
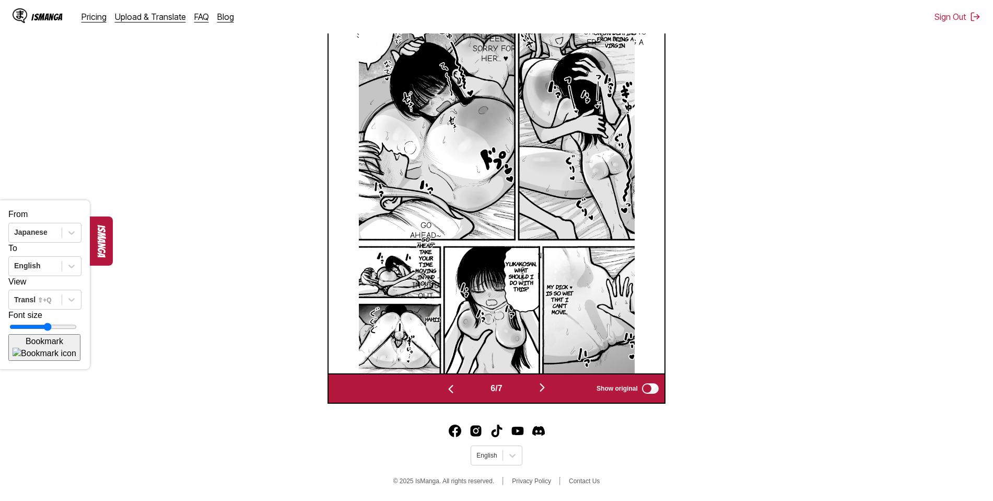
scroll to position [406, 0]
click at [545, 386] on img "button" at bounding box center [542, 387] width 13 height 13
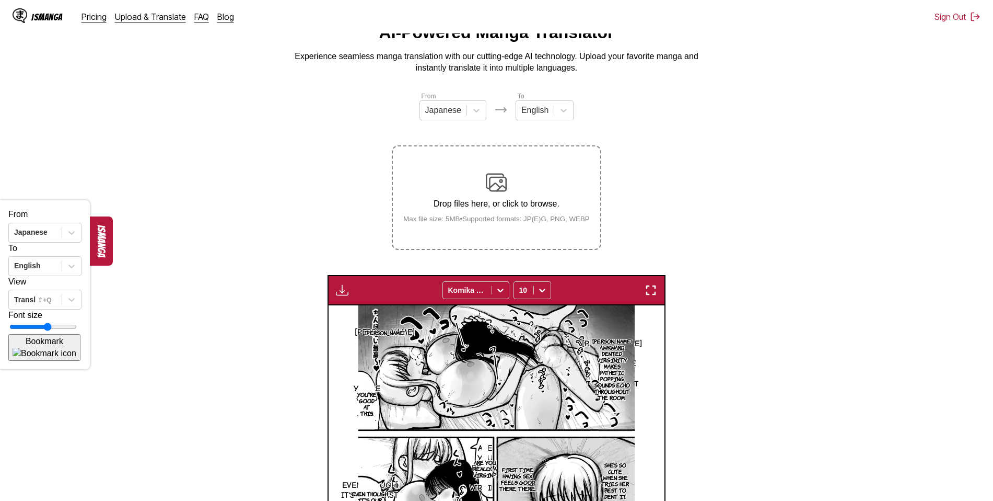
scroll to position [0, 0]
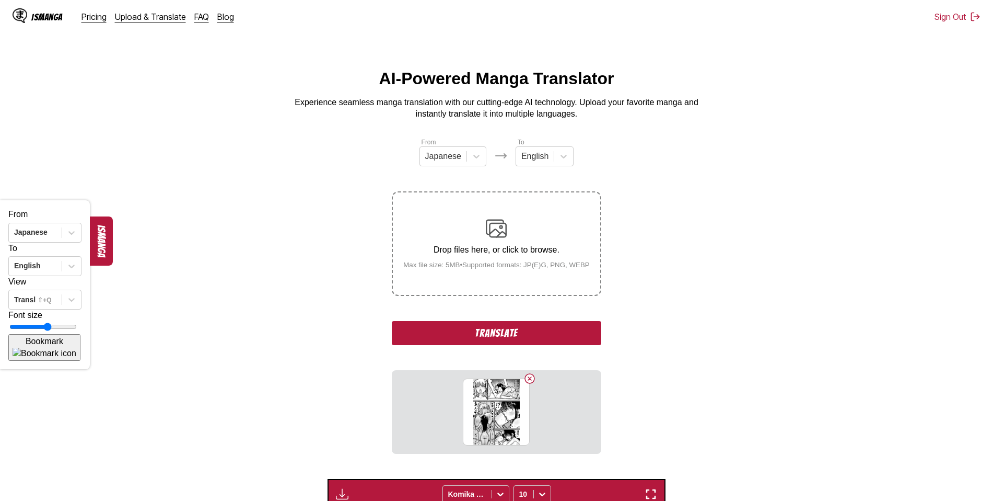
click at [493, 340] on button "Translate" at bounding box center [496, 333] width 209 height 24
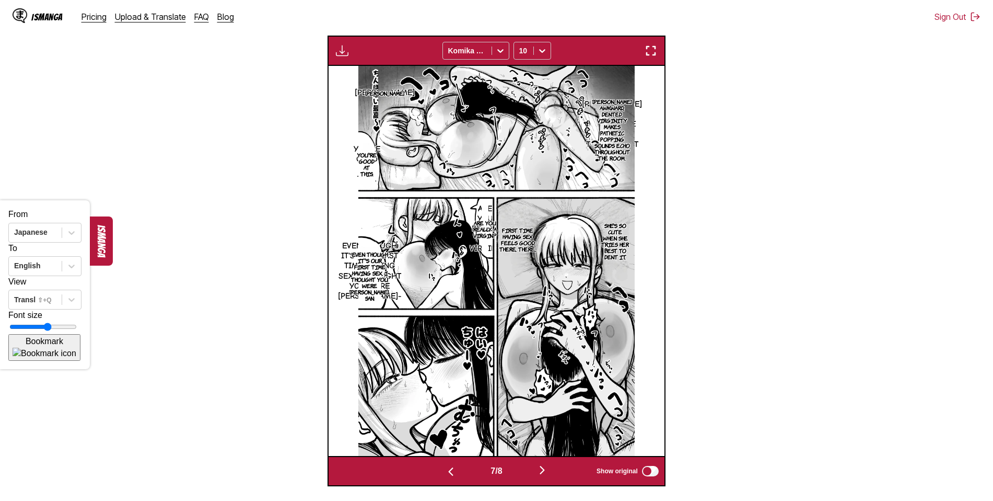
scroll to position [406, 0]
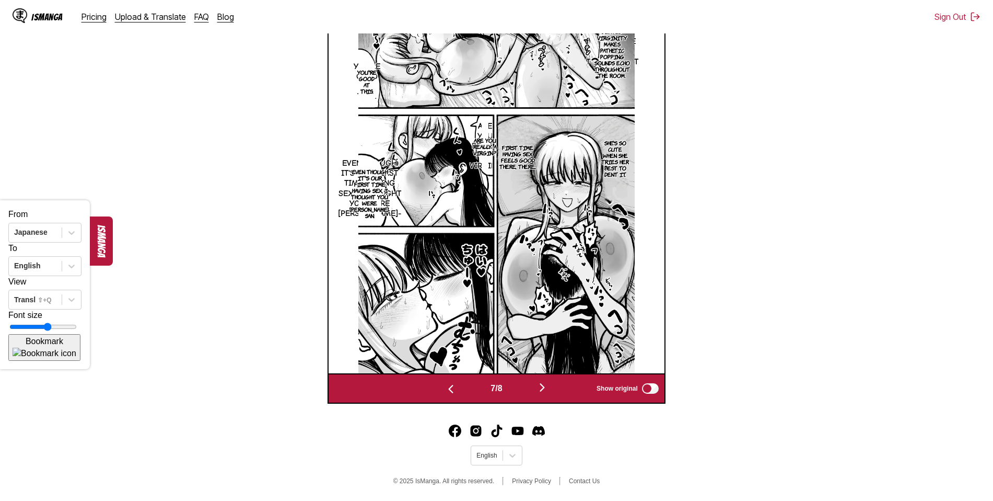
click at [547, 383] on img "button" at bounding box center [542, 387] width 13 height 13
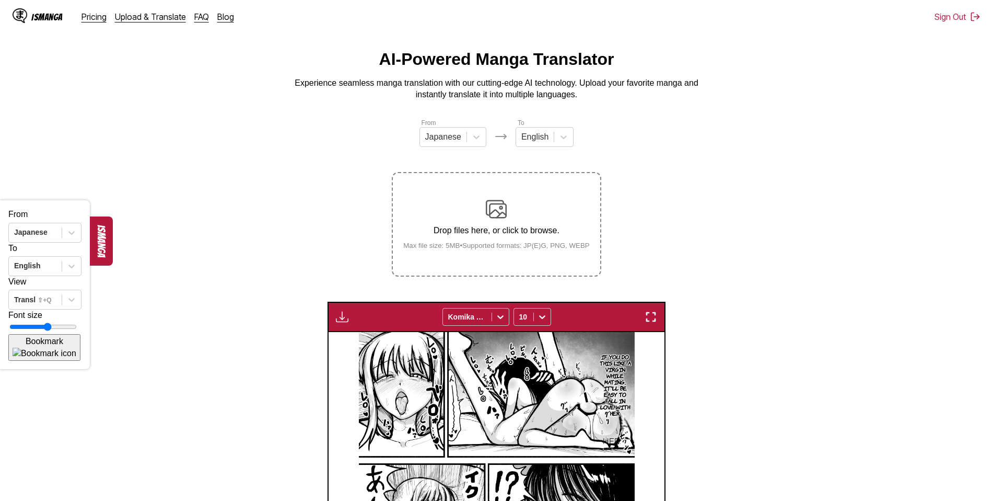
scroll to position [0, 0]
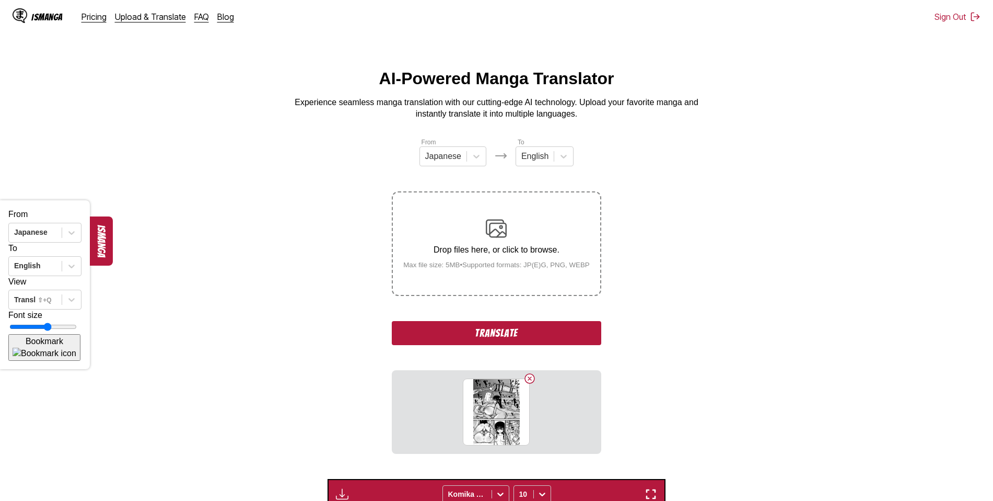
click at [511, 338] on button "Translate" at bounding box center [496, 333] width 209 height 24
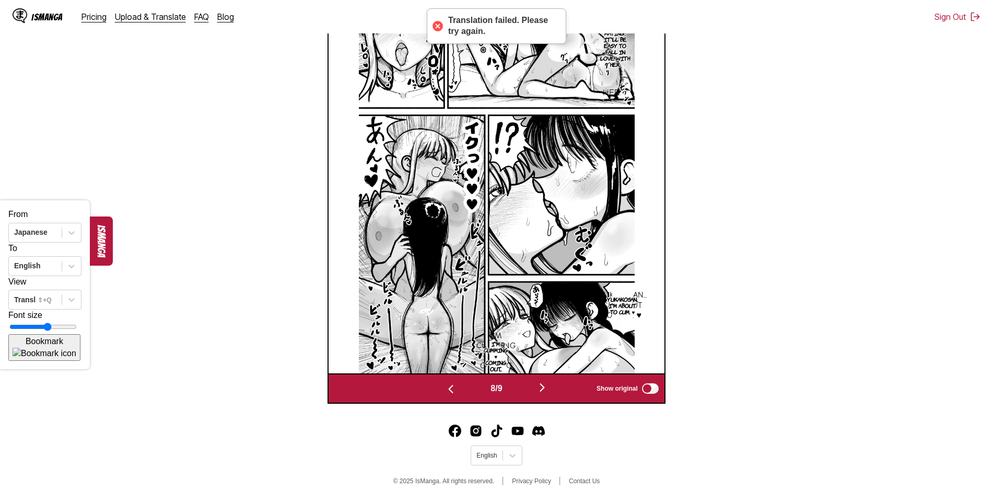
scroll to position [369, 0]
click at [549, 385] on img "button" at bounding box center [542, 387] width 13 height 13
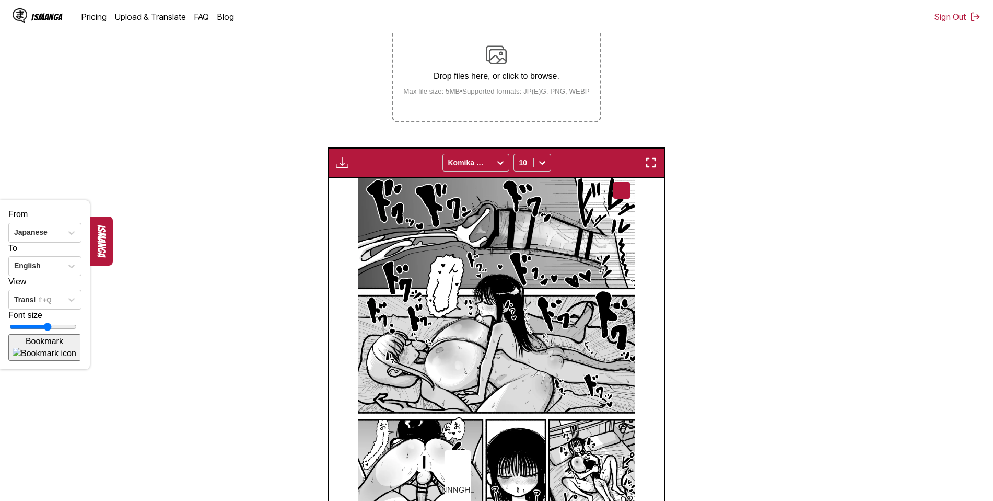
scroll to position [144, 0]
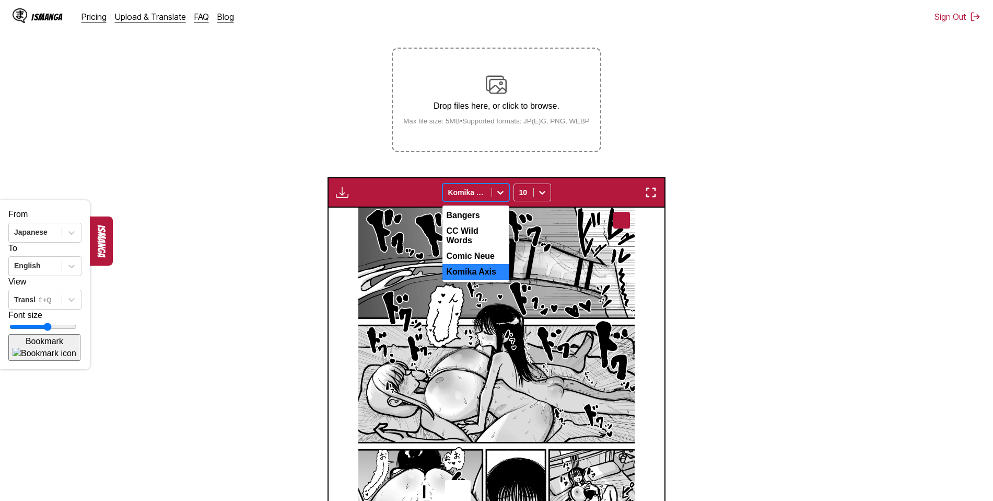
click at [501, 194] on icon at bounding box center [500, 193] width 6 height 4
drag, startPoint x: 496, startPoint y: 264, endPoint x: 495, endPoint y: 252, distance: 11.5
click at [495, 252] on div "Bangers CC Wild Words Comic Neue Komika Axis" at bounding box center [476, 243] width 67 height 76
click at [494, 251] on div "Comic Neue" at bounding box center [476, 256] width 67 height 16
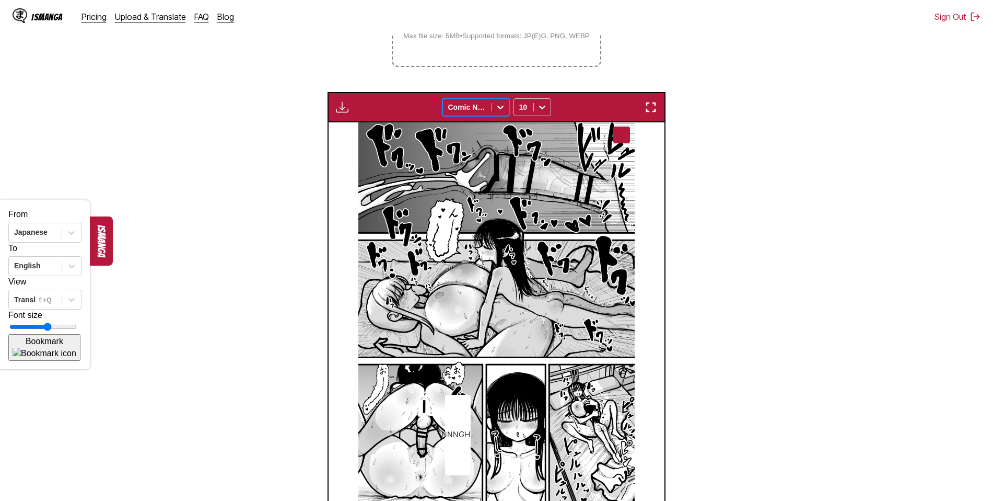
scroll to position [91, 0]
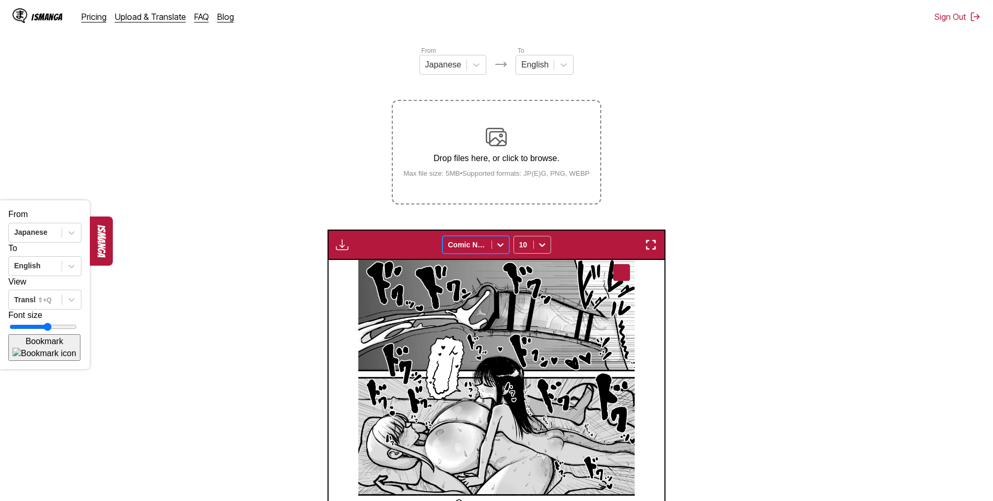
click at [502, 245] on icon at bounding box center [500, 244] width 10 height 10
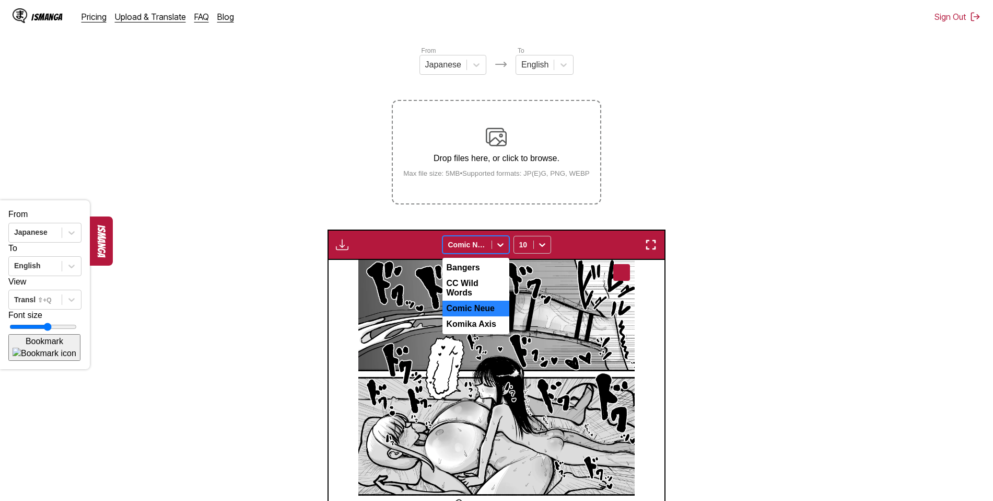
click at [486, 306] on div "Comic Neue" at bounding box center [476, 308] width 67 height 16
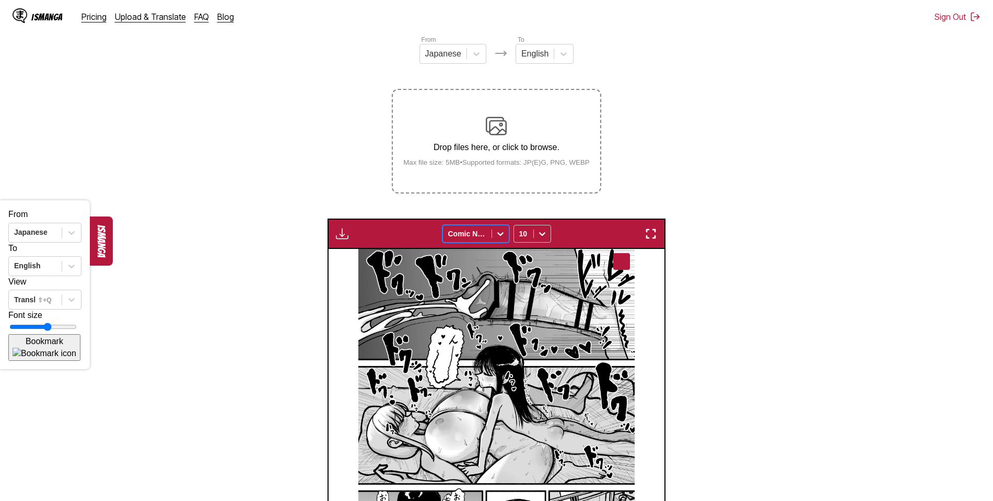
scroll to position [56, 0]
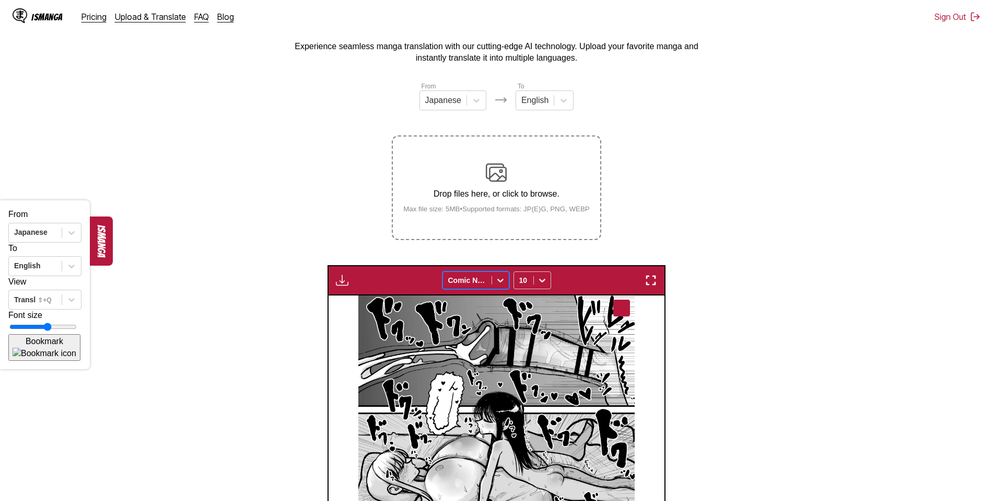
click at [501, 281] on icon at bounding box center [500, 280] width 10 height 10
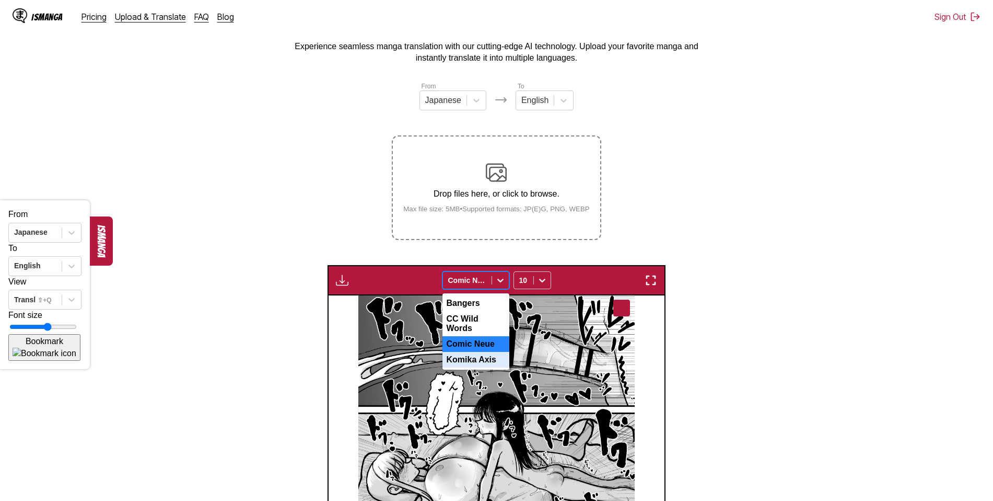
click at [484, 355] on div "Komika Axis" at bounding box center [476, 360] width 67 height 16
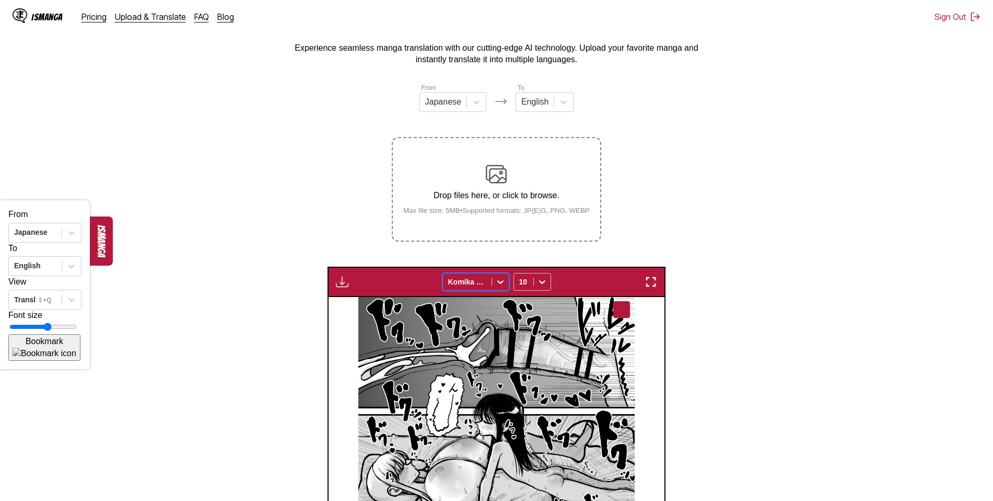
scroll to position [4, 0]
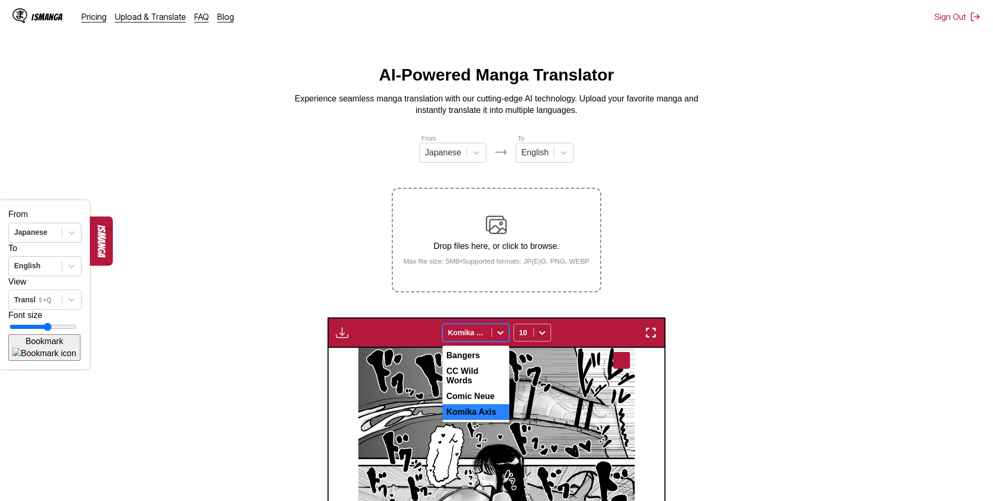
click at [496, 331] on icon at bounding box center [500, 332] width 10 height 10
click at [474, 392] on div "Comic Neue" at bounding box center [476, 396] width 67 height 16
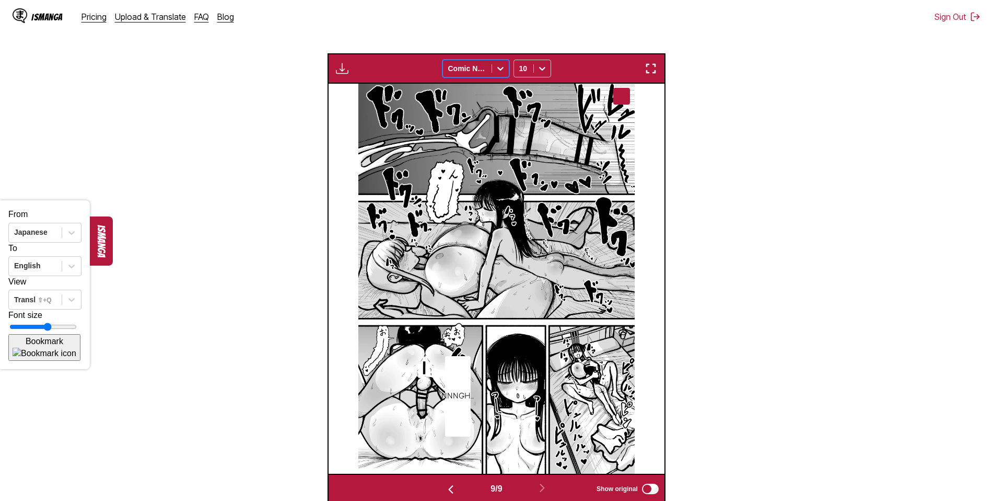
scroll to position [56, 0]
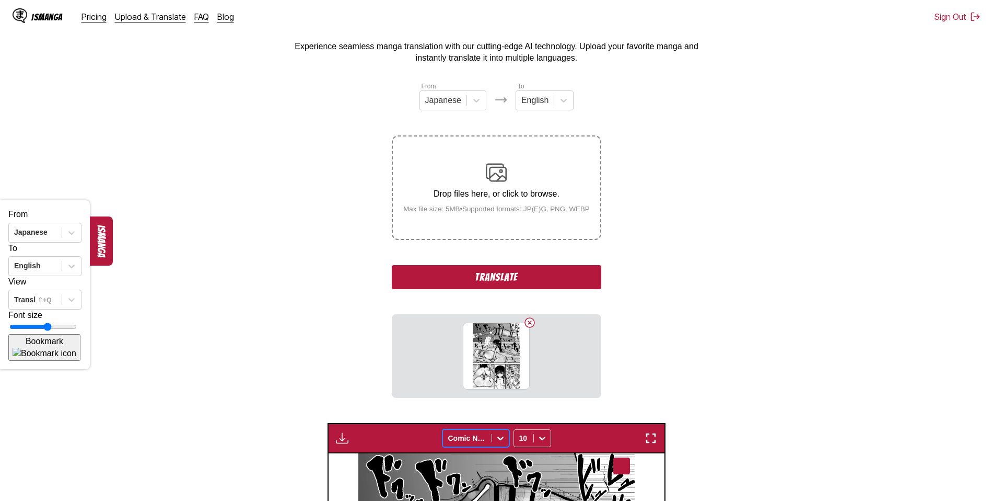
click at [498, 278] on button "Translate" at bounding box center [496, 277] width 209 height 24
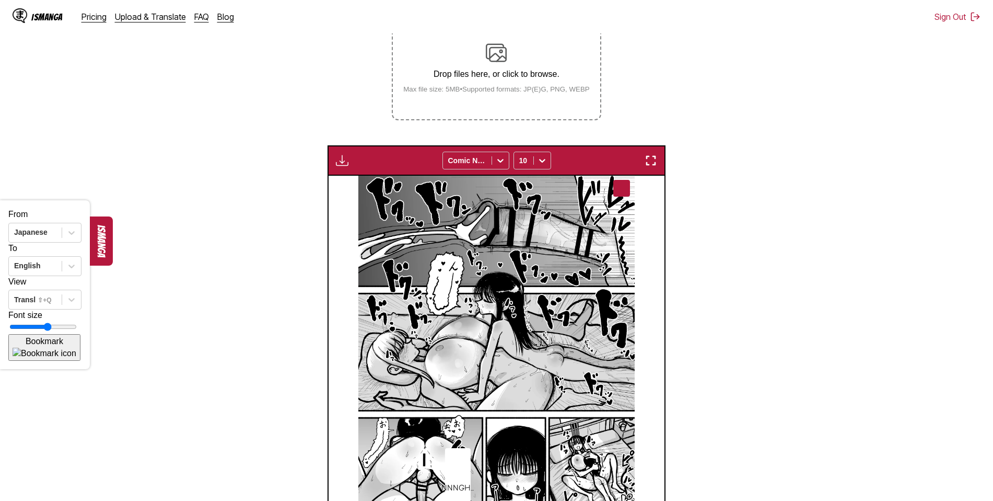
scroll to position [160, 0]
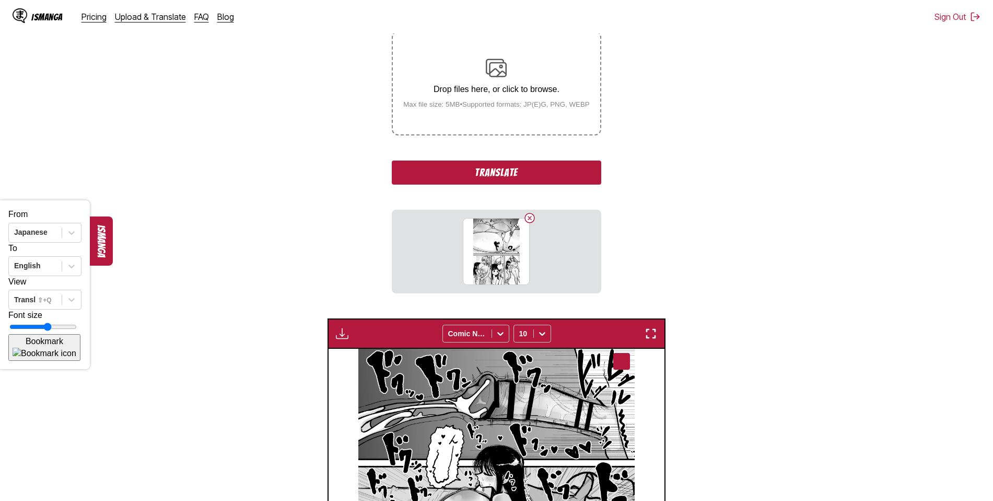
click at [506, 173] on button "Translate" at bounding box center [496, 172] width 209 height 24
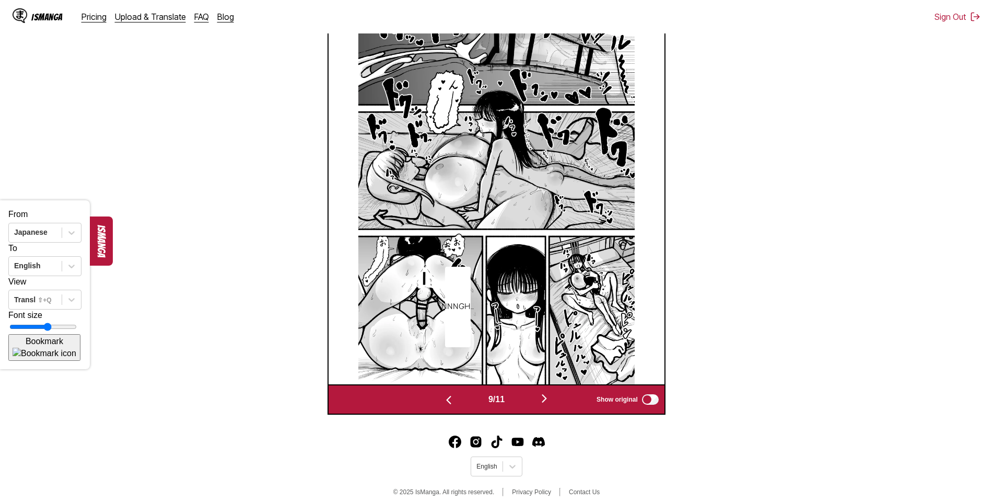
scroll to position [406, 0]
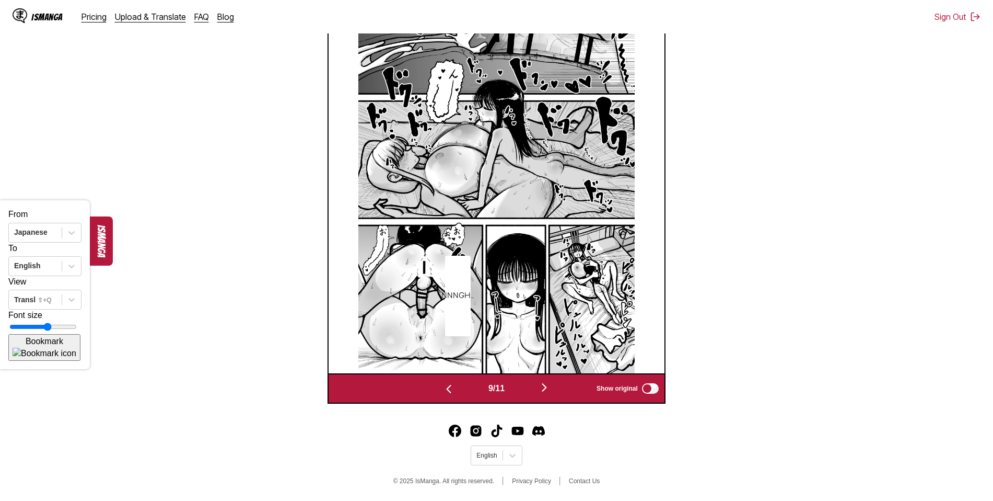
click at [545, 389] on img "button" at bounding box center [544, 387] width 13 height 13
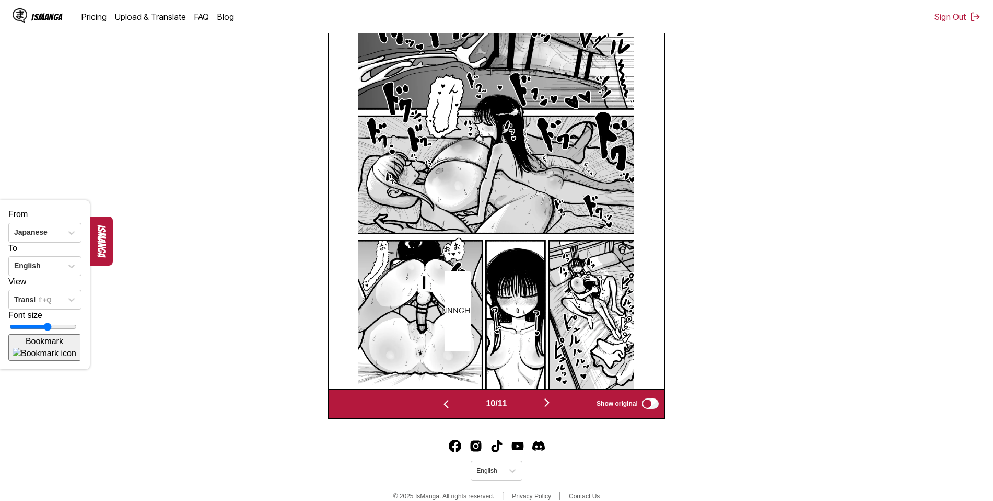
scroll to position [353, 0]
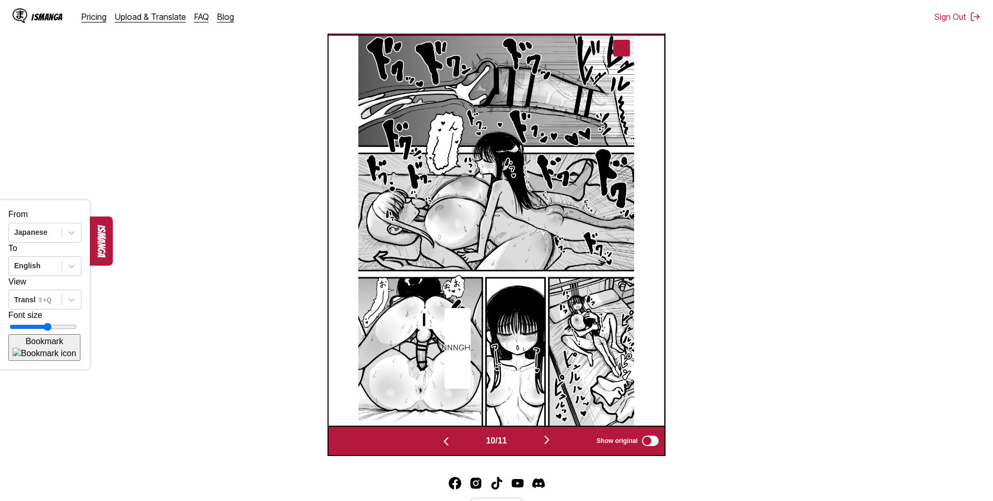
click at [547, 433] on img "button" at bounding box center [547, 439] width 13 height 13
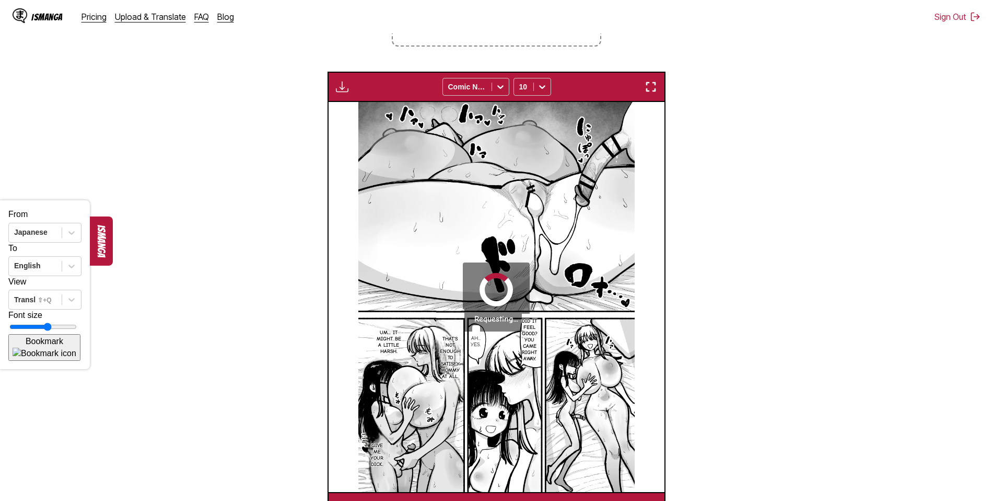
scroll to position [91, 0]
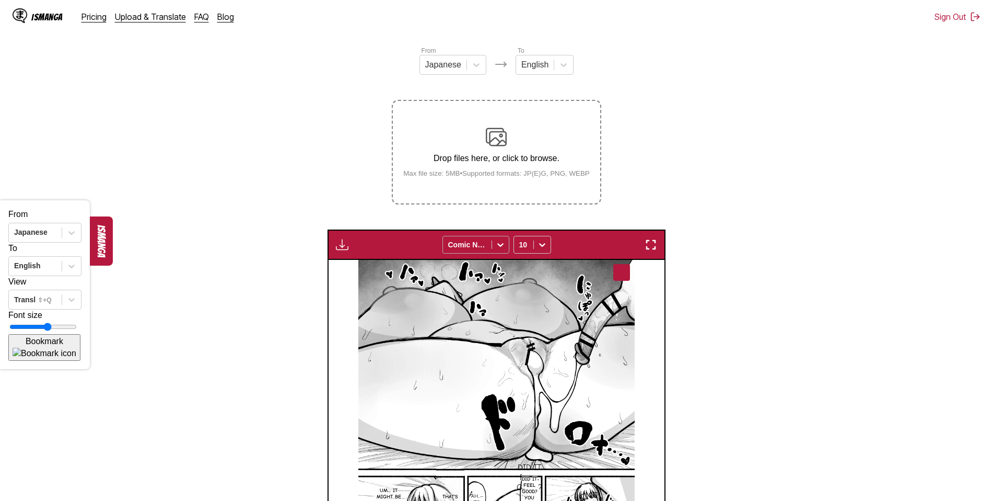
click at [501, 243] on icon at bounding box center [500, 244] width 10 height 10
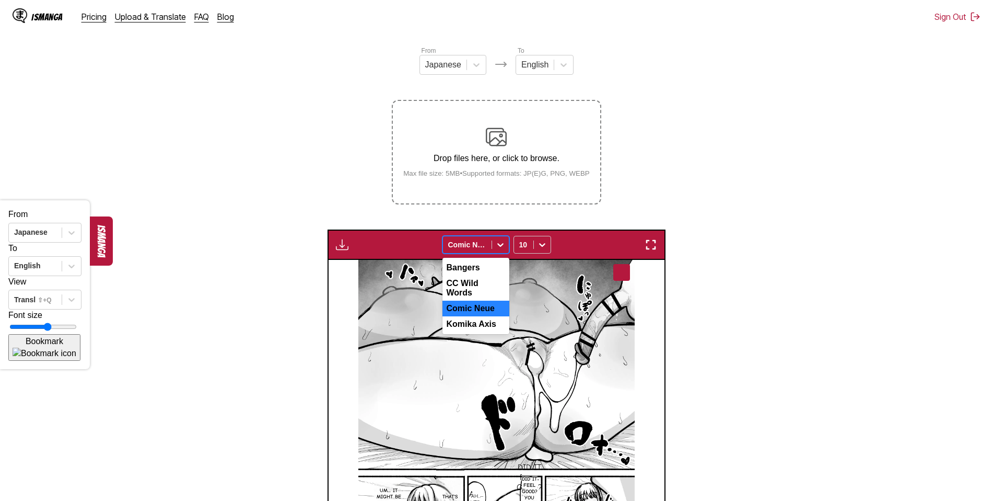
click at [481, 308] on div "Comic Neue" at bounding box center [476, 308] width 67 height 16
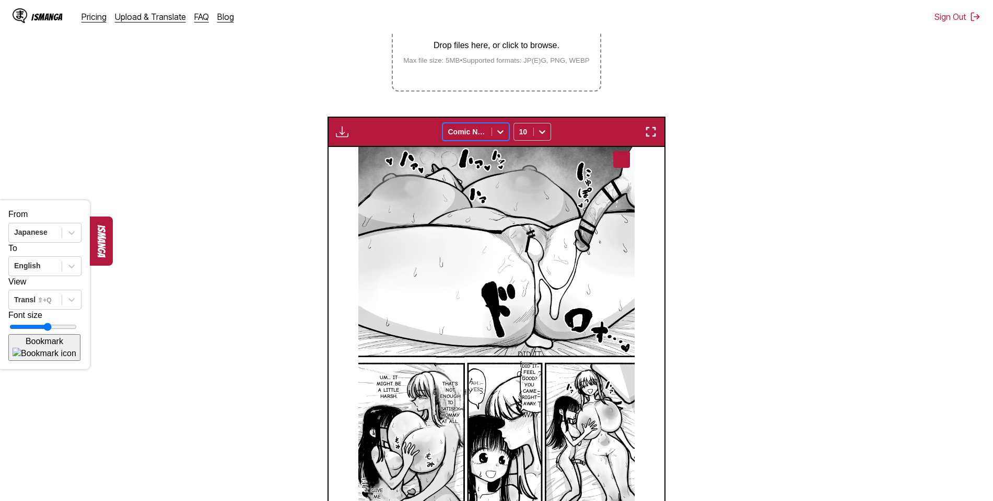
scroll to position [144, 0]
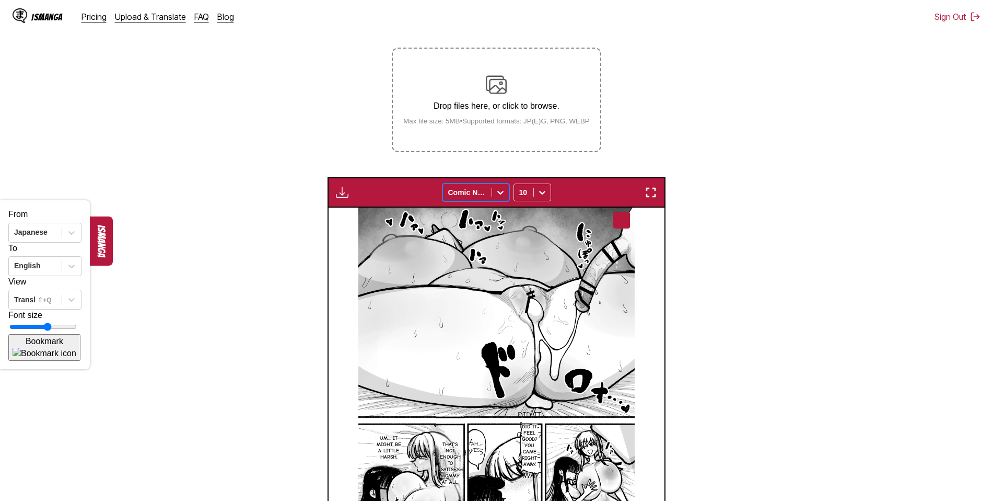
click at [499, 196] on icon at bounding box center [500, 192] width 10 height 10
click at [472, 219] on div "Bangers" at bounding box center [476, 215] width 67 height 16
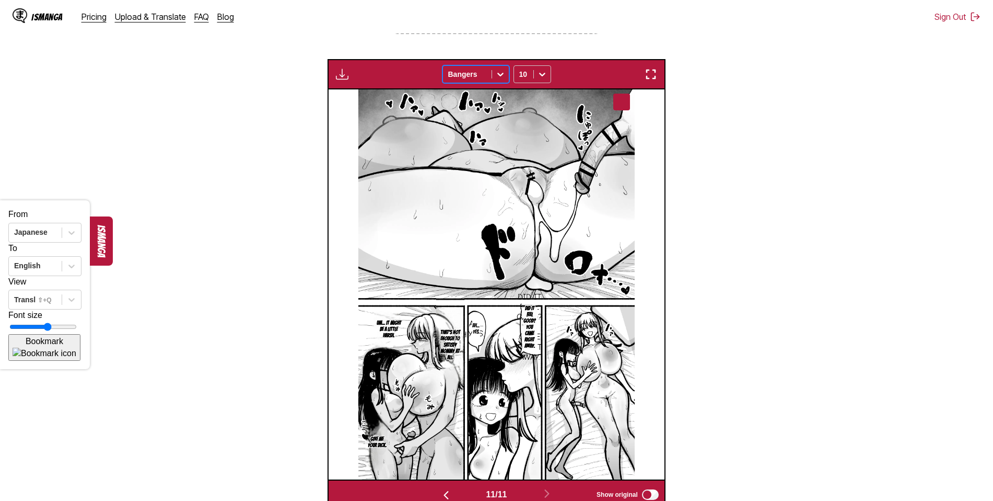
scroll to position [196, 0]
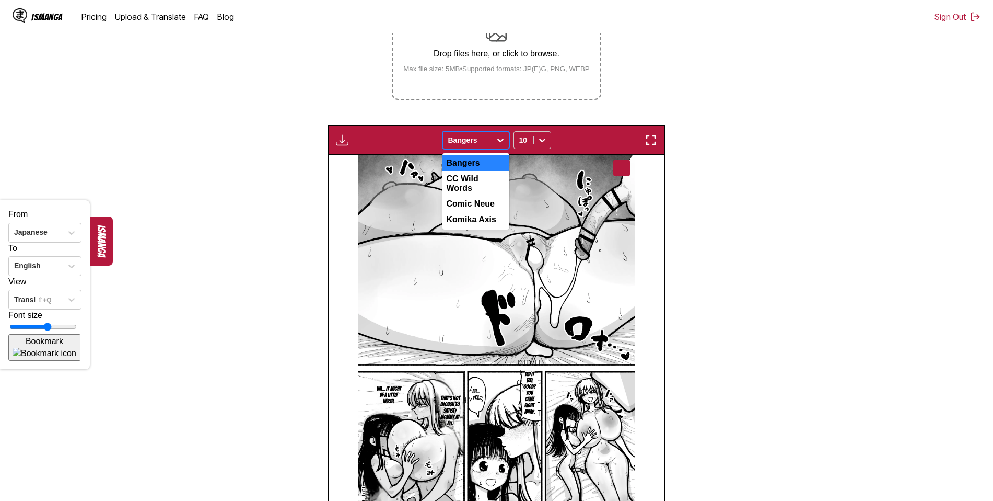
click at [505, 136] on div at bounding box center [500, 140] width 17 height 17
click at [486, 202] on div "Comic Neue" at bounding box center [476, 204] width 67 height 16
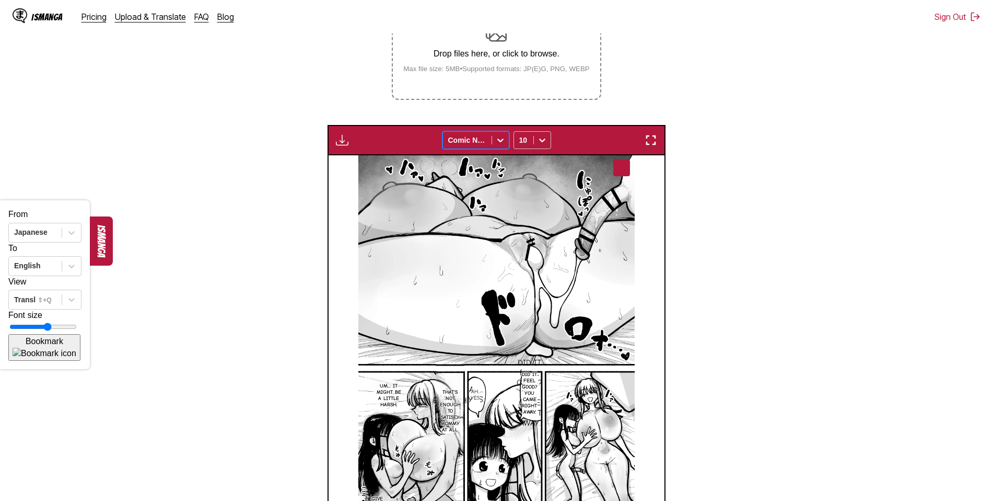
click at [502, 140] on icon at bounding box center [500, 140] width 10 height 10
click at [486, 213] on div "Komika Axis" at bounding box center [476, 220] width 67 height 16
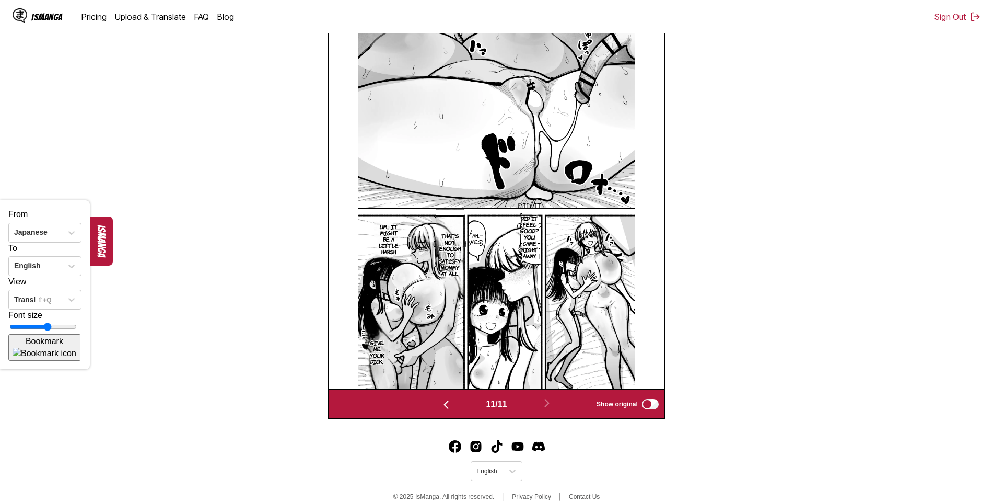
scroll to position [353, 0]
click at [443, 402] on img "button" at bounding box center [446, 404] width 13 height 13
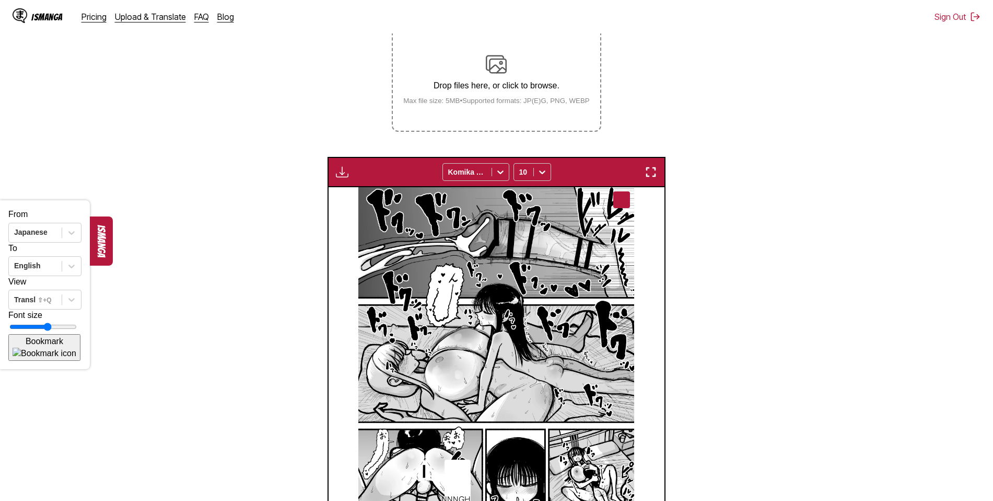
scroll to position [144, 0]
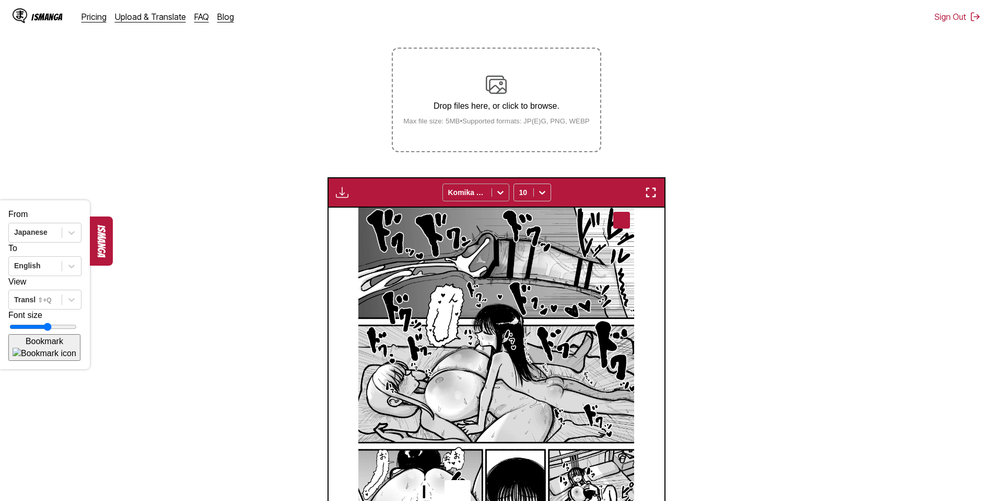
click at [501, 191] on icon at bounding box center [500, 192] width 10 height 10
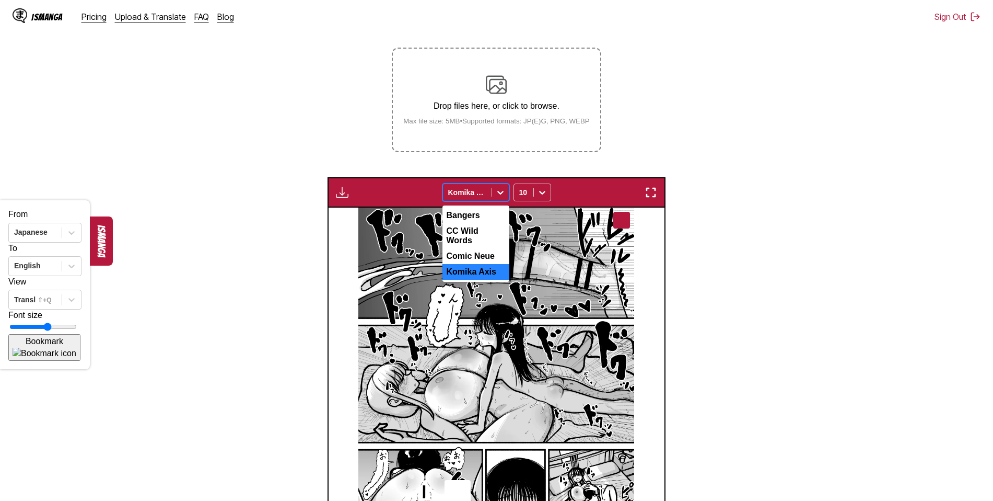
click at [482, 271] on div "Komika Axis" at bounding box center [476, 272] width 67 height 16
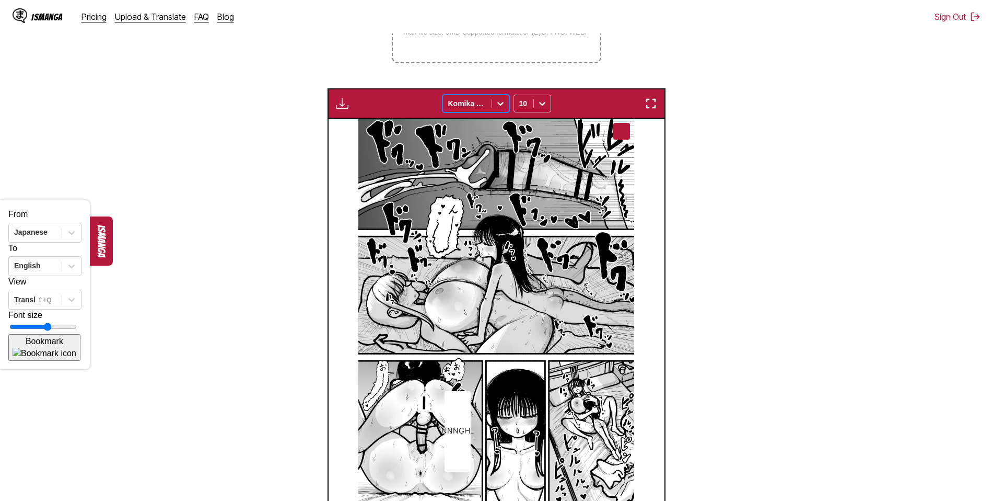
scroll to position [353, 0]
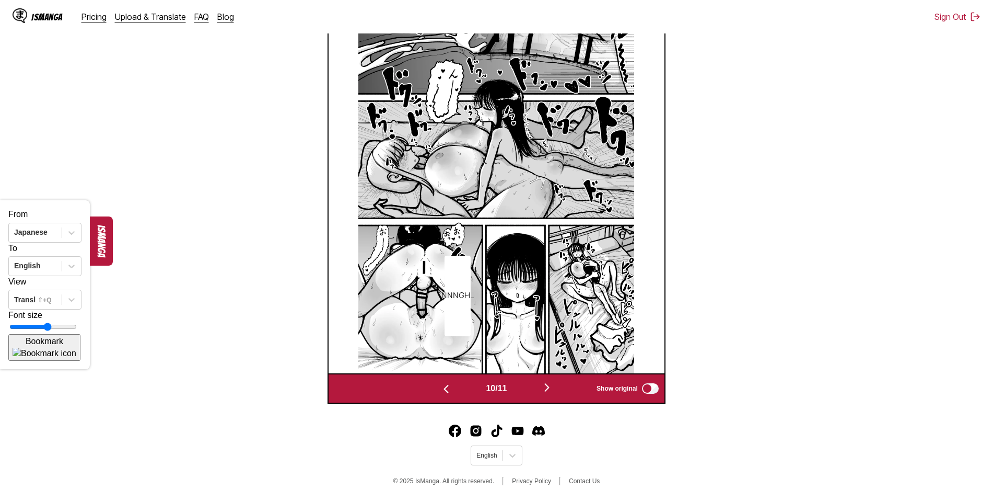
click at [549, 386] on img "button" at bounding box center [547, 387] width 13 height 13
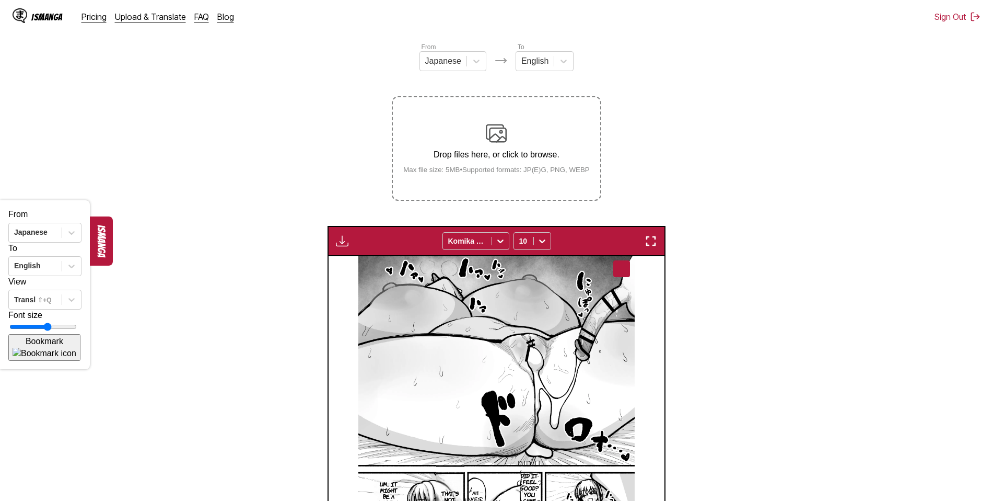
scroll to position [91, 0]
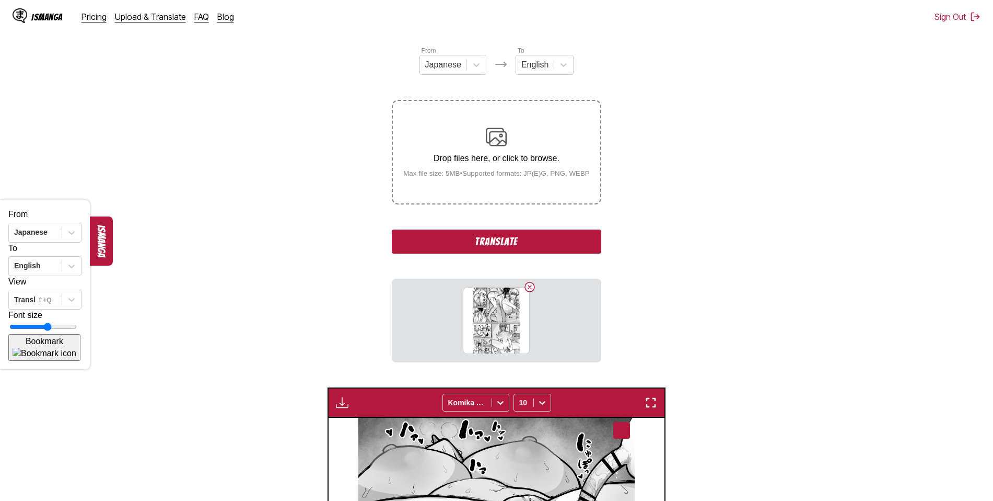
click at [496, 245] on button "Translate" at bounding box center [496, 241] width 209 height 24
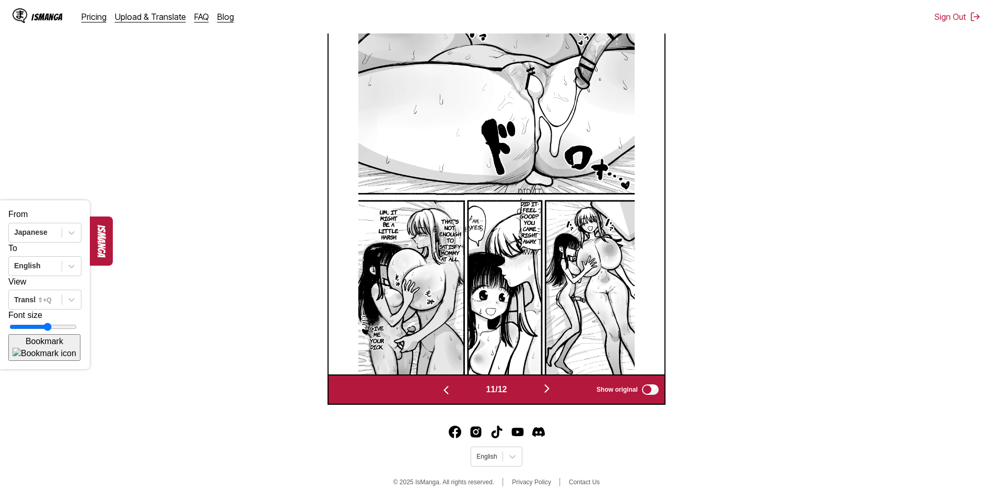
scroll to position [406, 0]
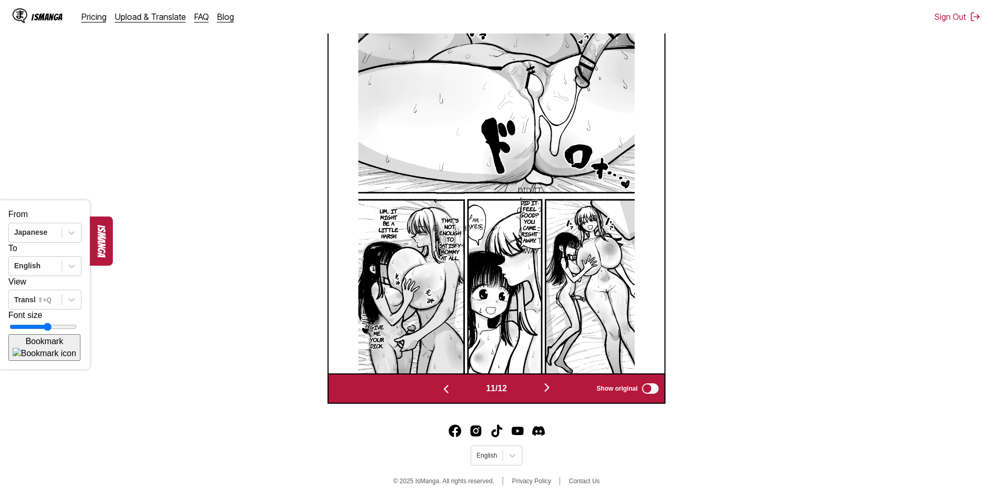
click at [550, 385] on img "button" at bounding box center [547, 387] width 13 height 13
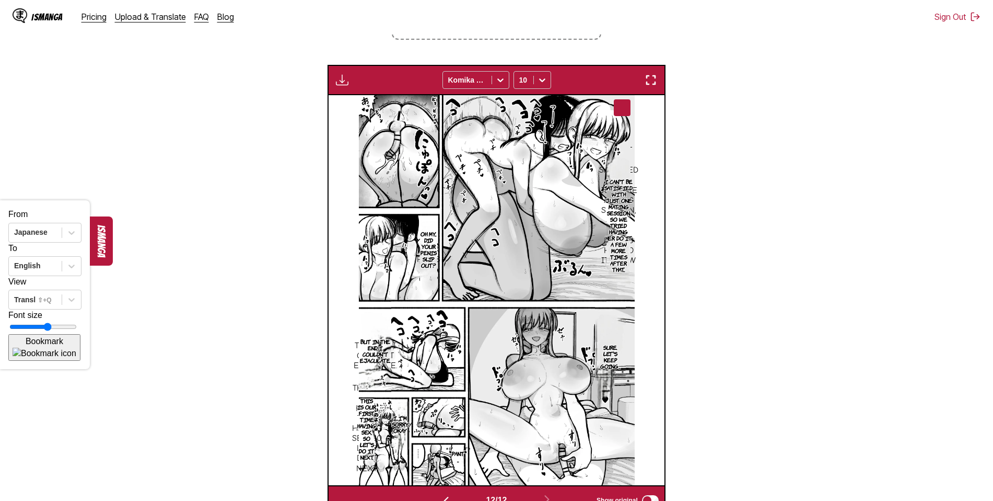
scroll to position [56, 0]
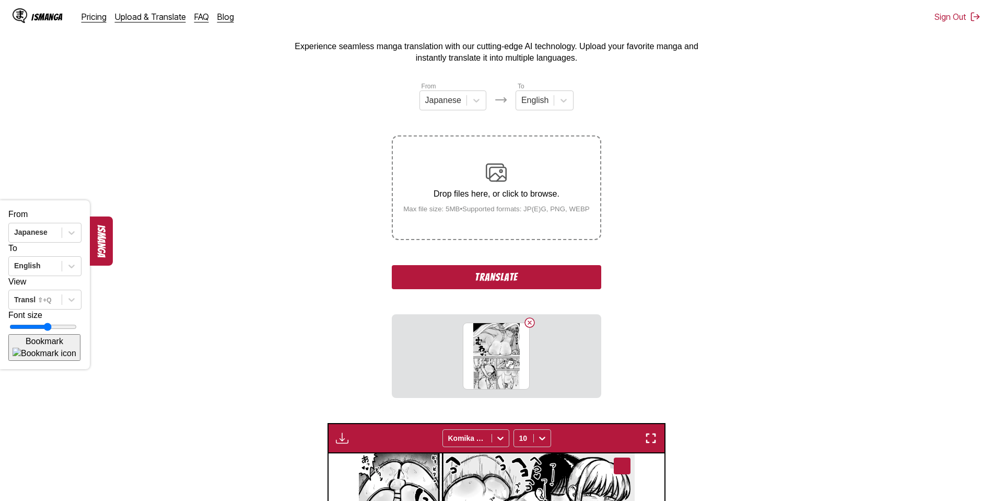
click at [504, 276] on button "Translate" at bounding box center [496, 277] width 209 height 24
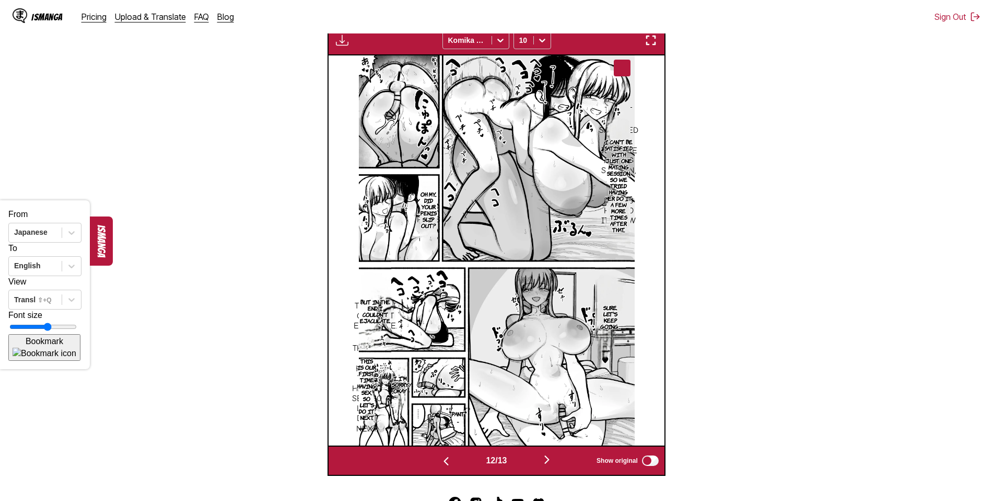
scroll to position [406, 0]
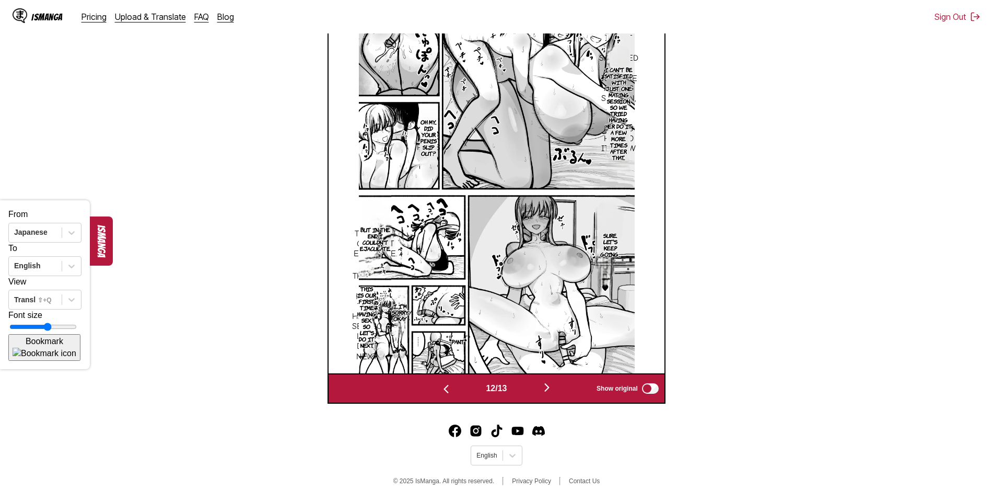
click at [548, 388] on img "button" at bounding box center [547, 387] width 13 height 13
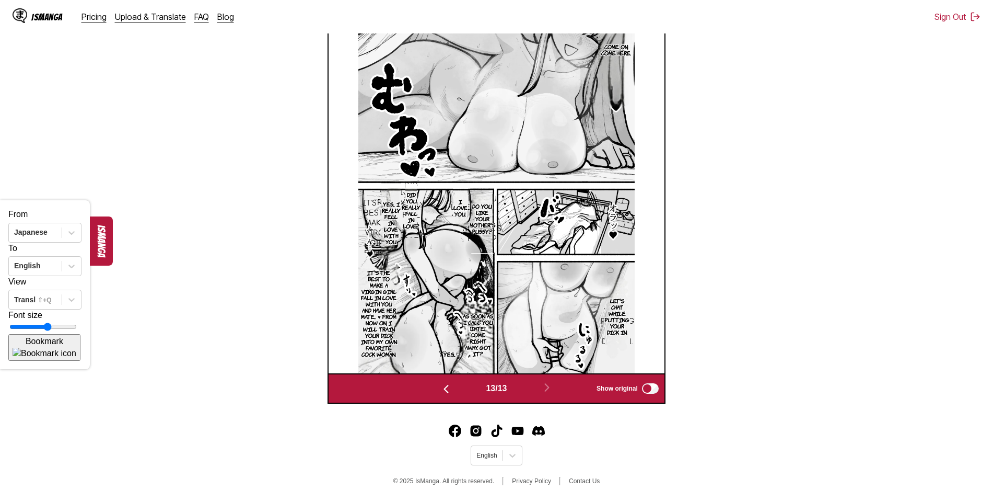
scroll to position [0, 0]
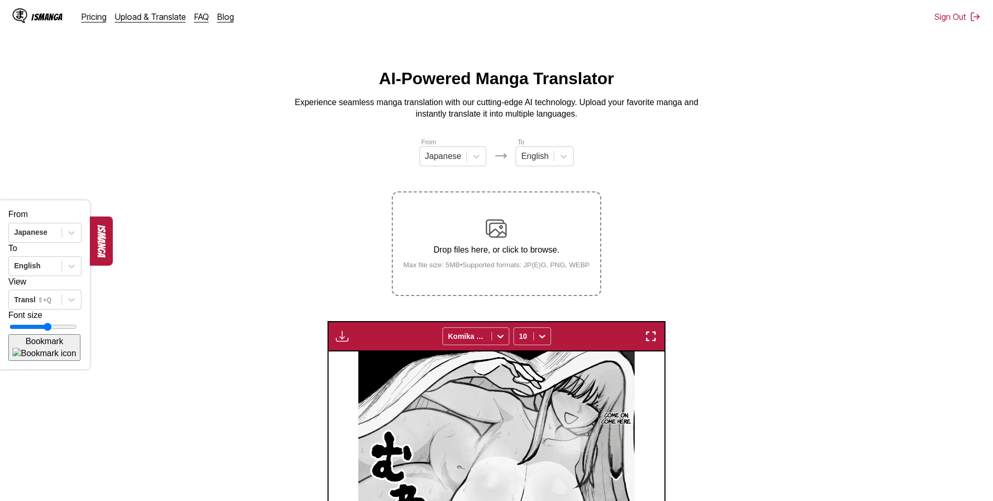
click at [339, 342] on img "button" at bounding box center [342, 336] width 13 height 13
drag, startPoint x: 358, startPoint y: 370, endPoint x: 339, endPoint y: 374, distance: 19.6
click at [357, 370] on button "Download All" at bounding box center [370, 370] width 67 height 25
